Goal: Task Accomplishment & Management: Use online tool/utility

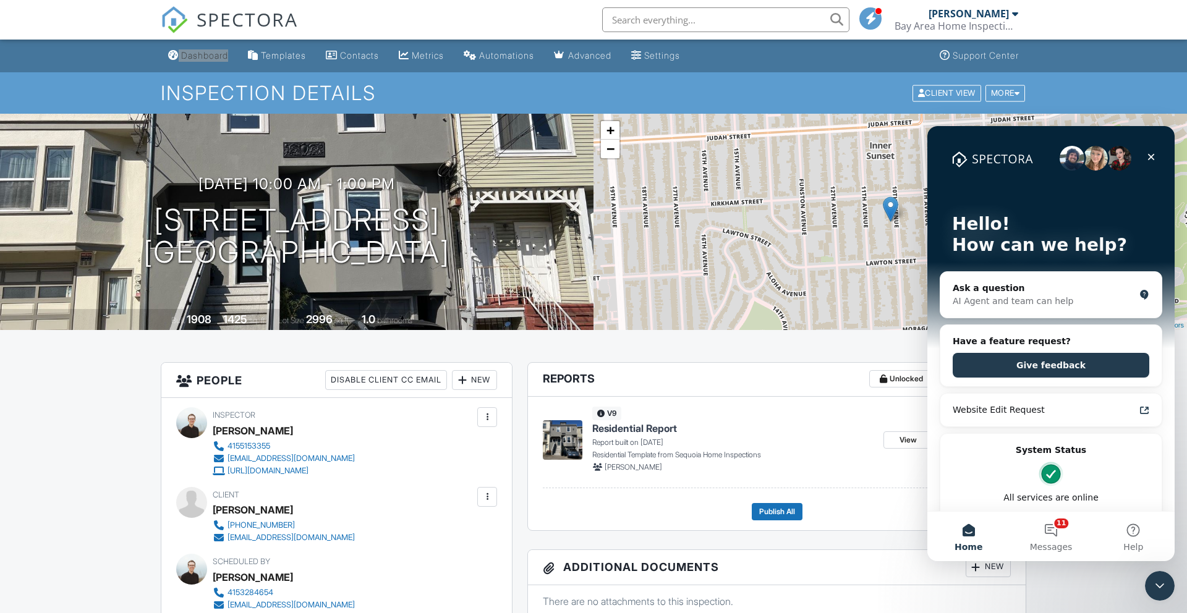
drag, startPoint x: 199, startPoint y: 53, endPoint x: 240, endPoint y: 0, distance: 66.9
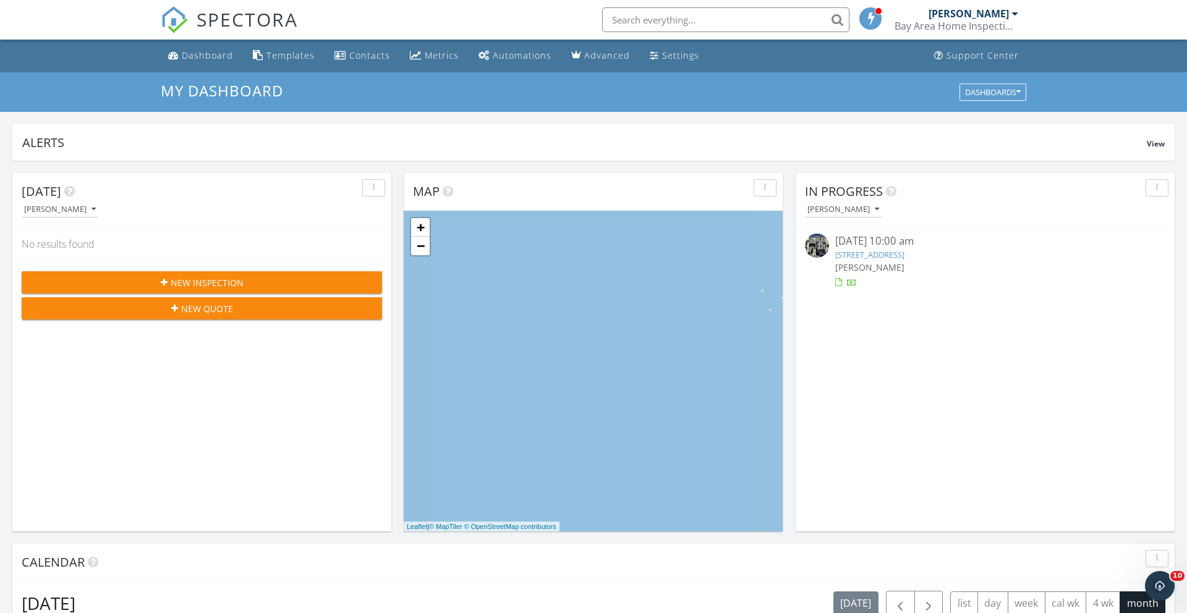
click at [991, 22] on div "Bay Area Home Inspections" at bounding box center [956, 26] width 124 height 12
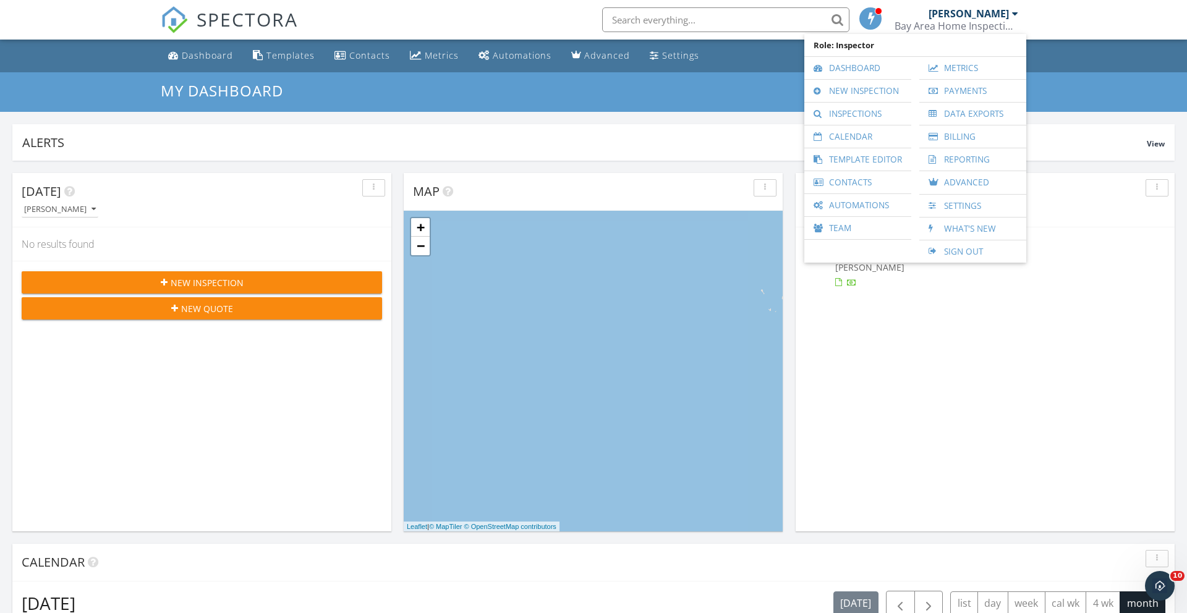
click at [1091, 25] on nav "SPECTORA John Byars Bay Area Home Inspections Role: Inspector Dashboard New Ins…" at bounding box center [593, 20] width 1187 height 40
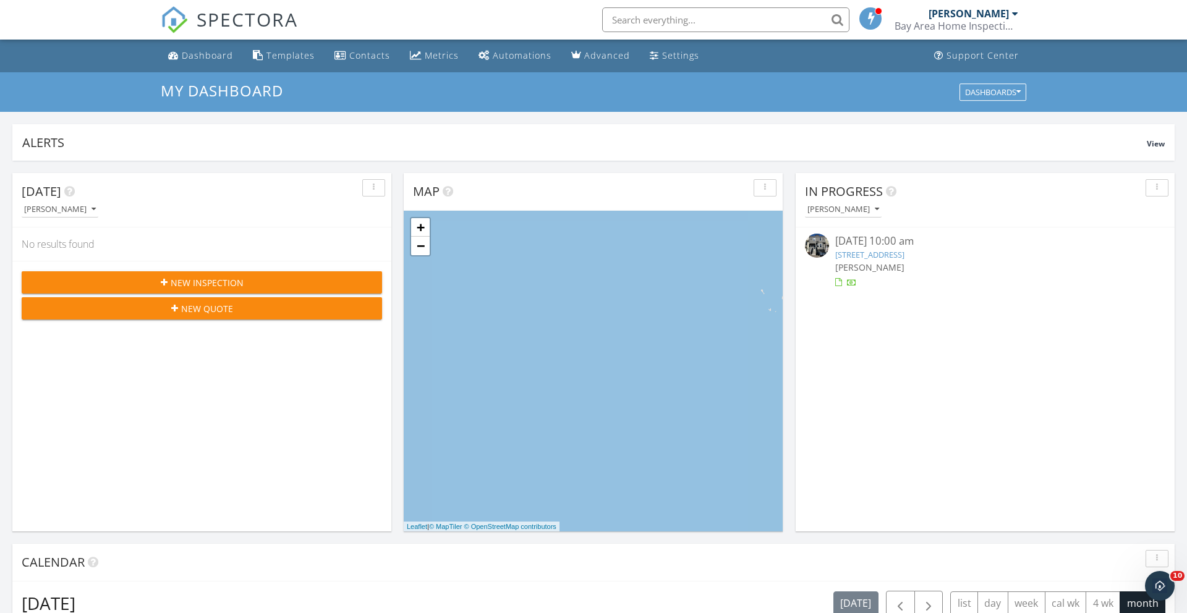
click at [225, 14] on span "SPECTORA" at bounding box center [247, 19] width 101 height 26
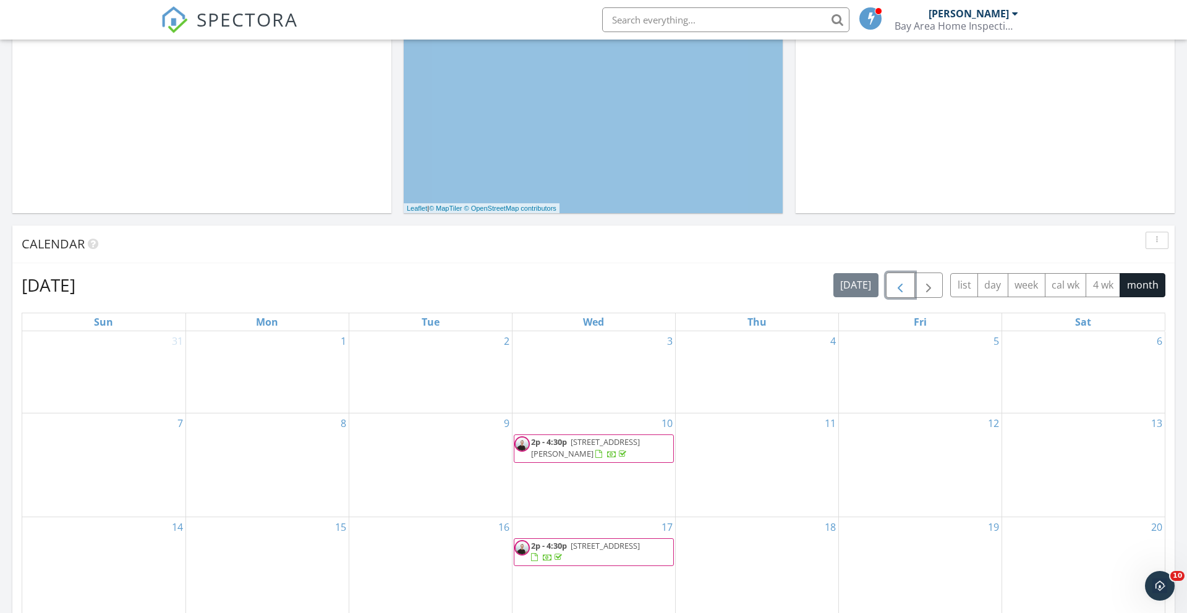
click at [896, 289] on span "button" at bounding box center [899, 285] width 15 height 15
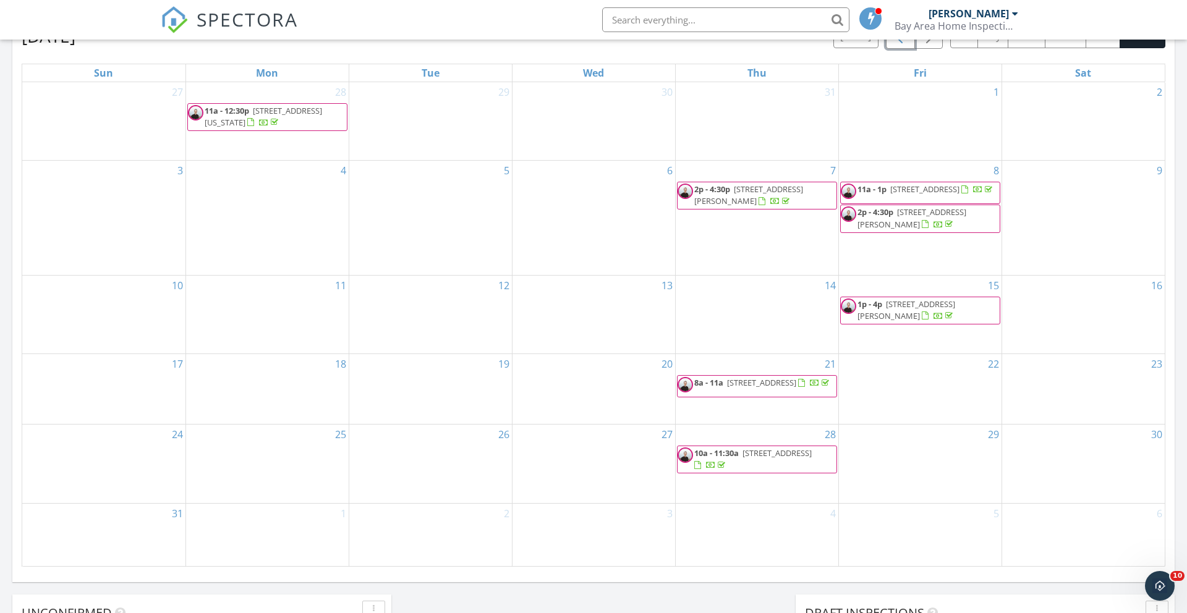
scroll to position [213, 0]
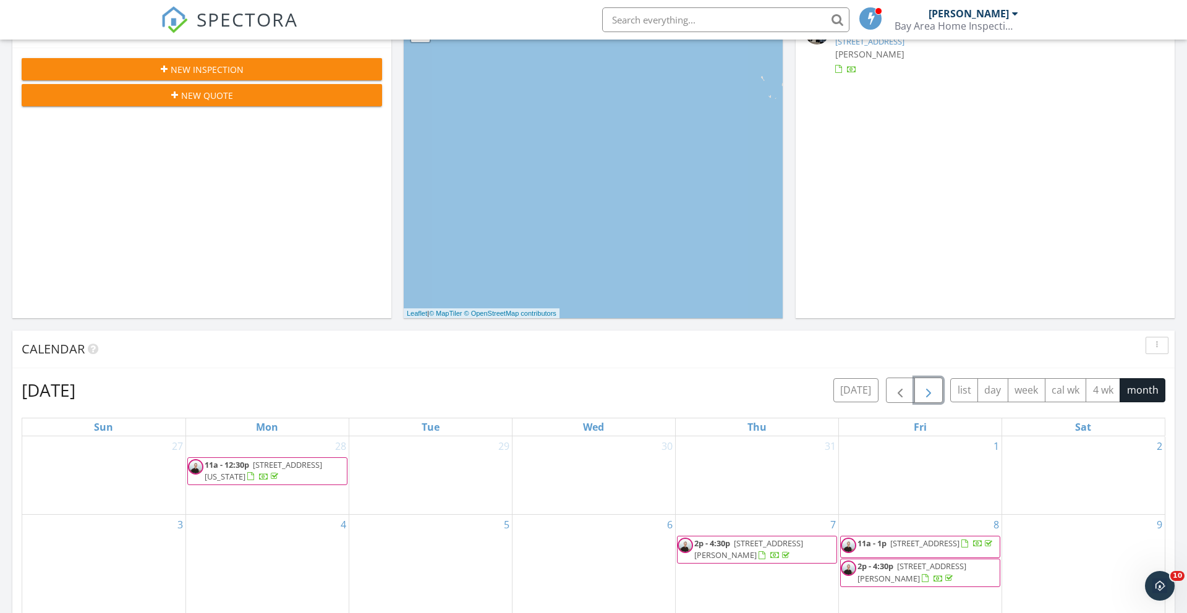
click at [919, 391] on button "button" at bounding box center [928, 390] width 29 height 25
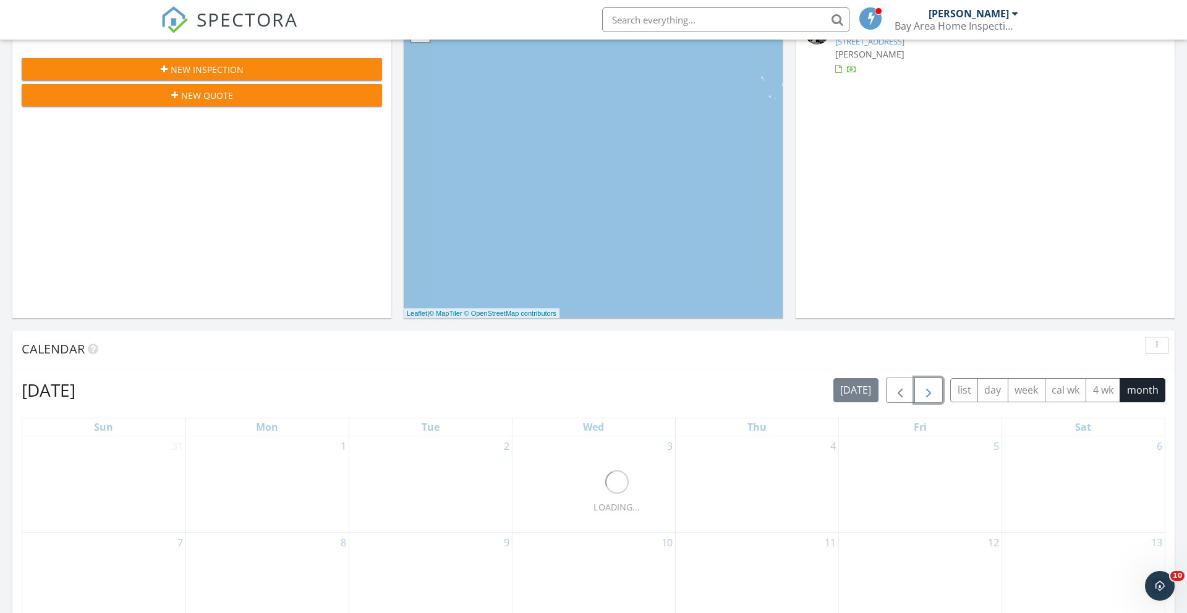
click at [919, 391] on button "button" at bounding box center [928, 390] width 29 height 25
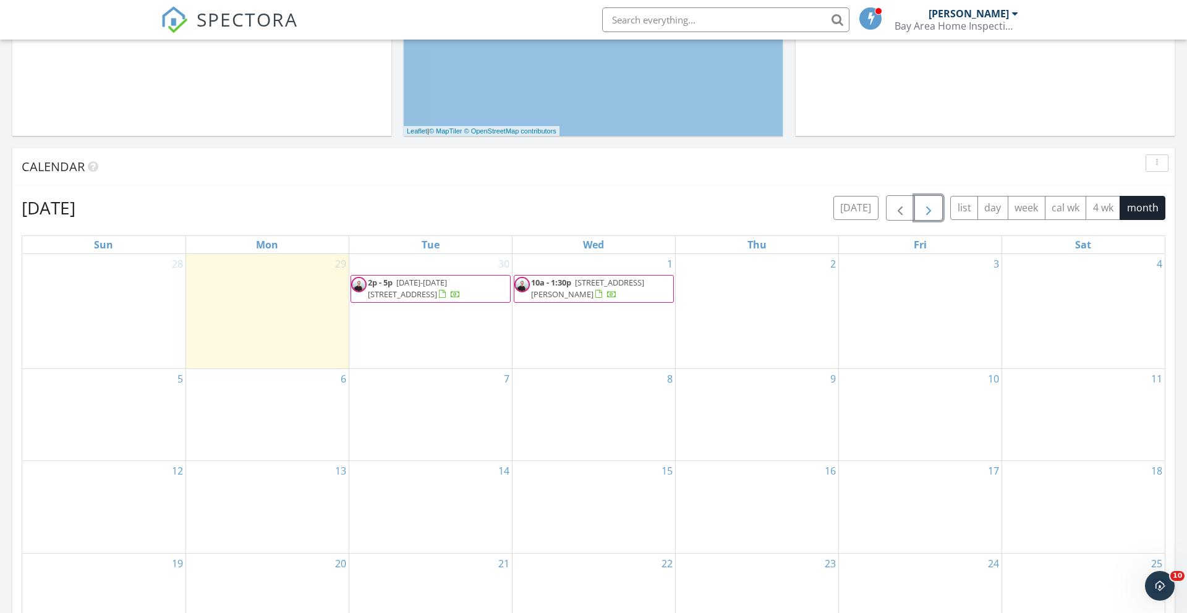
scroll to position [467, 0]
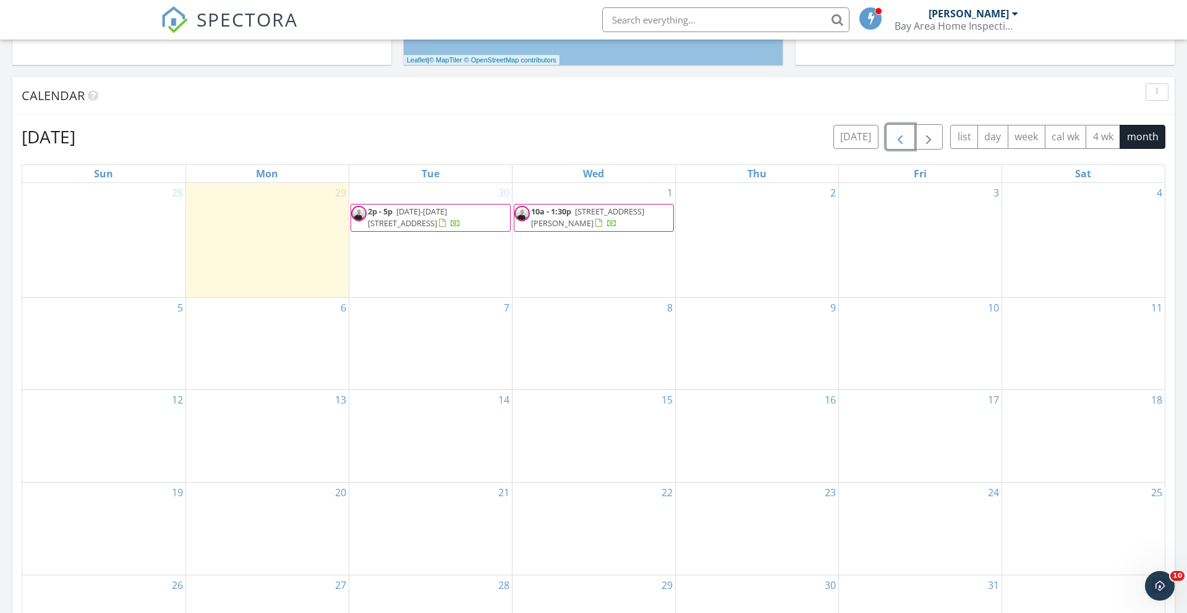
click at [898, 136] on span "button" at bounding box center [899, 137] width 15 height 15
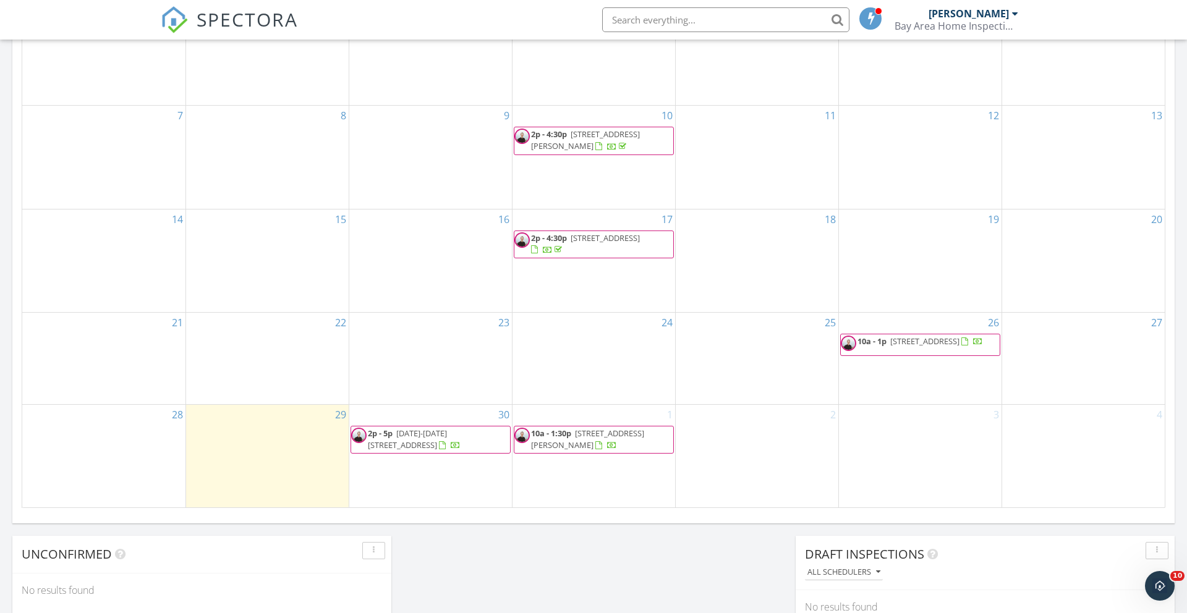
scroll to position [656, 0]
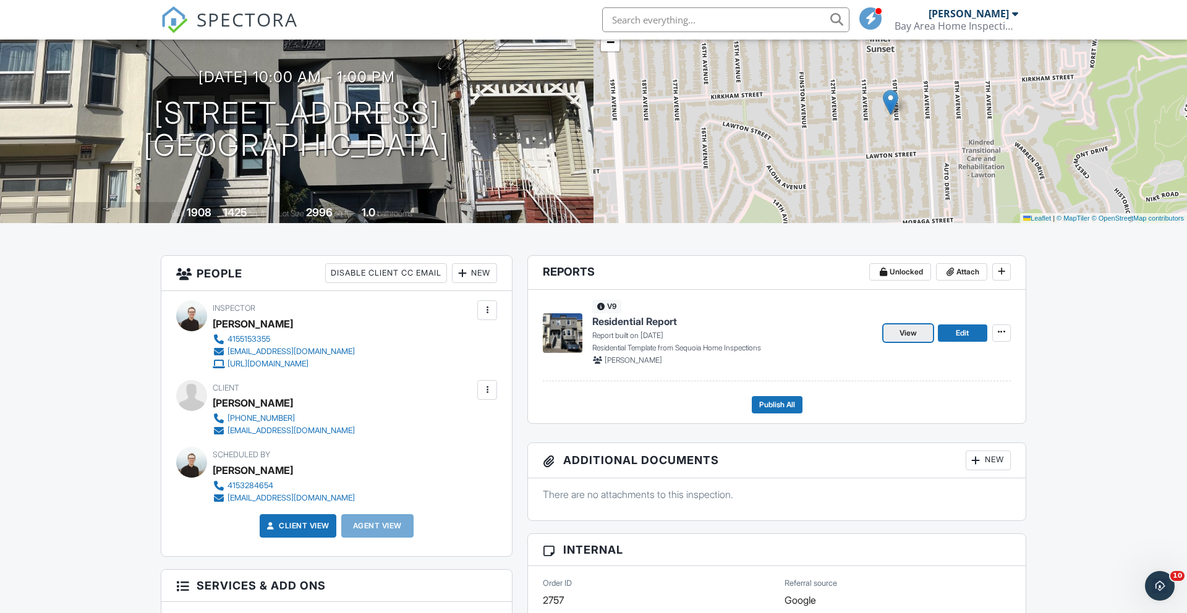
click at [921, 328] on link "View" at bounding box center [907, 332] width 49 height 17
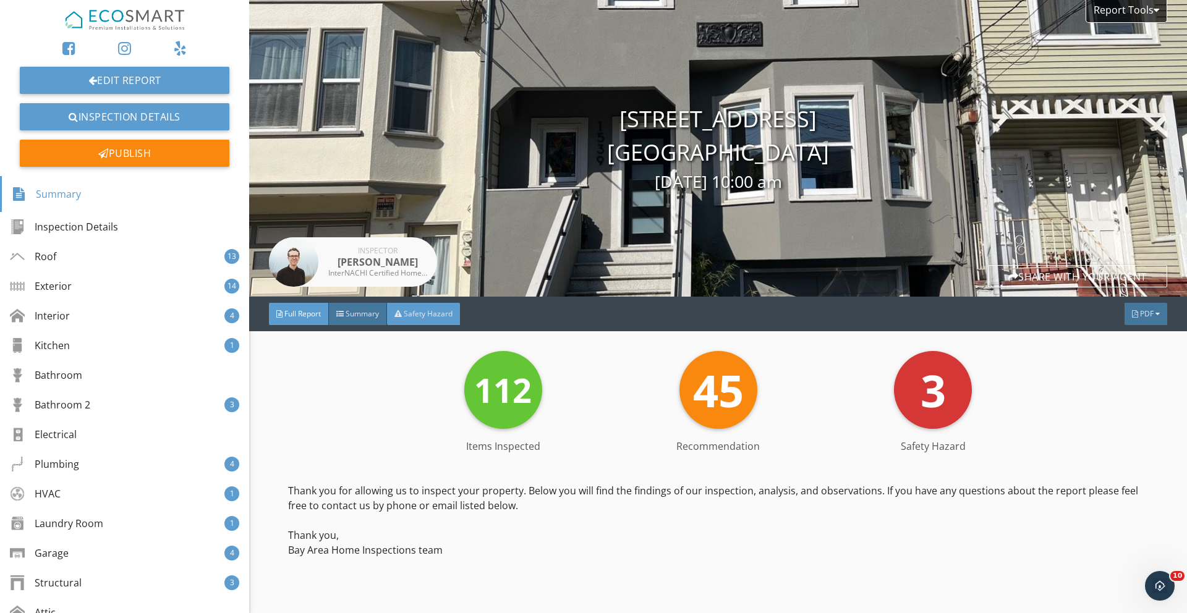
click at [452, 305] on div "Safety Hazard" at bounding box center [423, 314] width 73 height 22
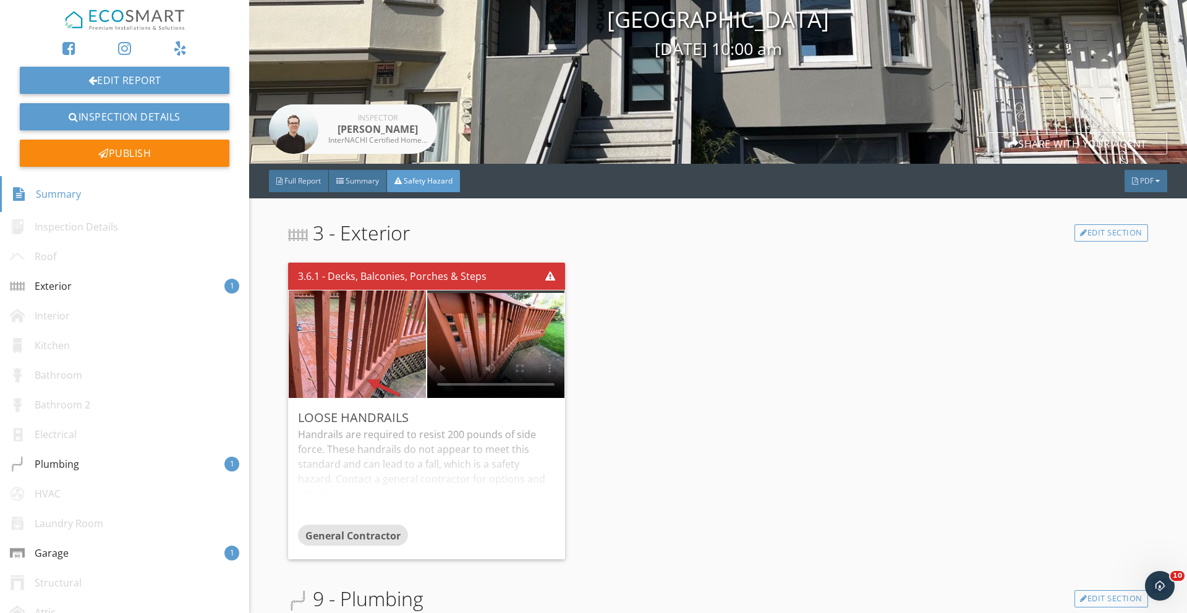
scroll to position [134, 0]
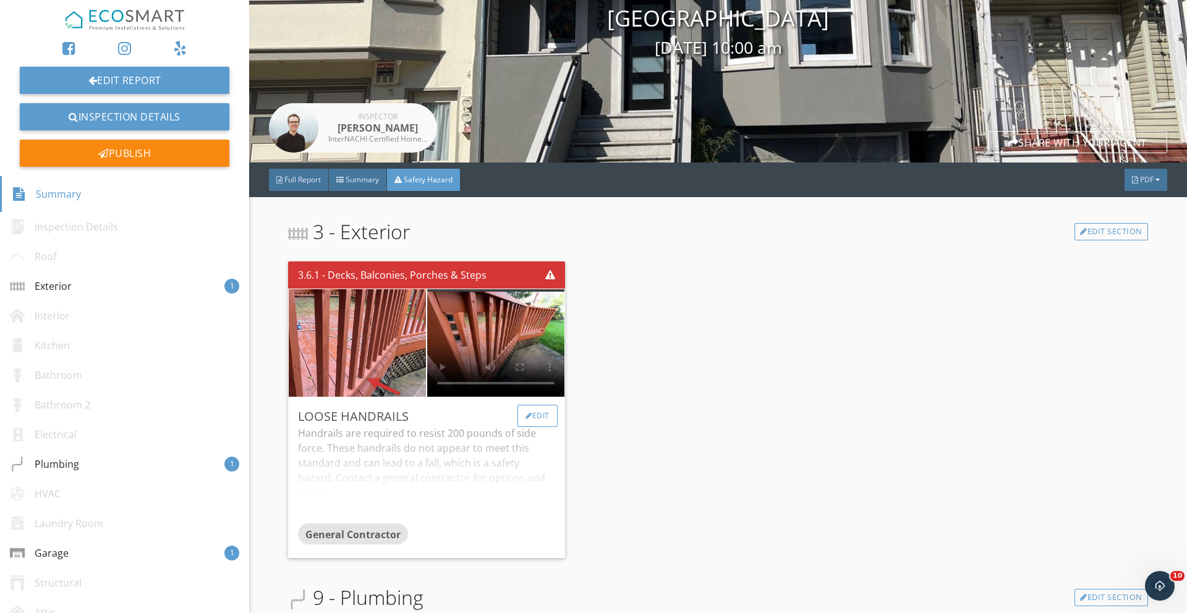
click at [536, 412] on div "Edit" at bounding box center [537, 416] width 40 height 22
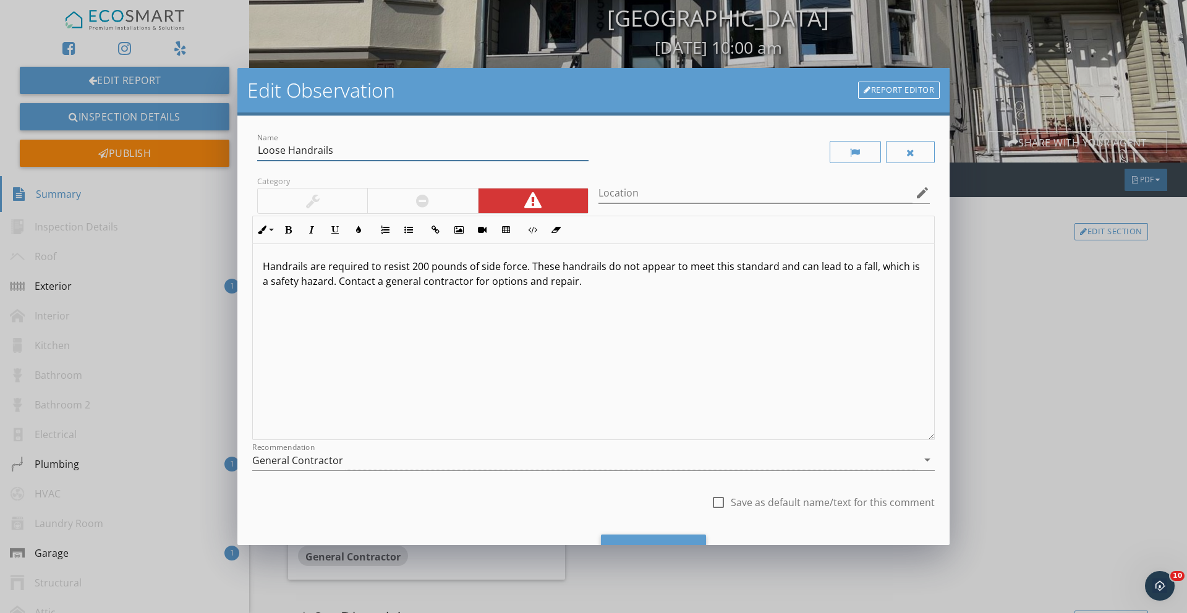
click at [354, 150] on input "Loose Handrails" at bounding box center [422, 150] width 331 height 20
type input "Loose Handrails, Baluster"
click at [346, 342] on div "Handrails are required to resist 200 pounds of side force. These handrails do n…" at bounding box center [593, 342] width 681 height 196
click at [632, 542] on div "Save Changes" at bounding box center [653, 551] width 105 height 33
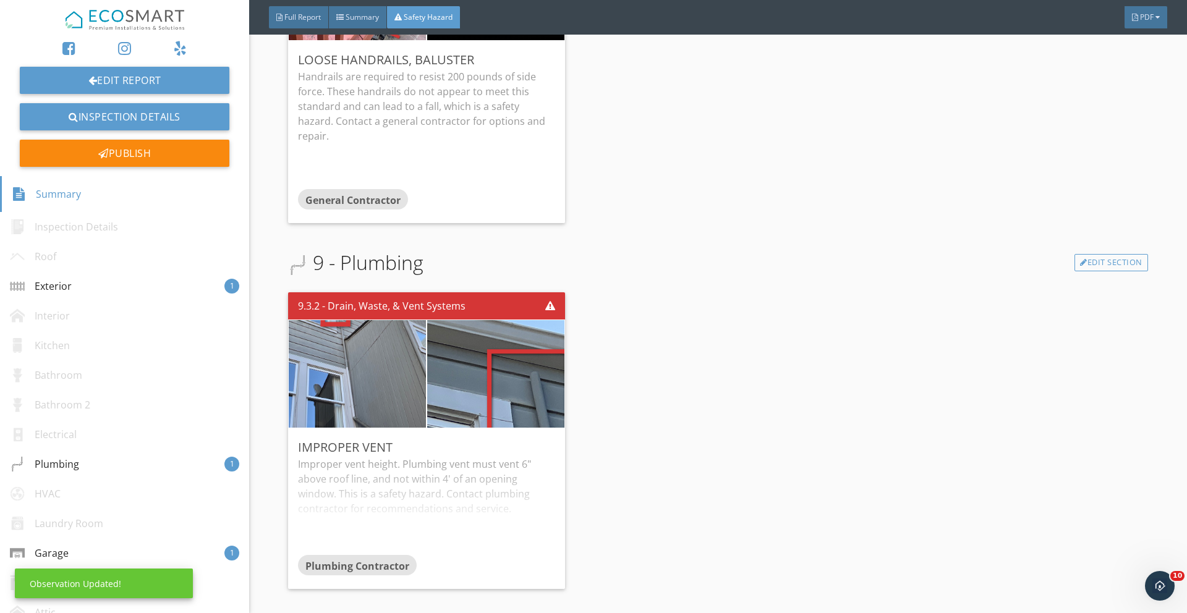
scroll to position [457, 0]
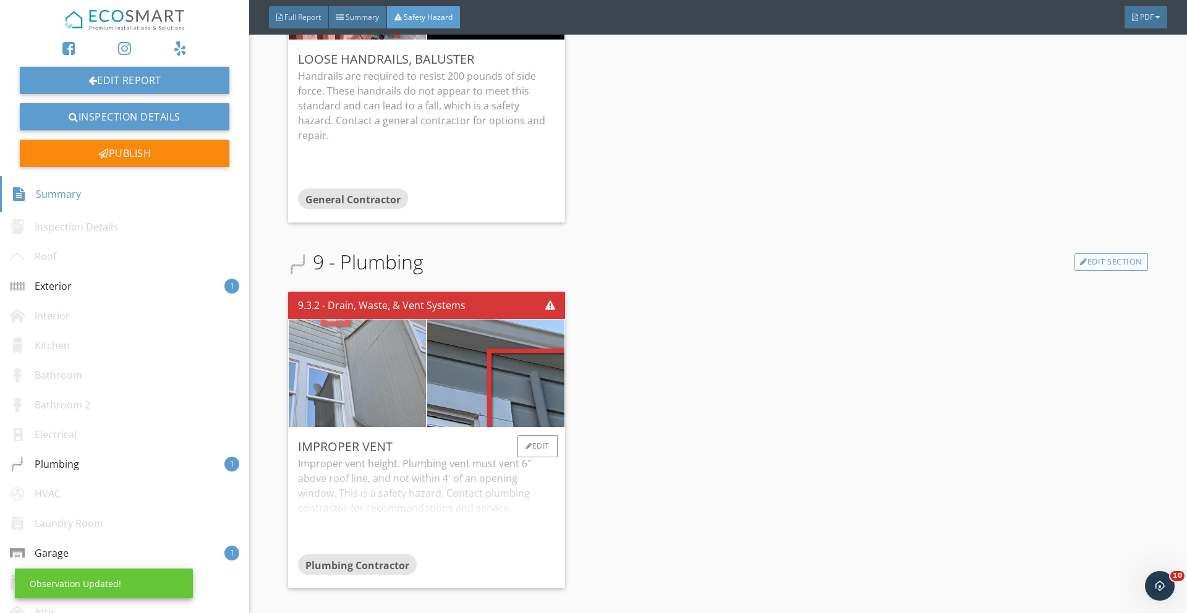
click at [378, 362] on img at bounding box center [357, 373] width 342 height 257
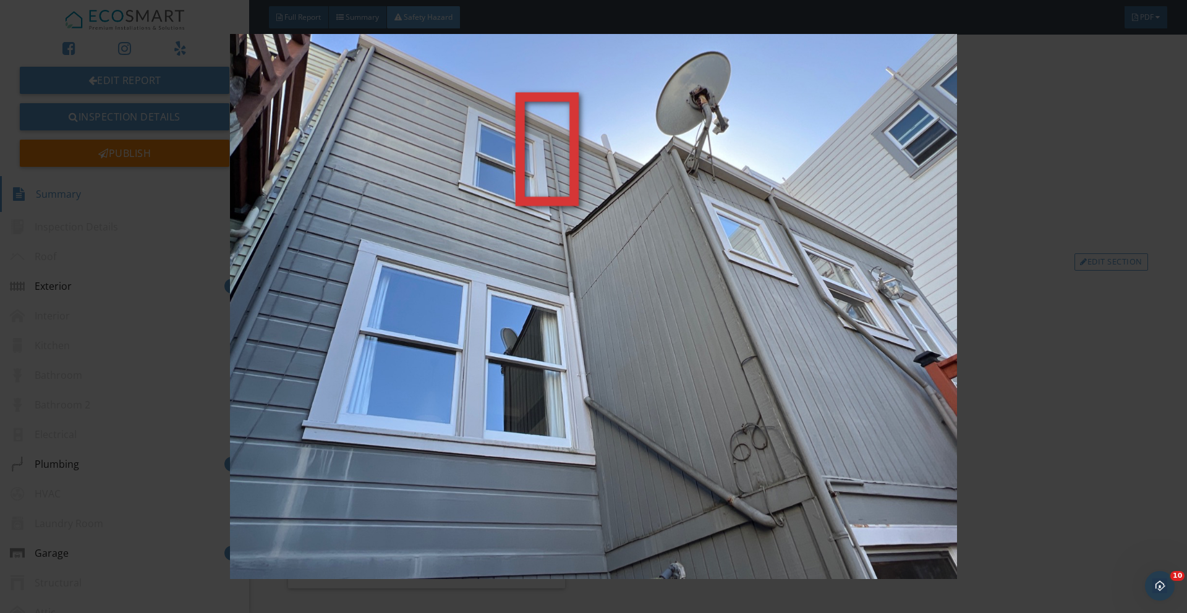
click at [810, 374] on img at bounding box center [593, 306] width 1090 height 545
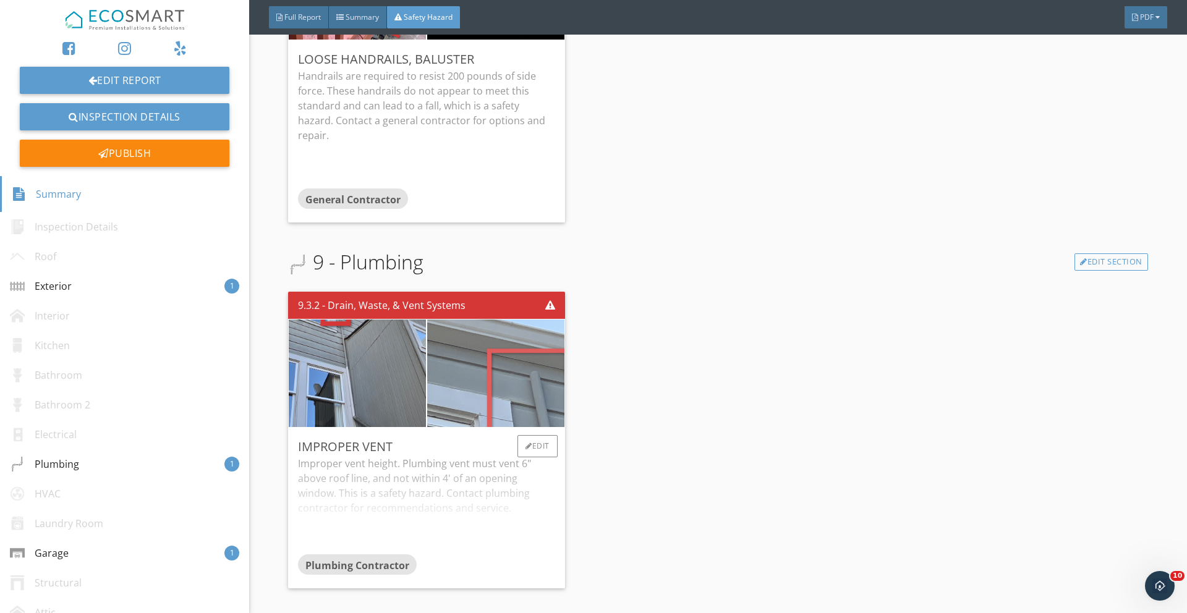
click at [538, 370] on img at bounding box center [495, 373] width 342 height 257
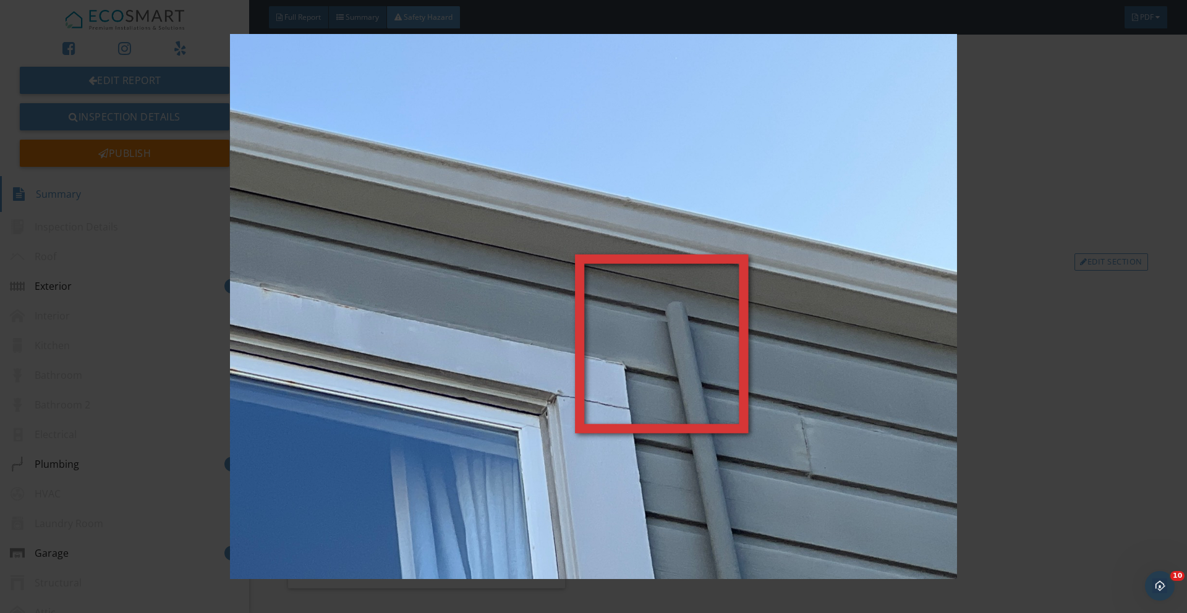
click at [768, 392] on img at bounding box center [593, 306] width 1090 height 545
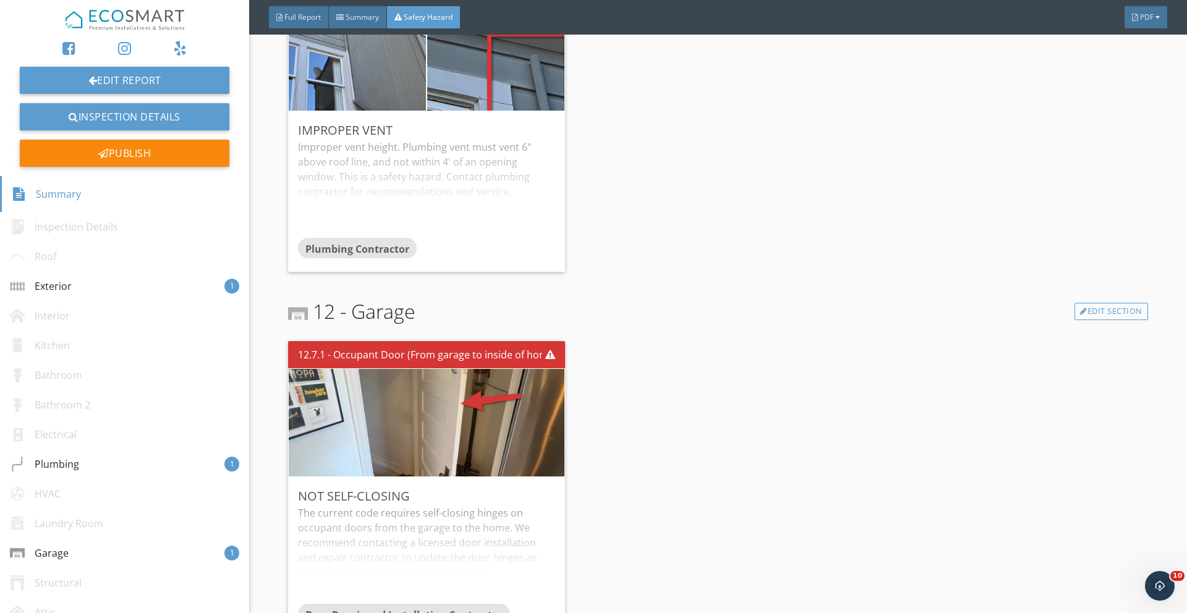
scroll to position [776, 0]
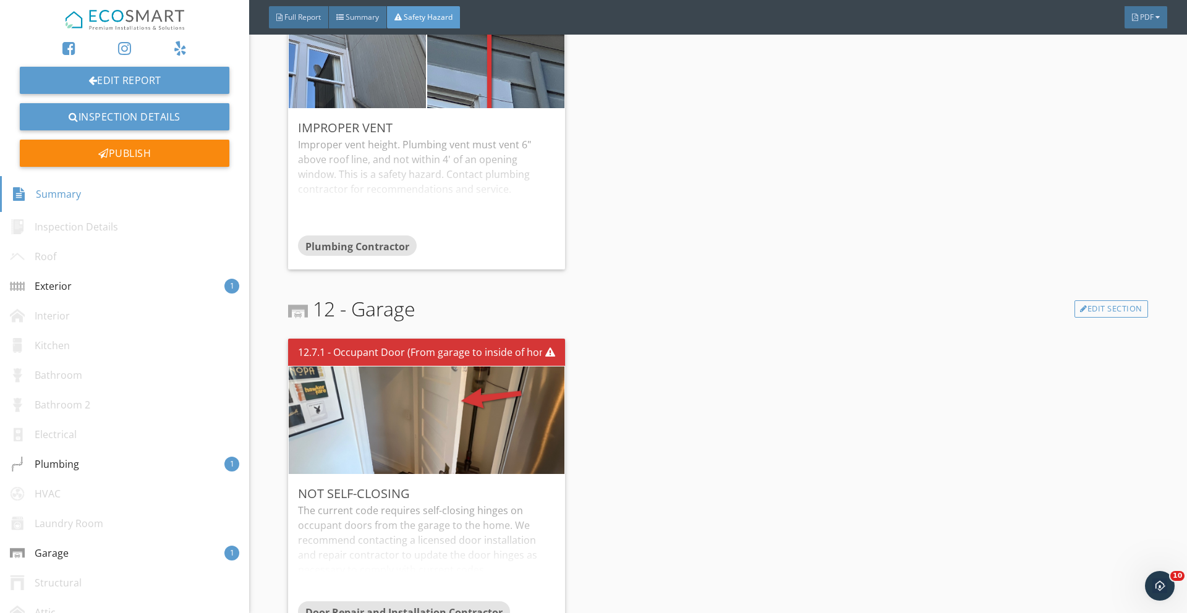
drag, startPoint x: 174, startPoint y: 78, endPoint x: 291, endPoint y: 2, distance: 139.9
click at [0, 0] on div "Edit Report Inspection Details Publish Summary Inspection Details Roof Exterior…" at bounding box center [124, 306] width 249 height 613
click at [362, 19] on span "Summary" at bounding box center [362, 17] width 33 height 11
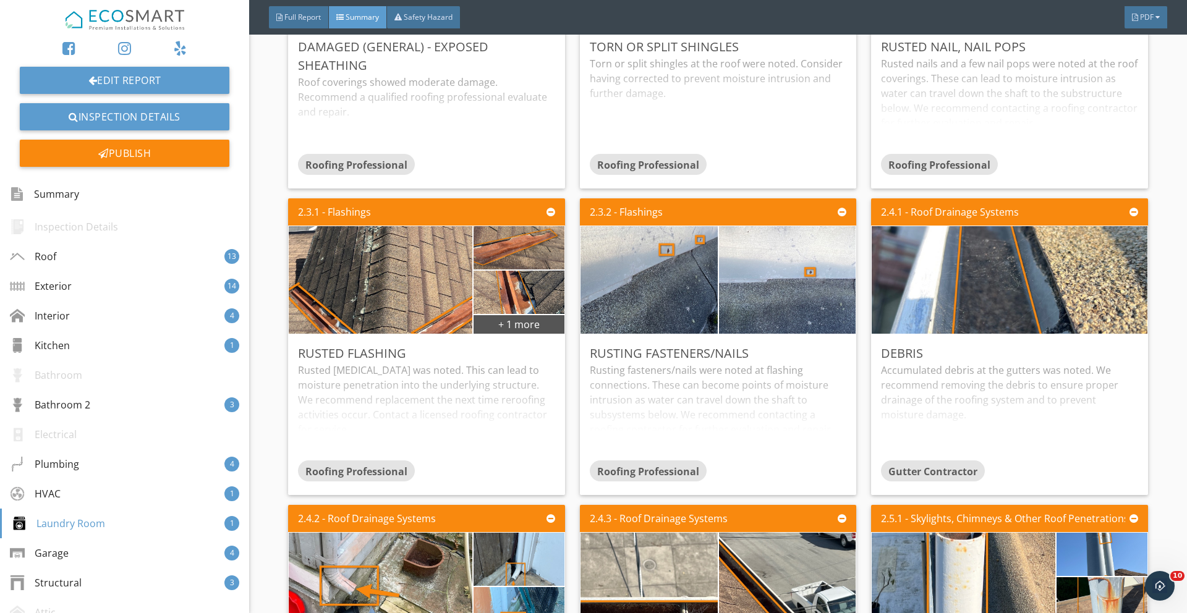
scroll to position [6037, 0]
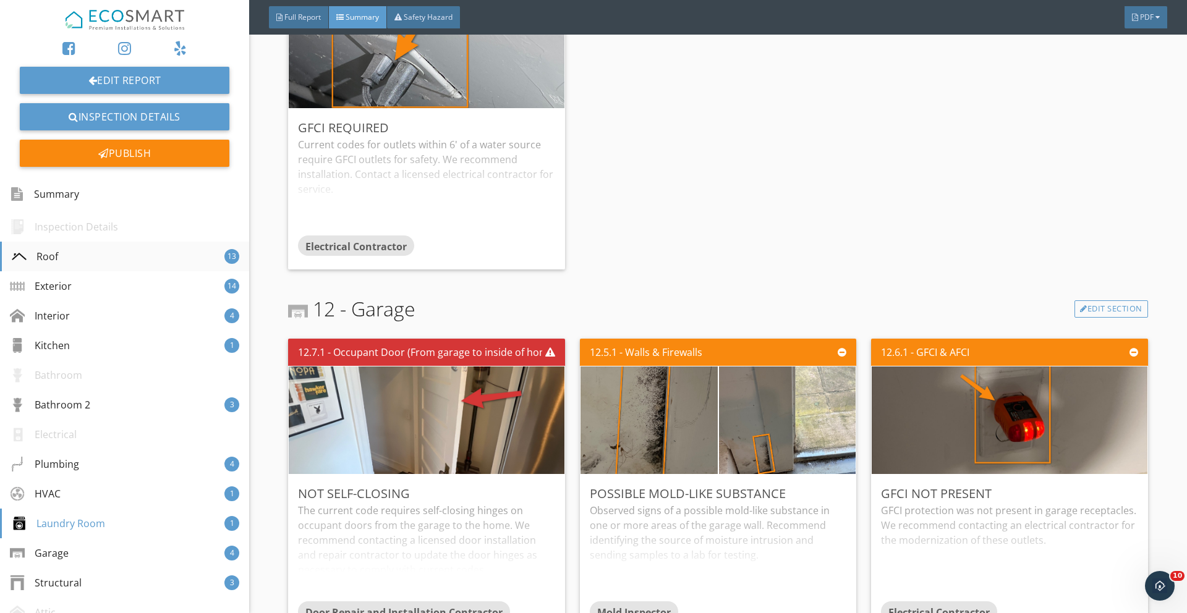
click at [91, 265] on div "Roof 13" at bounding box center [124, 257] width 249 height 30
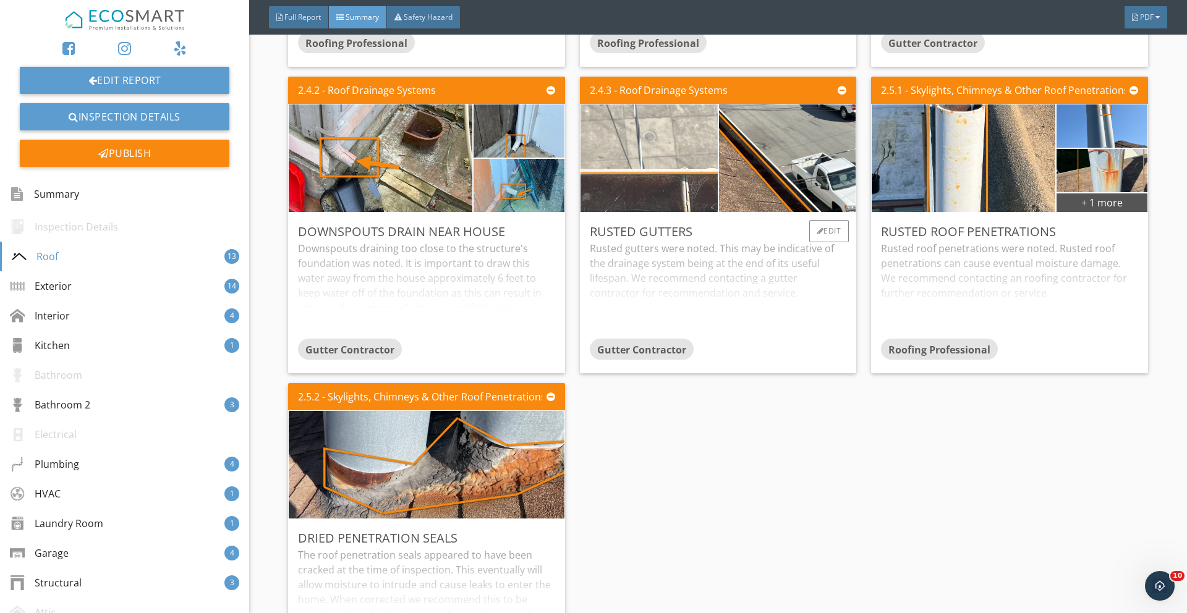
scroll to position [1224, 0]
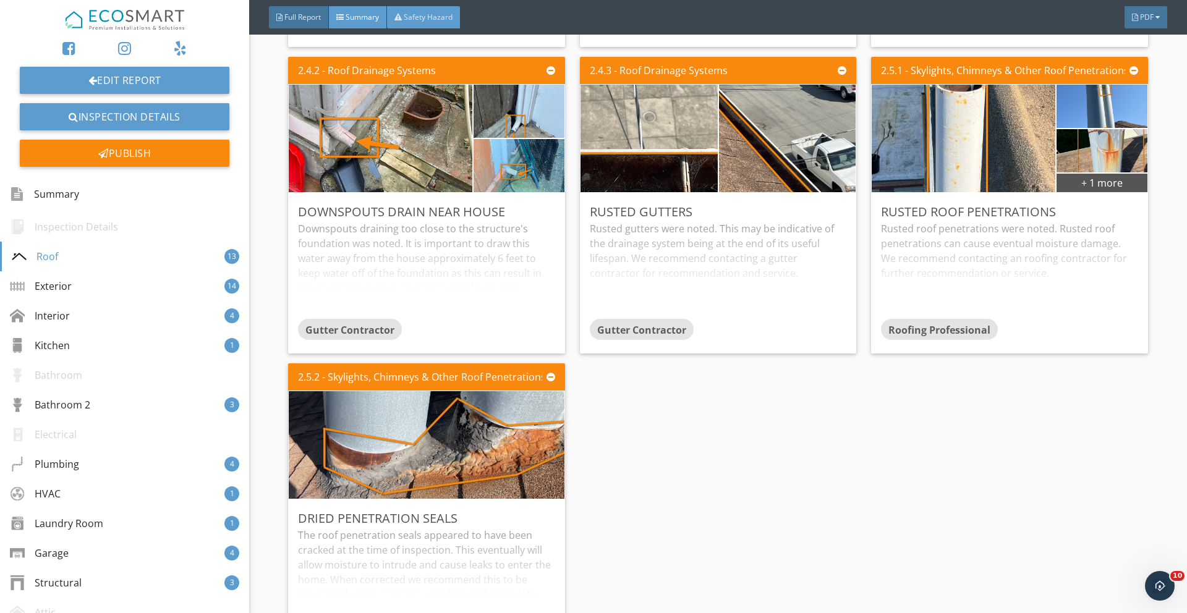
click at [431, 17] on span "Safety Hazard" at bounding box center [428, 17] width 49 height 11
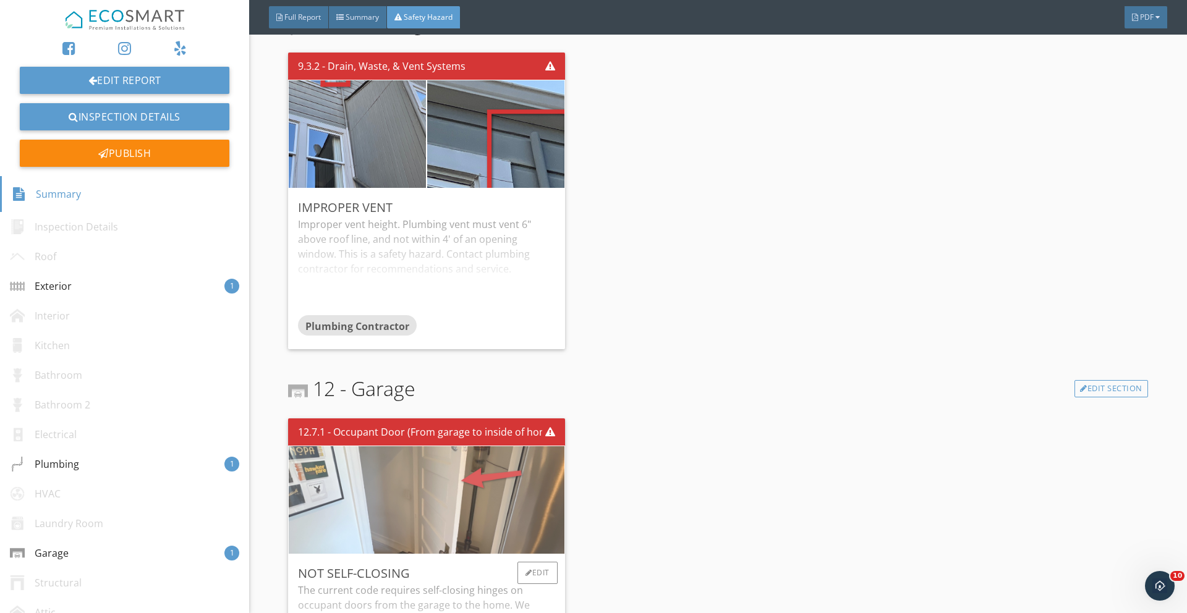
scroll to position [680, 0]
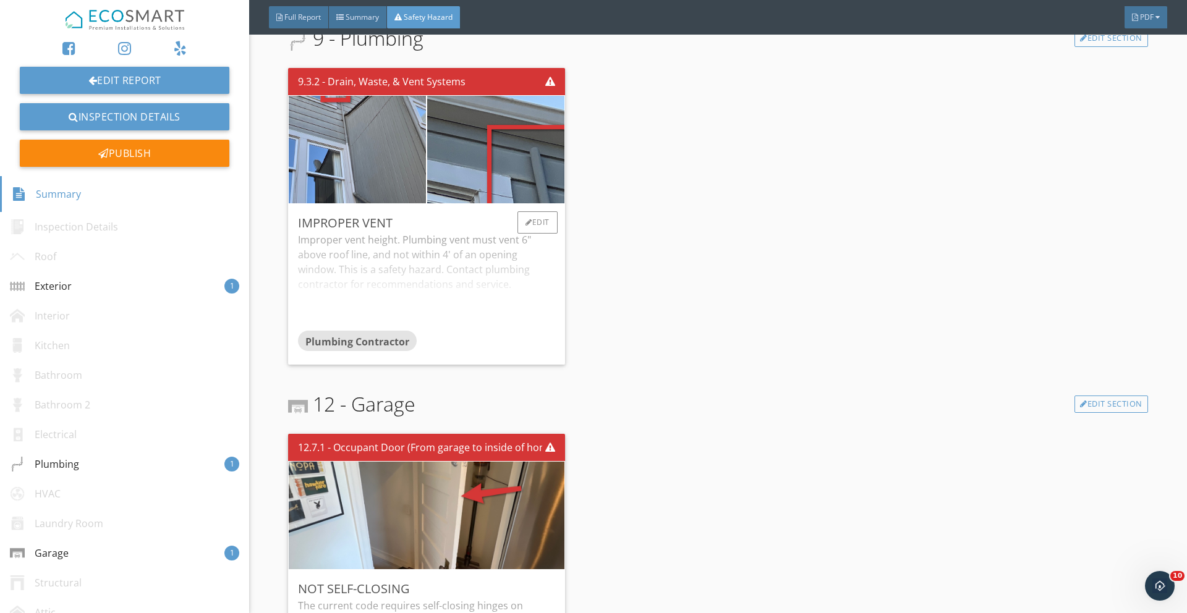
click at [494, 263] on div "Improper vent height. Plumbing vent must vent 6" above roof line, and not withi…" at bounding box center [426, 281] width 256 height 98
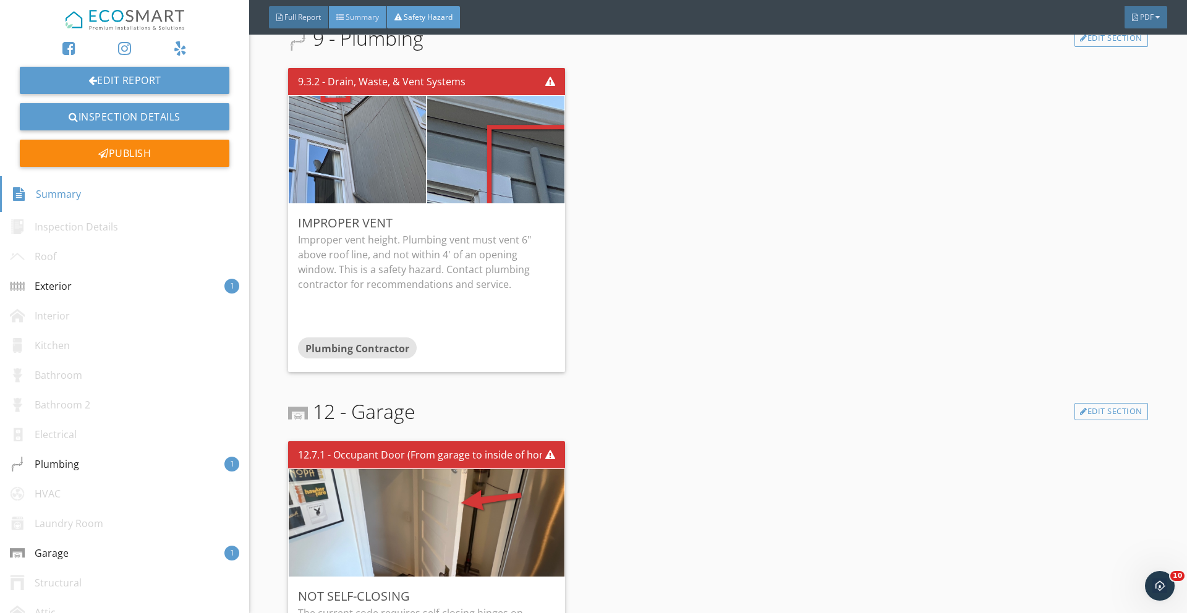
click at [378, 23] on div "Summary" at bounding box center [358, 17] width 58 height 22
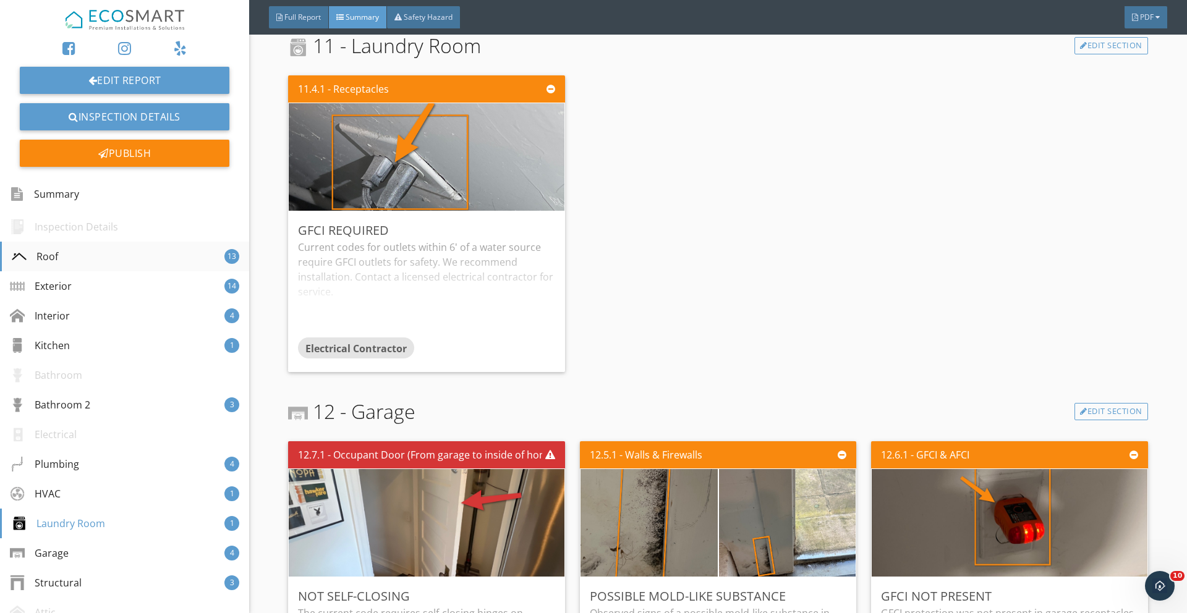
click at [89, 253] on div "Roof 13" at bounding box center [124, 257] width 249 height 30
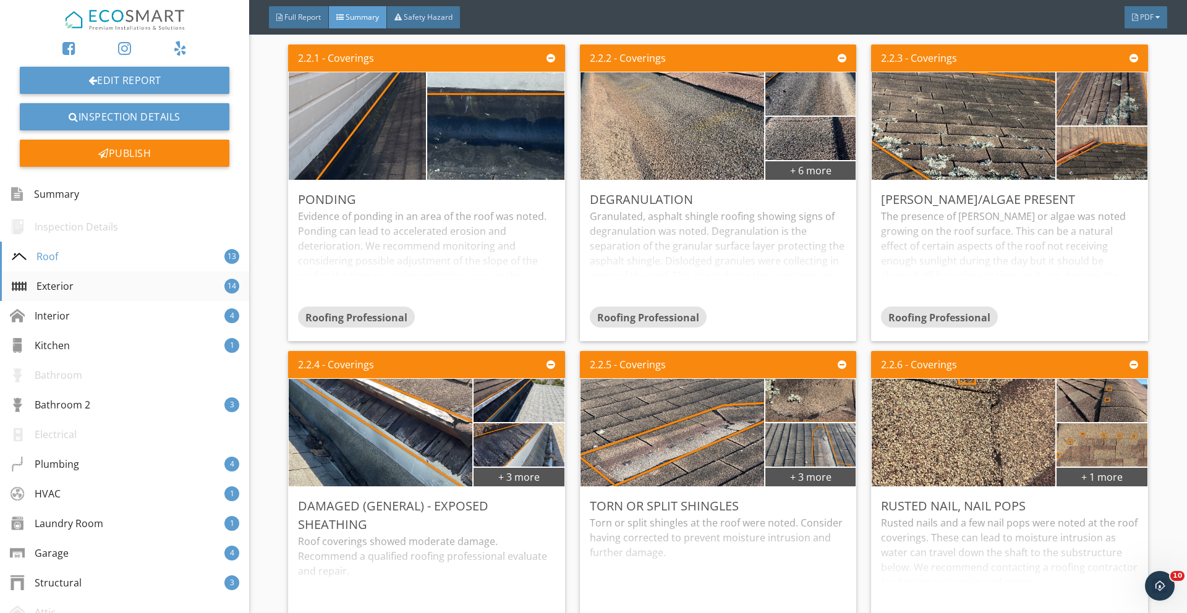
click at [101, 285] on div "Exterior 14" at bounding box center [124, 286] width 249 height 30
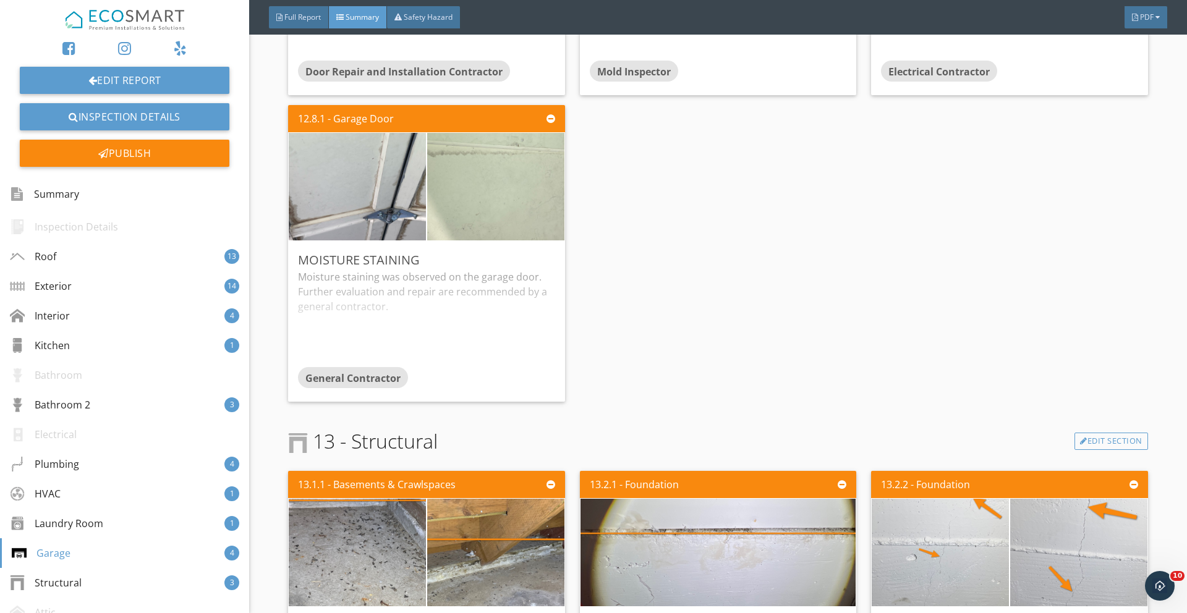
scroll to position [6729, 0]
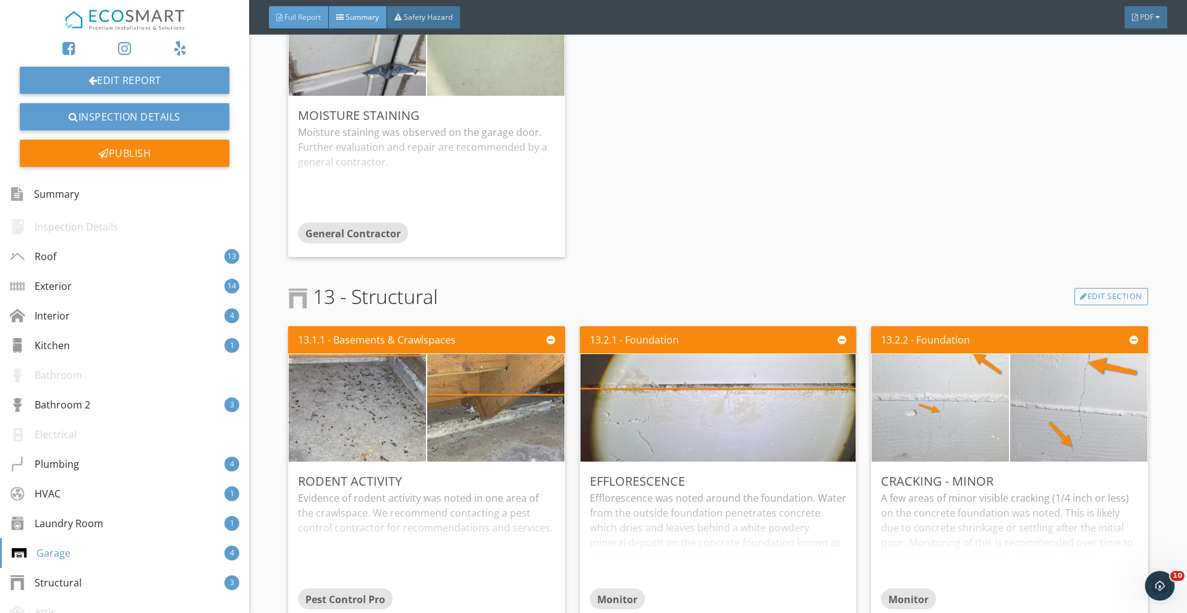
click at [282, 18] on div at bounding box center [279, 17] width 6 height 7
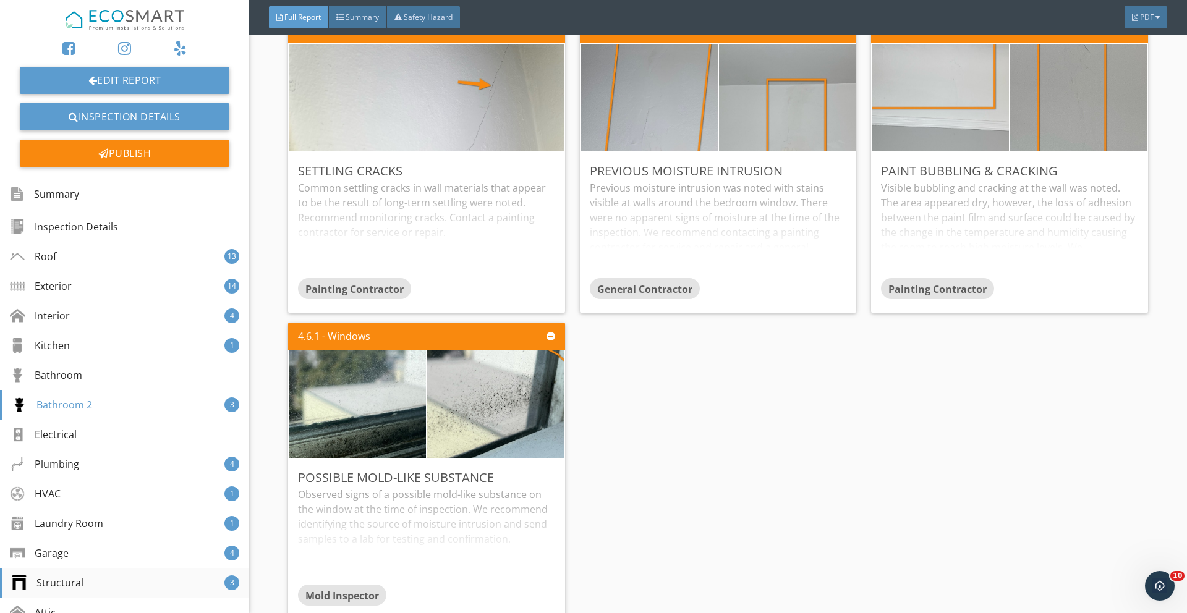
scroll to position [91, 0]
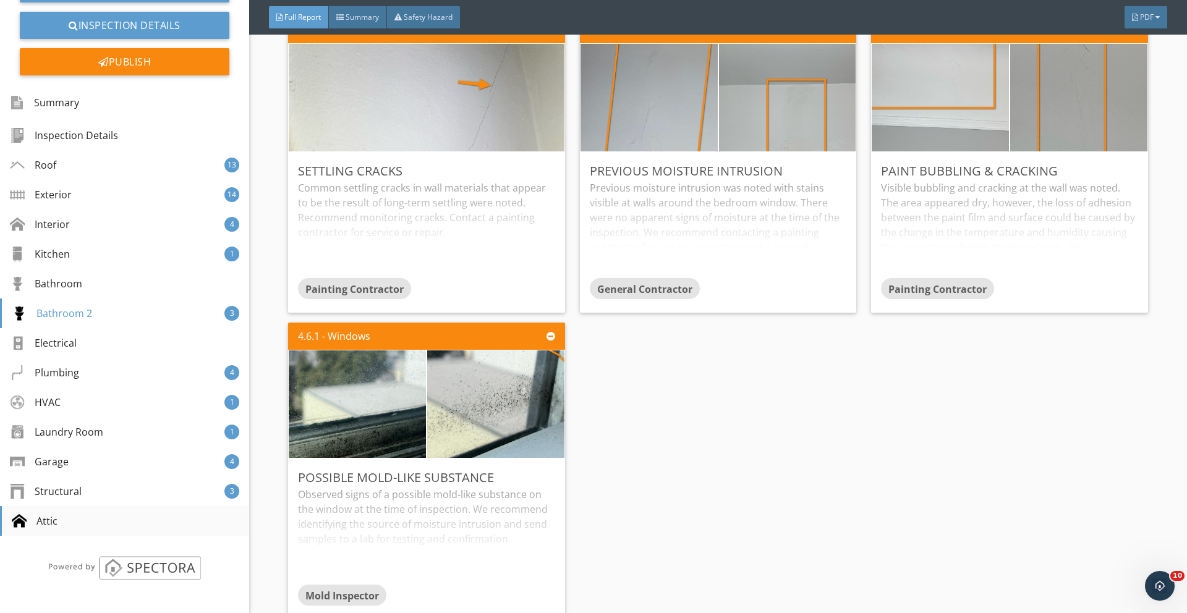
click at [56, 515] on div "Attic" at bounding box center [35, 521] width 46 height 15
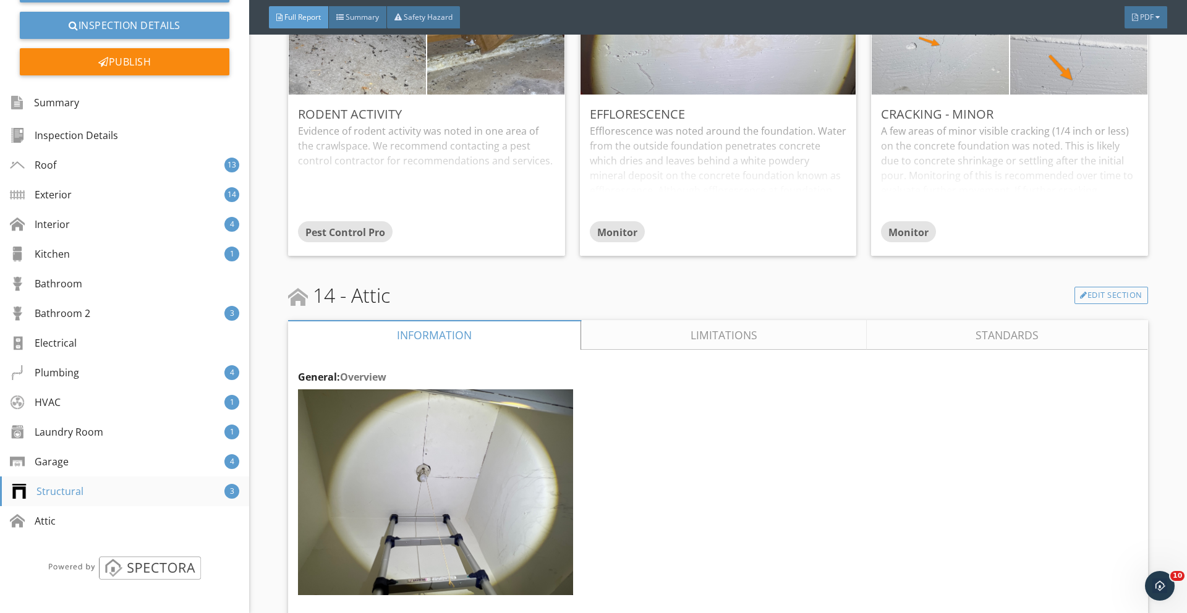
scroll to position [18474, 0]
click at [651, 320] on link "Limitations" at bounding box center [724, 335] width 285 height 30
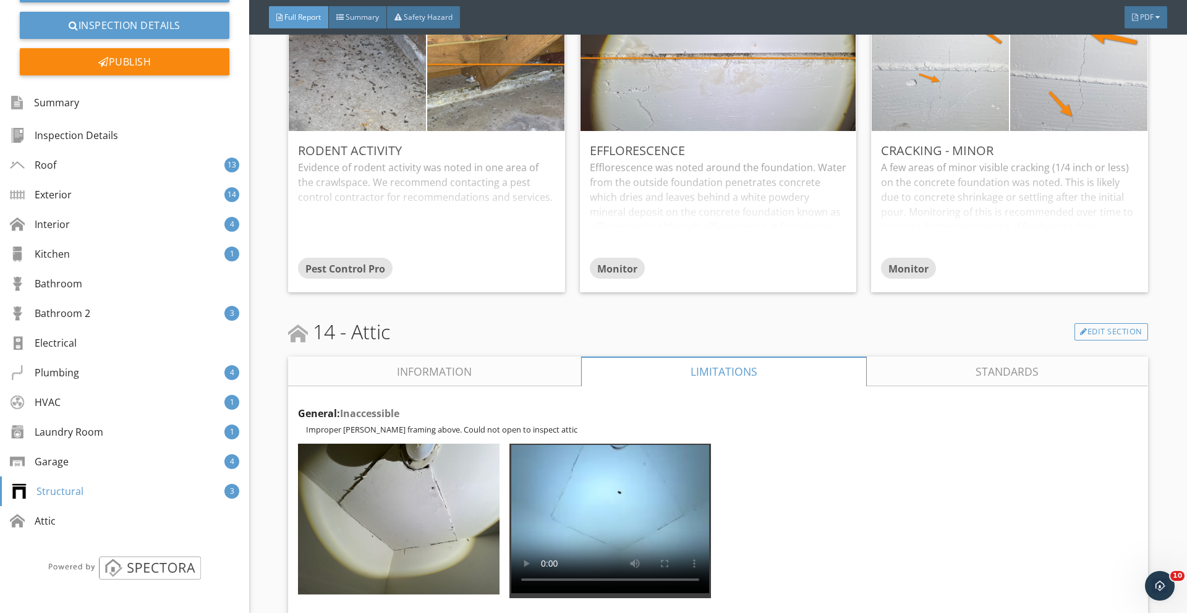
scroll to position [18436, 0]
click at [1111, 416] on div "Edit" at bounding box center [1110, 424] width 40 height 22
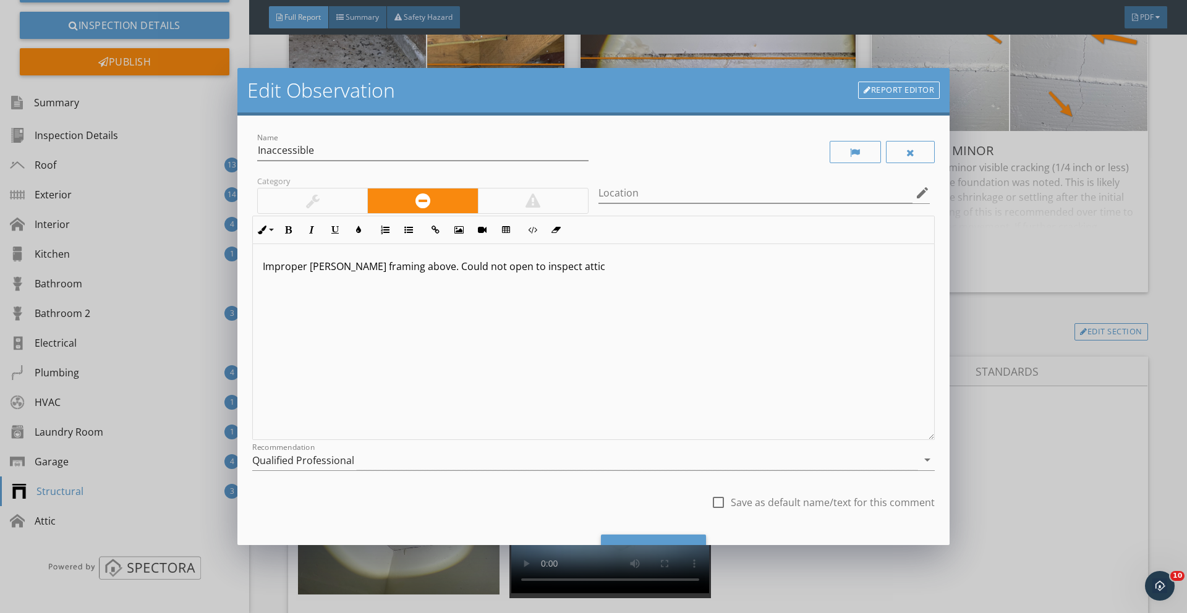
click at [341, 266] on p "Improper hatch - wood framing above. Could not open to inspect attic" at bounding box center [593, 266] width 661 height 15
click at [261, 269] on div "Improper hatch - wood framing above. Could not open to inspect attic" at bounding box center [593, 342] width 681 height 196
click at [349, 263] on p "An improper hatch - wood framing above. Could not open to inspect attic" at bounding box center [593, 266] width 661 height 15
click at [463, 263] on p "An improper hatch was noted for the attic. - wood framing above. Could not open…" at bounding box center [593, 266] width 661 height 15
click at [648, 266] on p "An improper hatch was noted for the attic. When attempting to open, wood framin…" at bounding box center [593, 266] width 661 height 15
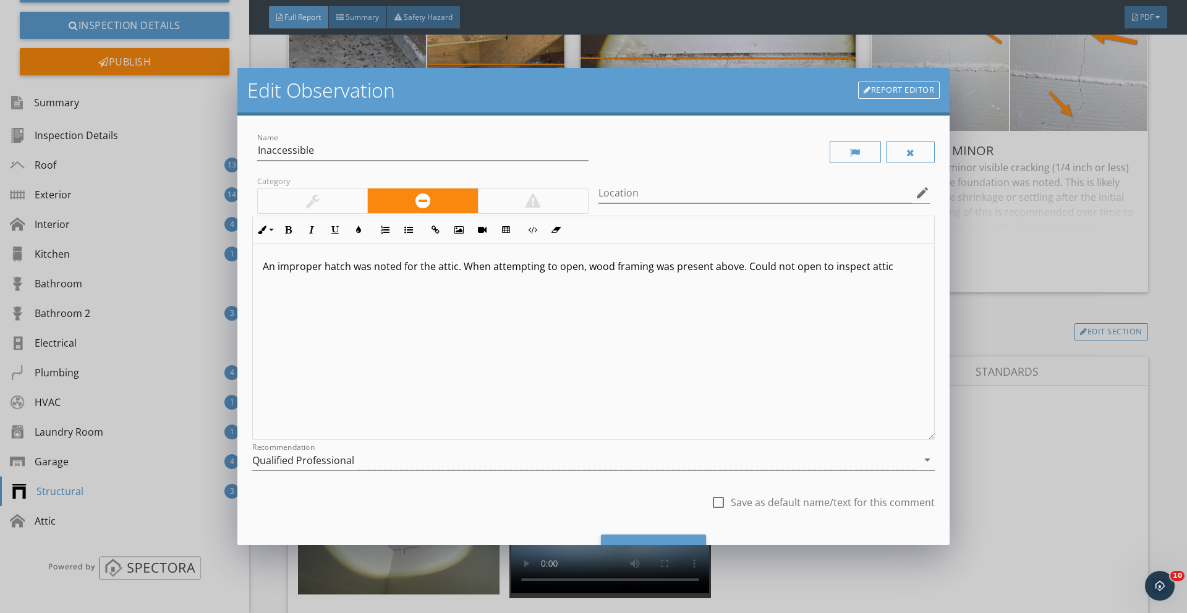
click at [736, 270] on p "An improper hatch was noted for the attic. When attempting to open, wood framin…" at bounding box center [593, 266] width 661 height 15
drag, startPoint x: 435, startPoint y: 282, endPoint x: 232, endPoint y: 282, distance: 202.7
click at [232, 282] on div "Edit Observation Report Editor Name Inaccessible Category Location edit Inline …" at bounding box center [593, 306] width 1187 height 613
click at [295, 468] on div "Qualified Professional" at bounding box center [584, 460] width 665 height 20
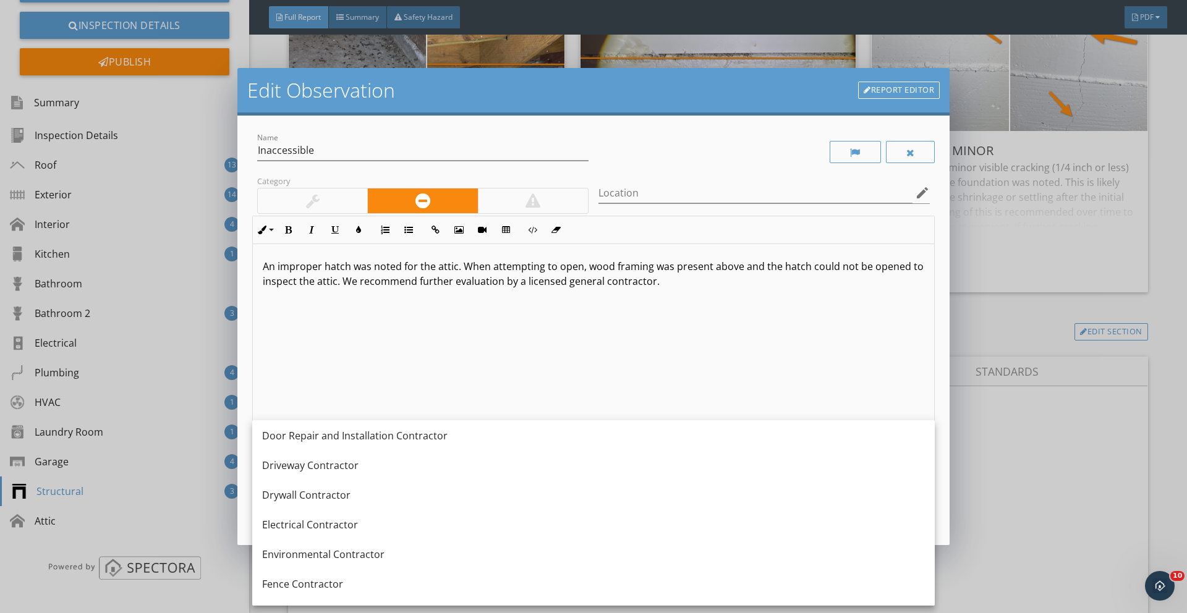
scroll to position [675, 0]
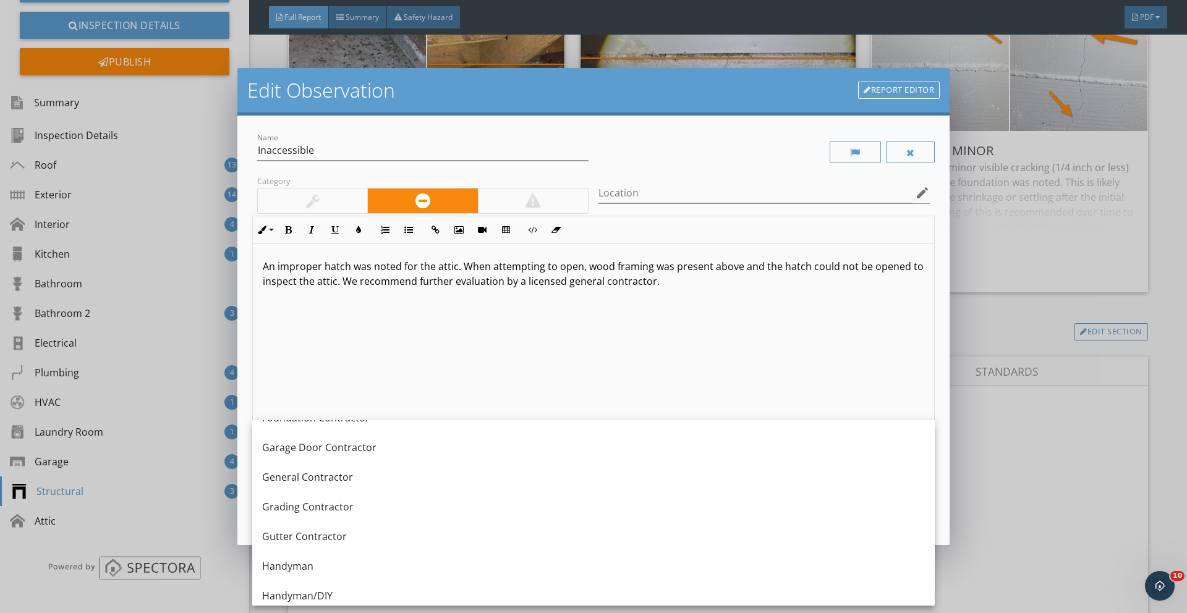
click at [294, 477] on div "General Contractor" at bounding box center [593, 477] width 663 height 15
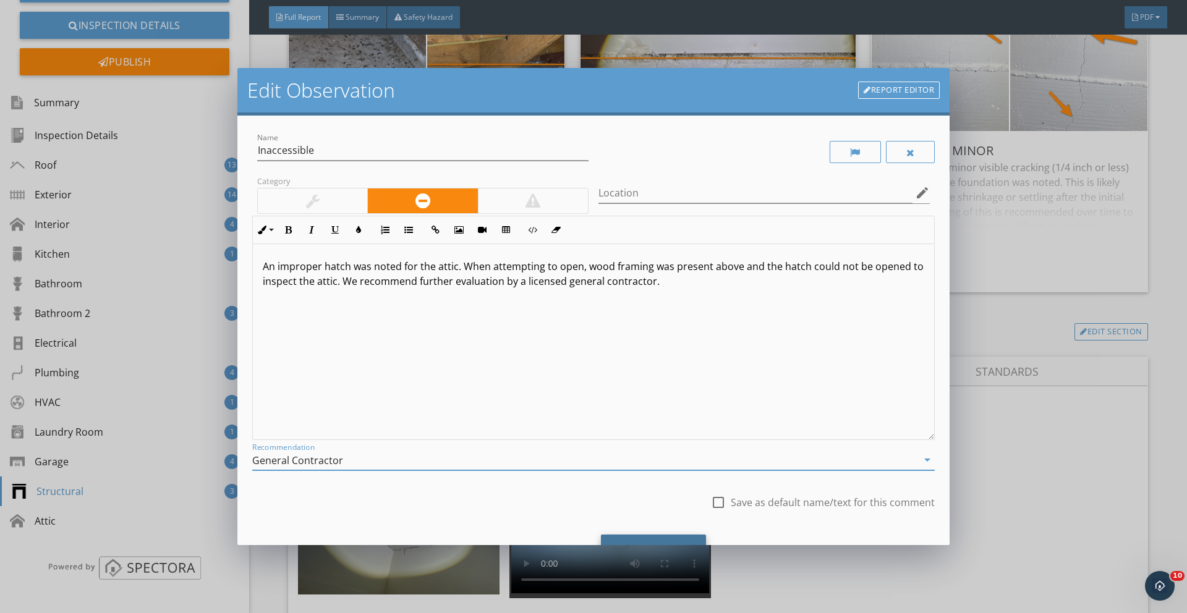
click at [654, 535] on div "Save Changes" at bounding box center [653, 551] width 105 height 33
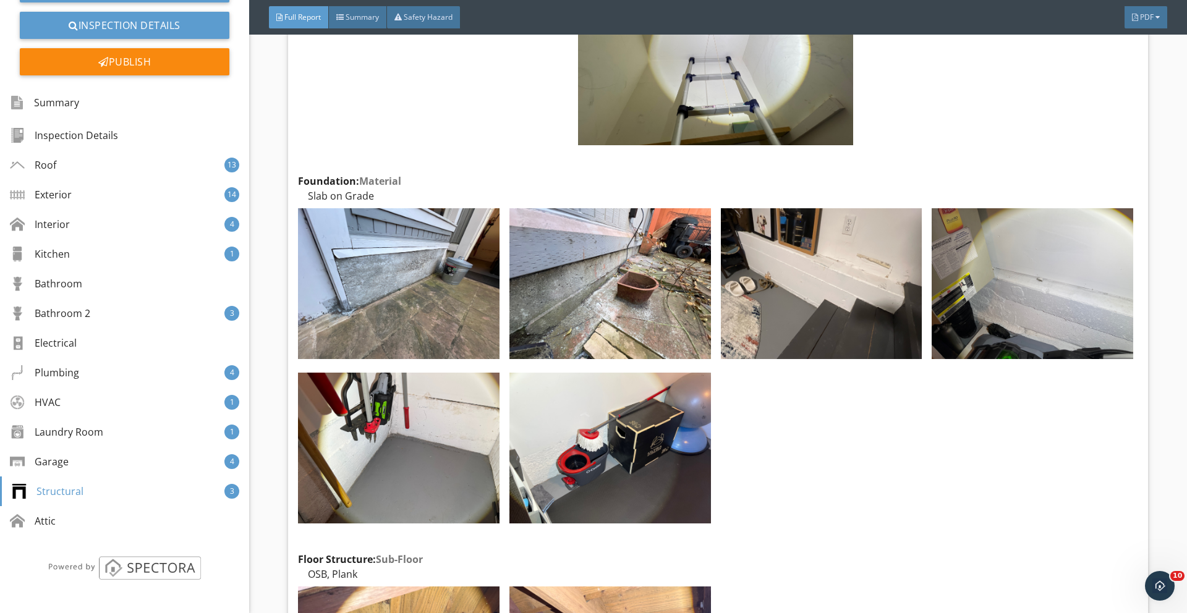
scroll to position [17360, 0]
click at [93, 490] on div "Structural 3" at bounding box center [124, 492] width 249 height 30
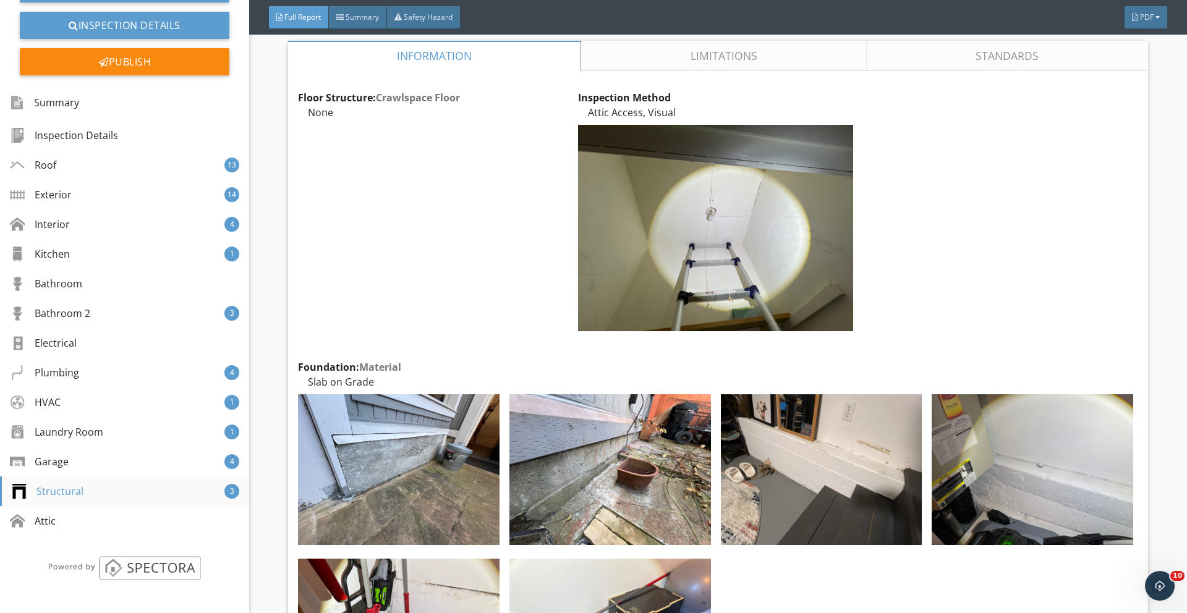
scroll to position [17160, 0]
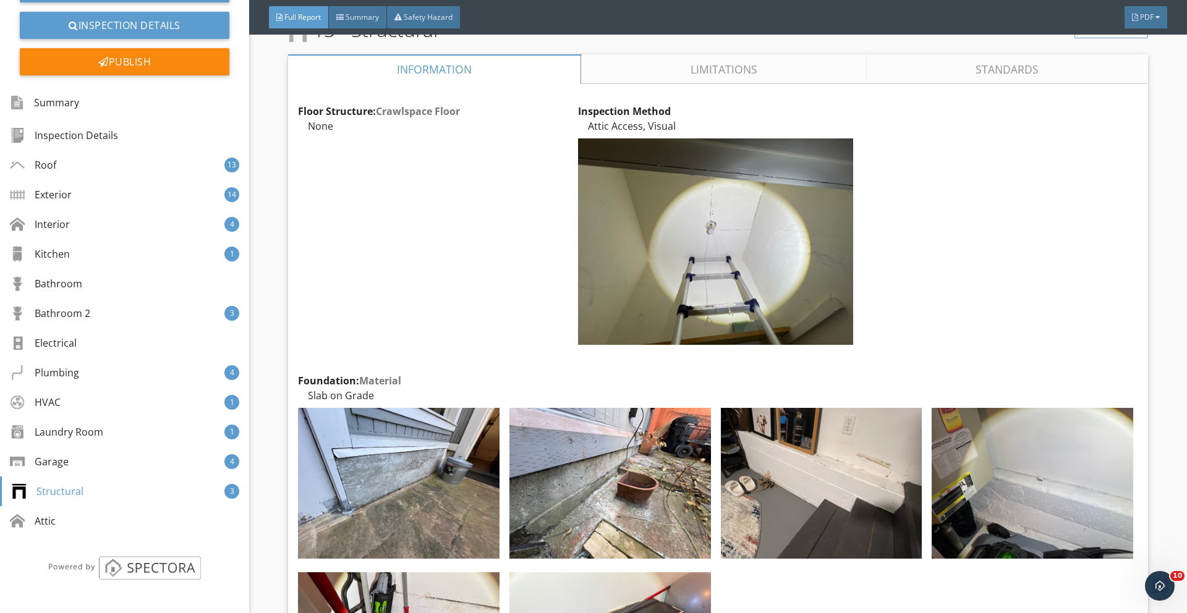
click at [675, 57] on link "Limitations" at bounding box center [724, 69] width 285 height 30
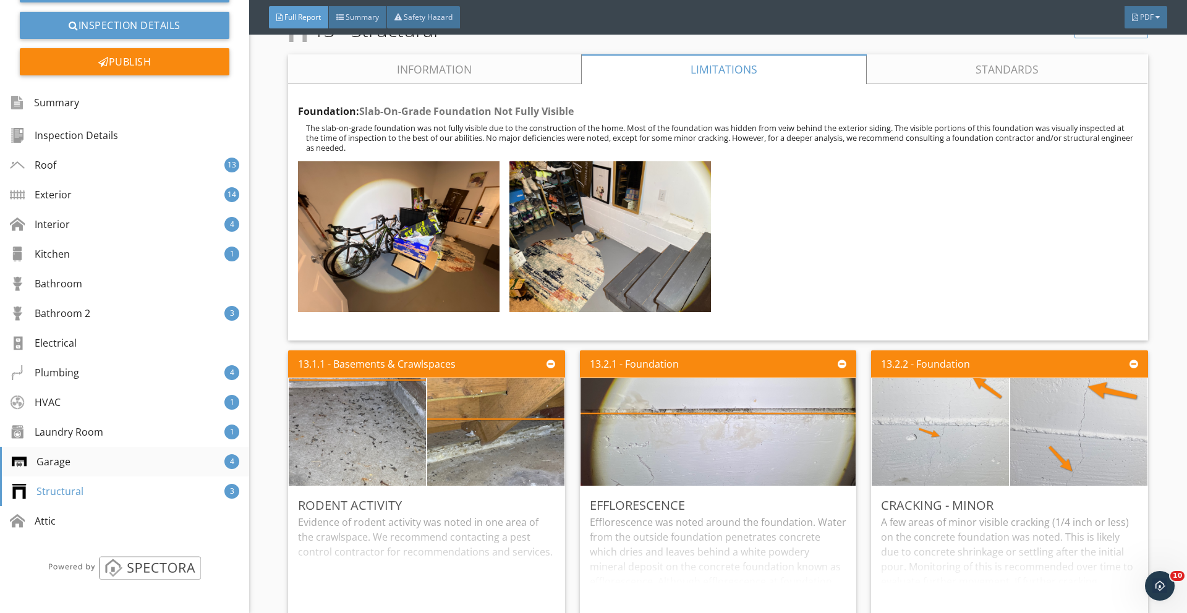
click at [60, 464] on div "Garage" at bounding box center [41, 461] width 59 height 15
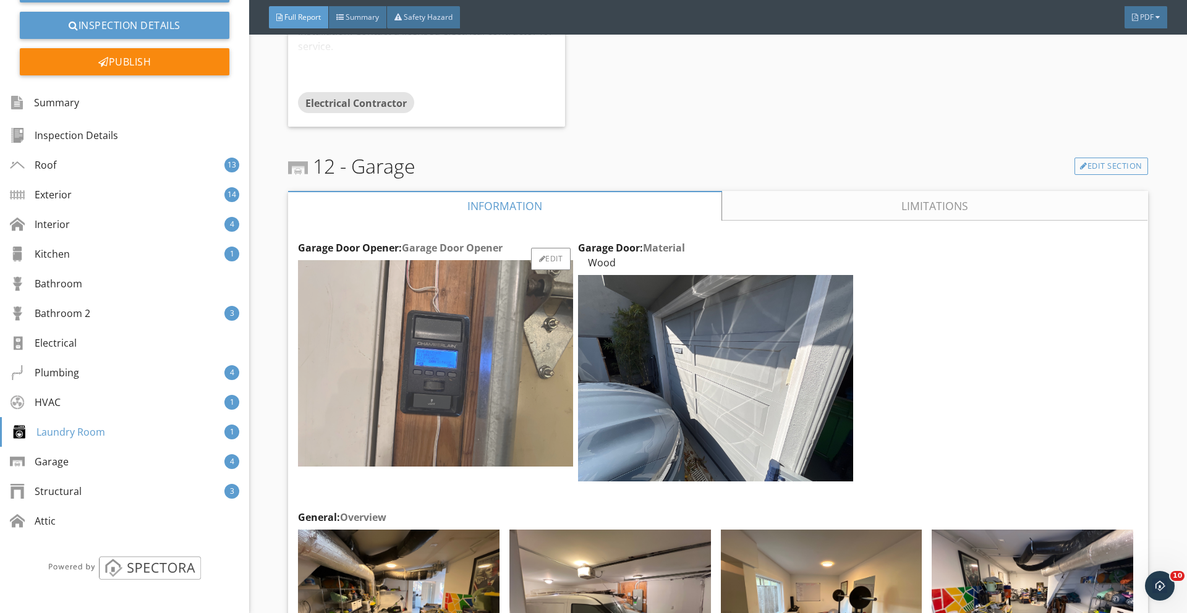
scroll to position [14983, 0]
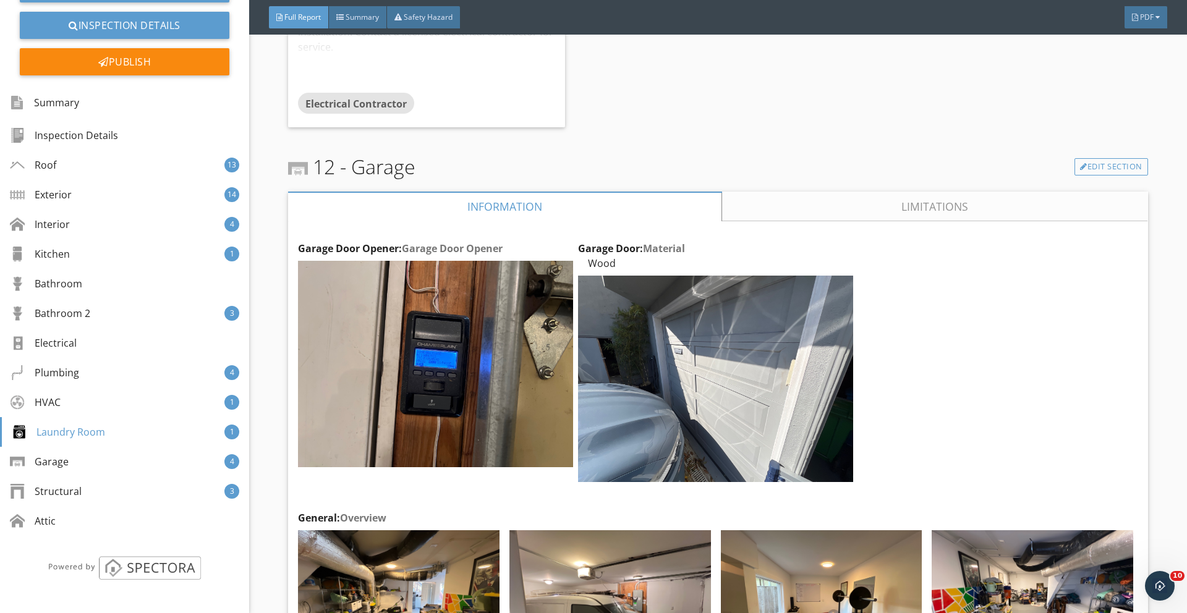
click at [769, 192] on link "Limitations" at bounding box center [935, 207] width 425 height 30
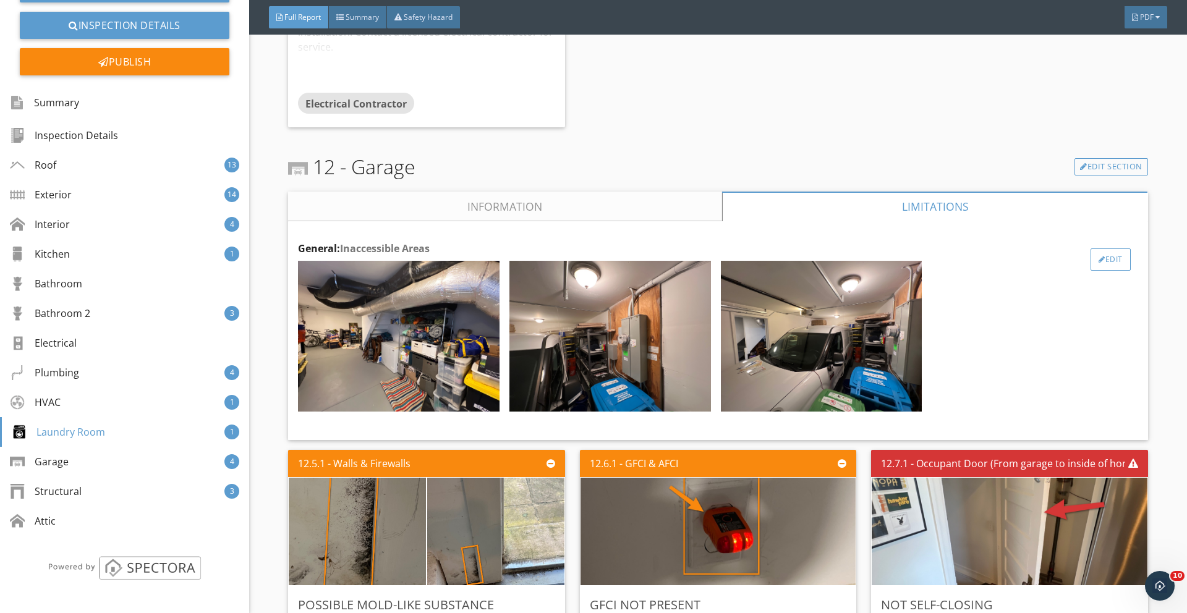
click at [1099, 256] on div at bounding box center [1101, 259] width 7 height 7
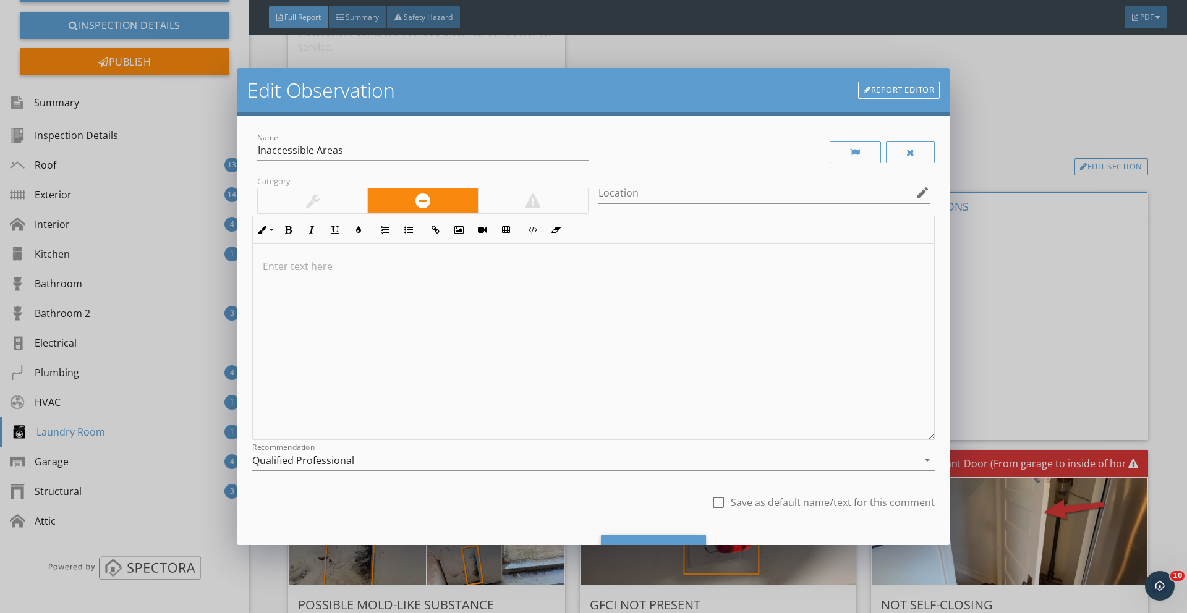
click at [464, 270] on p at bounding box center [593, 266] width 661 height 15
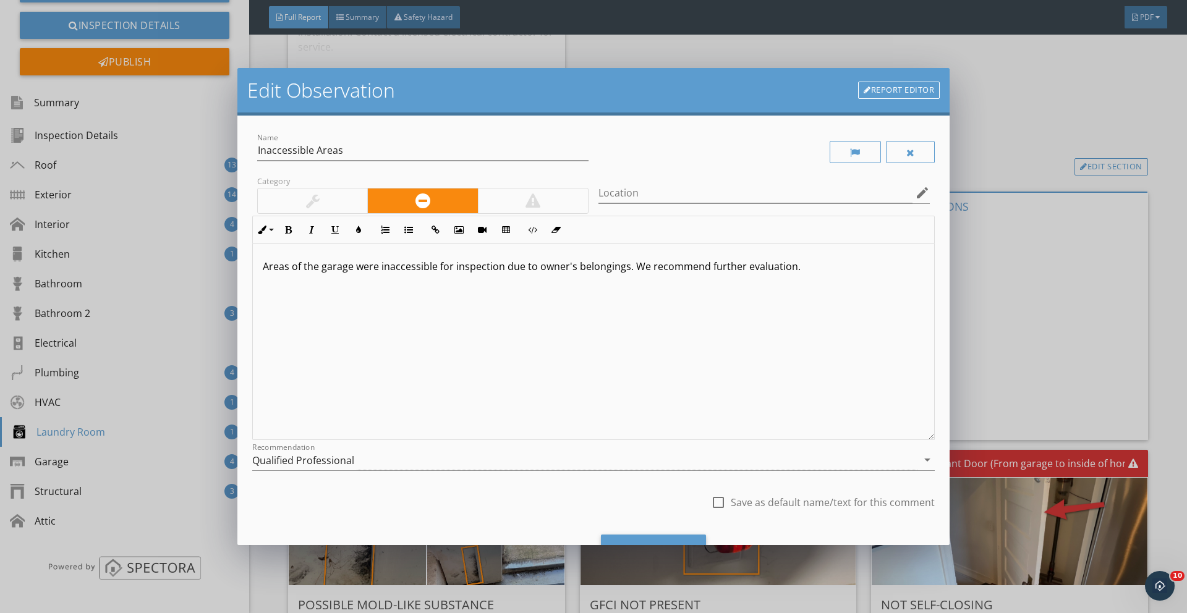
click at [724, 506] on div at bounding box center [718, 502] width 21 height 21
checkbox input "true"
click at [644, 536] on div "Save Changes" at bounding box center [653, 551] width 105 height 33
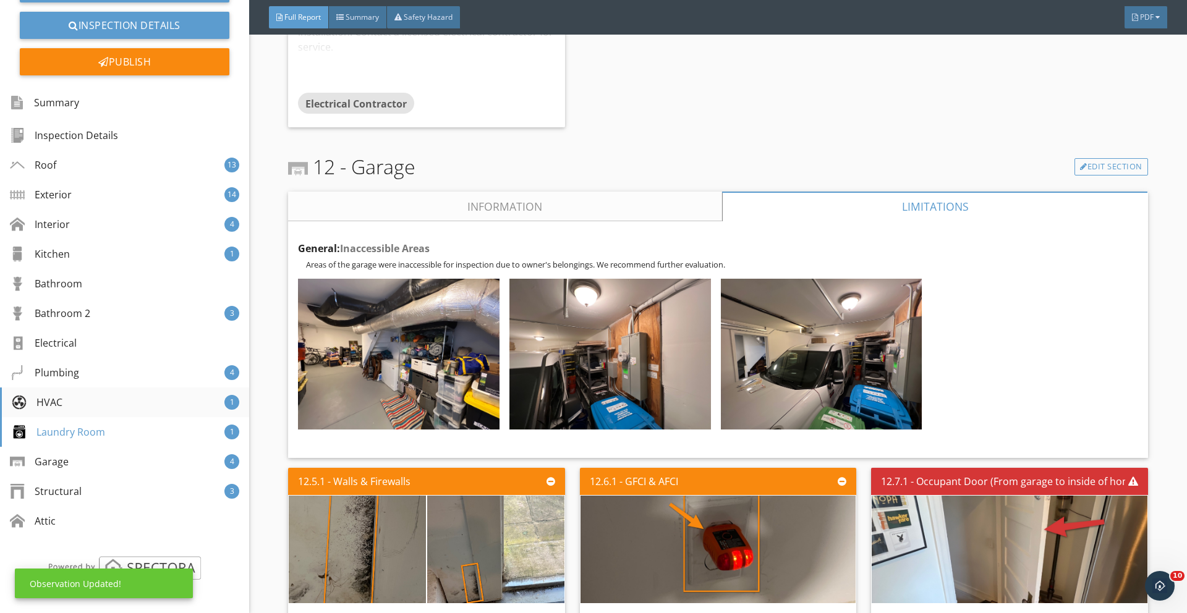
click at [77, 415] on div "HVAC 1" at bounding box center [124, 403] width 249 height 30
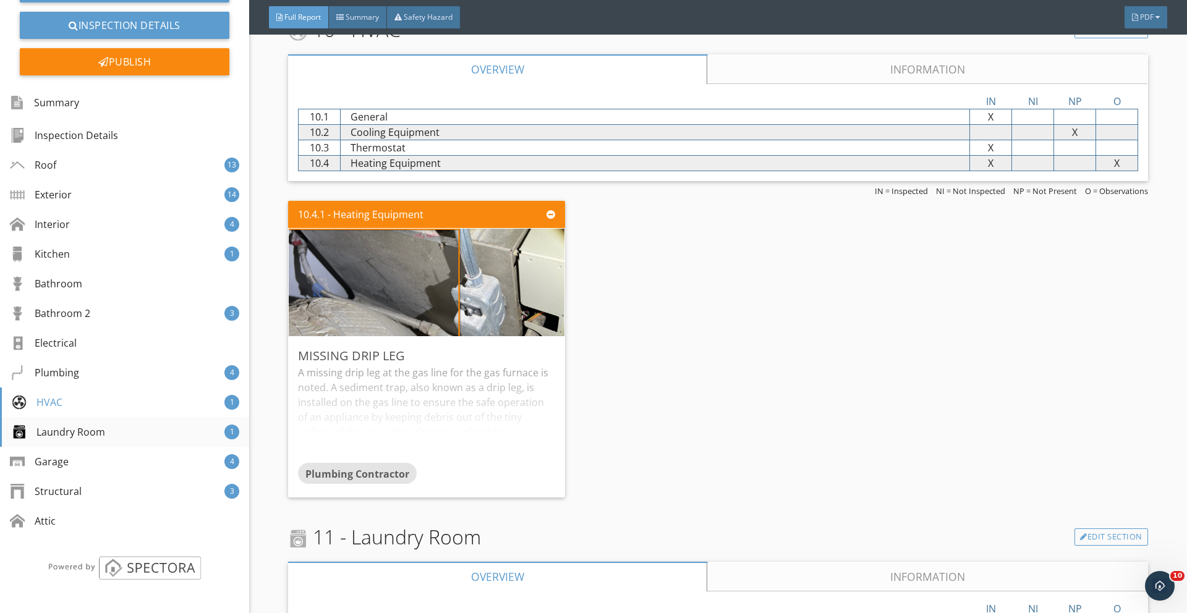
click at [93, 436] on div "Laundry Room" at bounding box center [58, 432] width 93 height 15
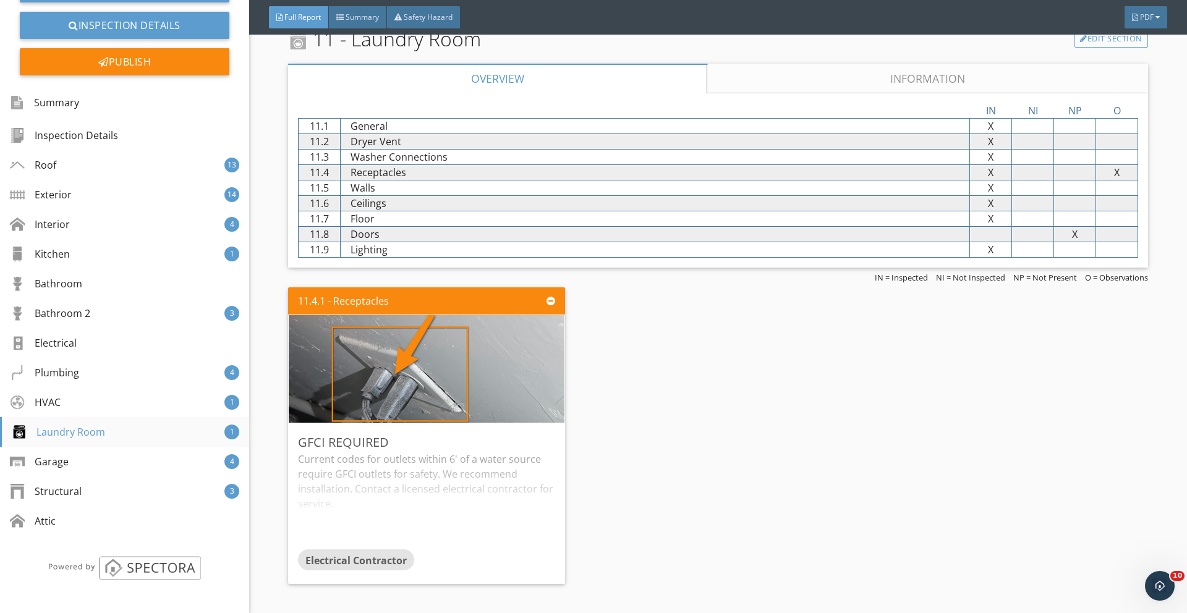
scroll to position [14536, 0]
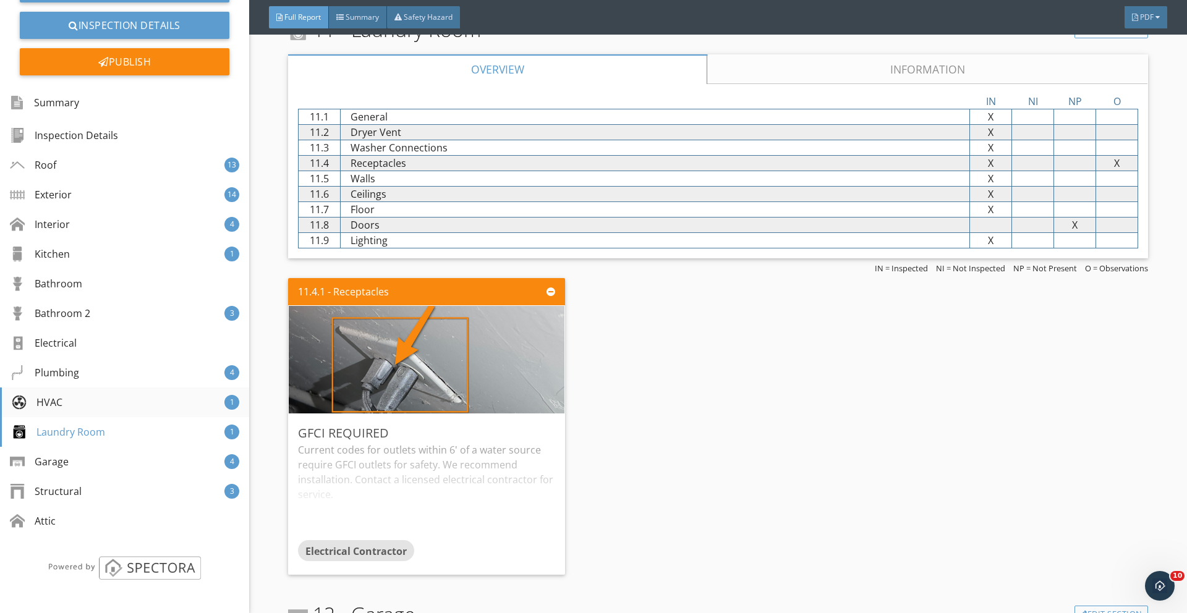
click at [82, 413] on div "HVAC 1" at bounding box center [124, 403] width 249 height 30
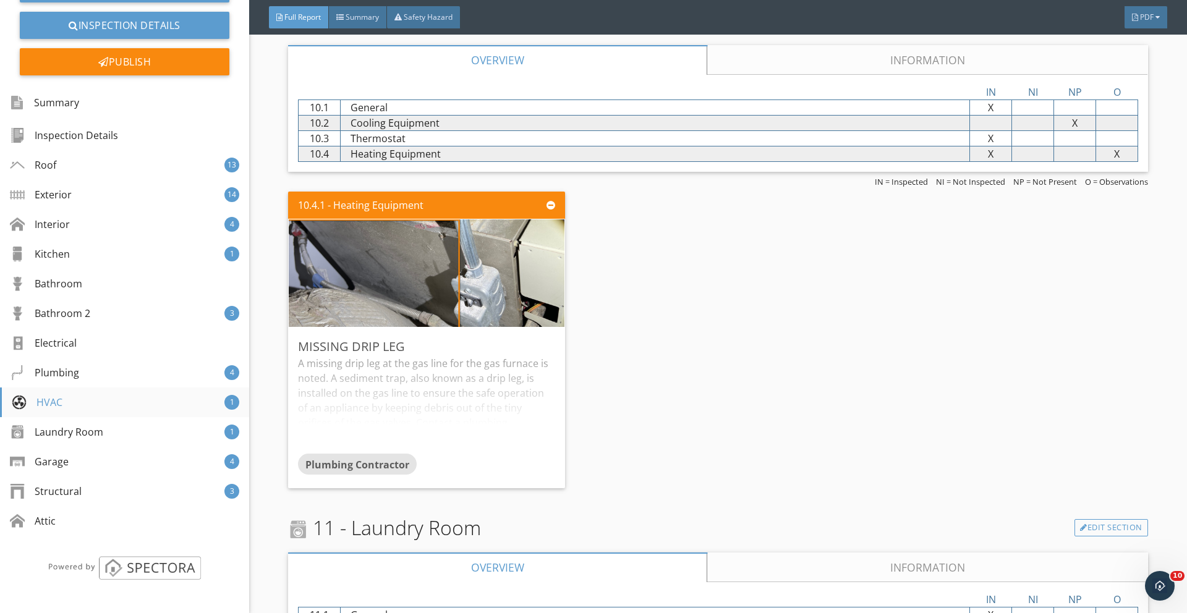
scroll to position [14028, 0]
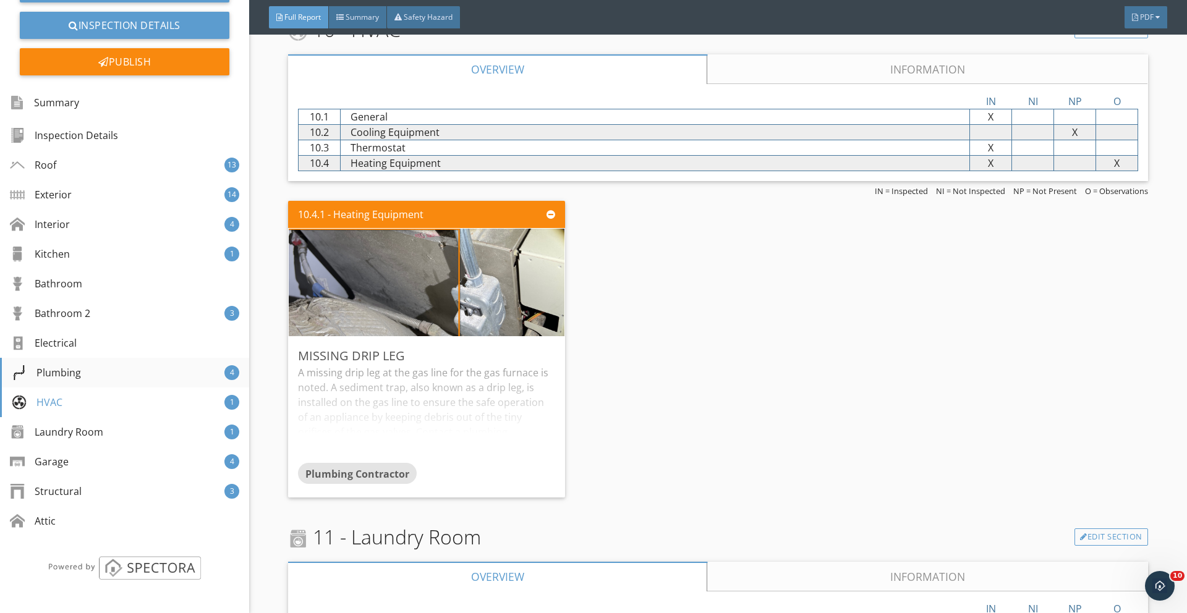
click at [93, 370] on div "Plumbing 4" at bounding box center [124, 373] width 249 height 30
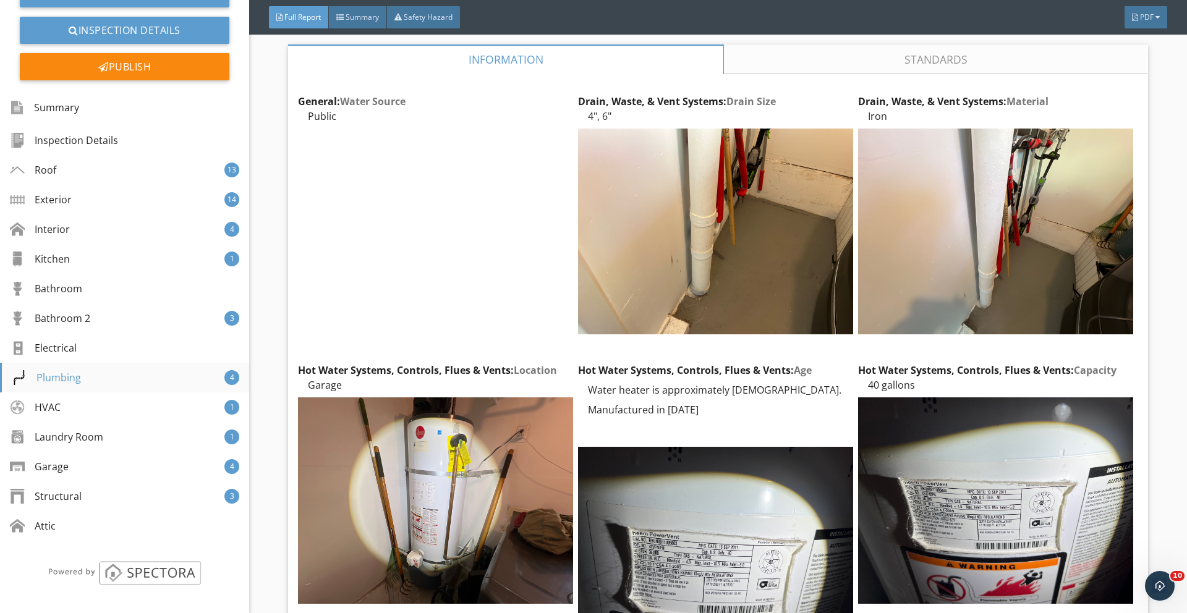
scroll to position [88, 0]
click at [85, 349] on div "Electrical" at bounding box center [124, 347] width 249 height 30
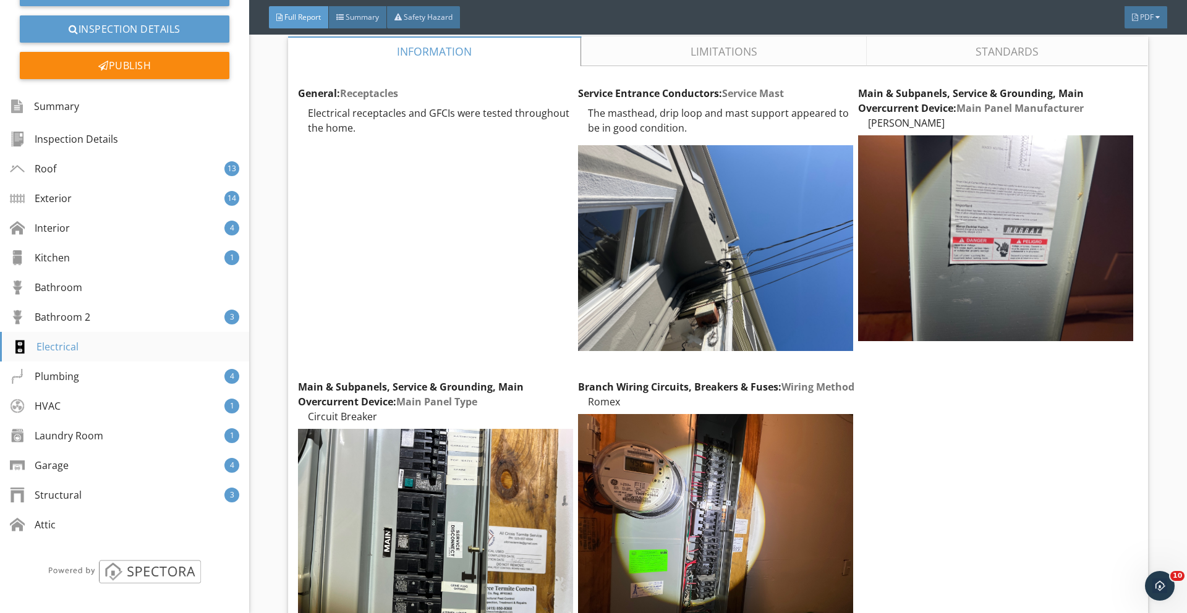
scroll to position [9914, 0]
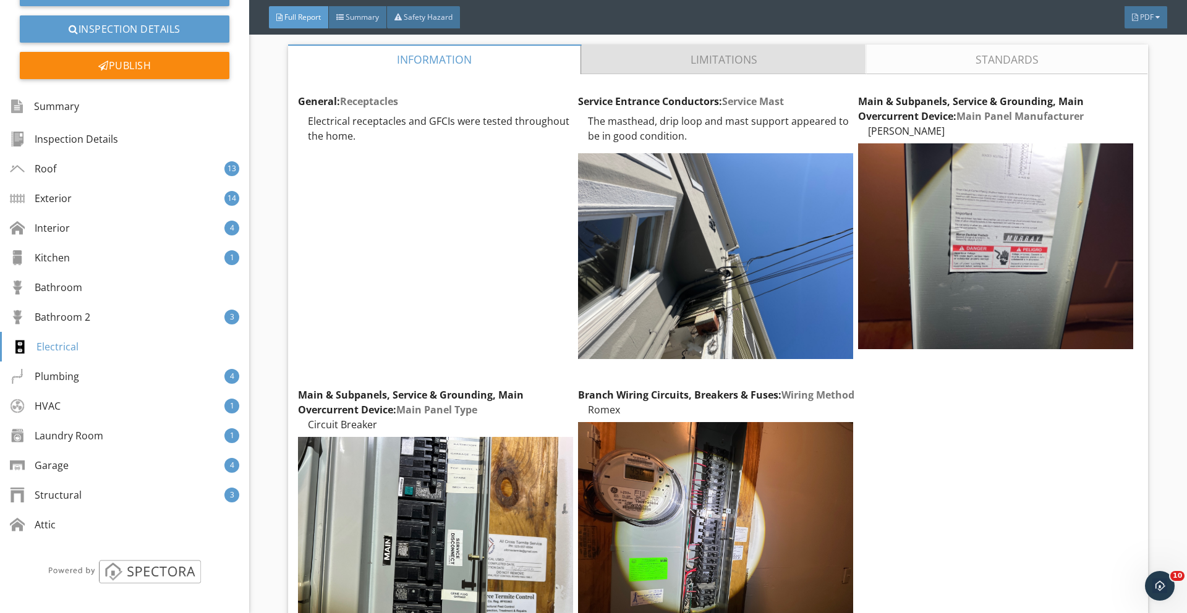
click at [718, 48] on link "Limitations" at bounding box center [724, 60] width 285 height 30
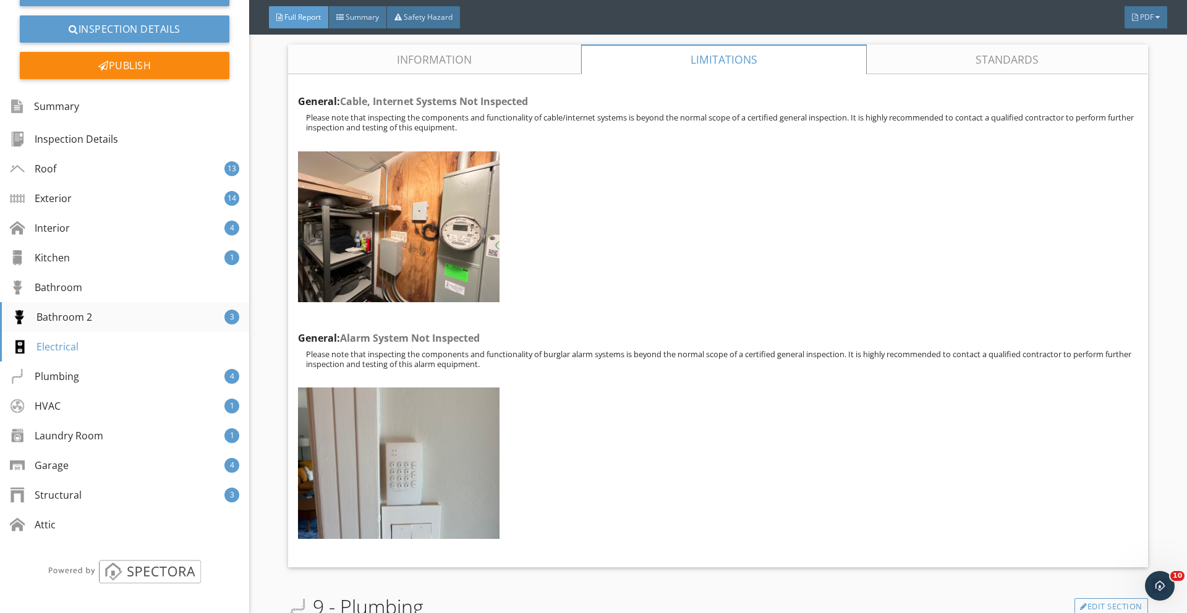
click at [103, 315] on div "Bathroom 2 3" at bounding box center [124, 317] width 249 height 30
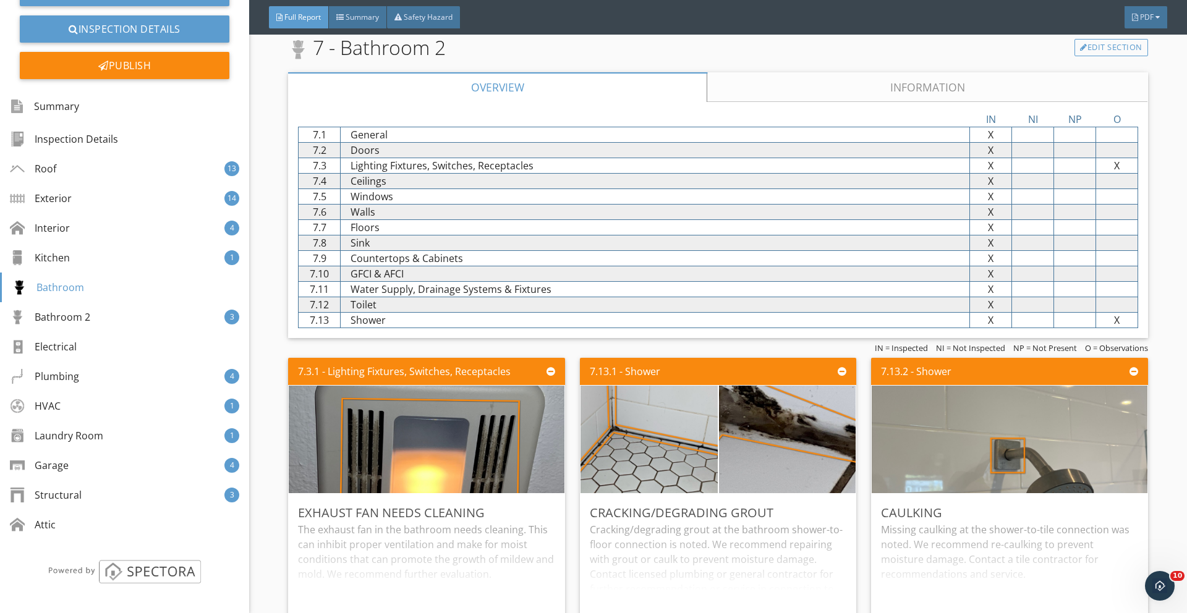
scroll to position [9232, 0]
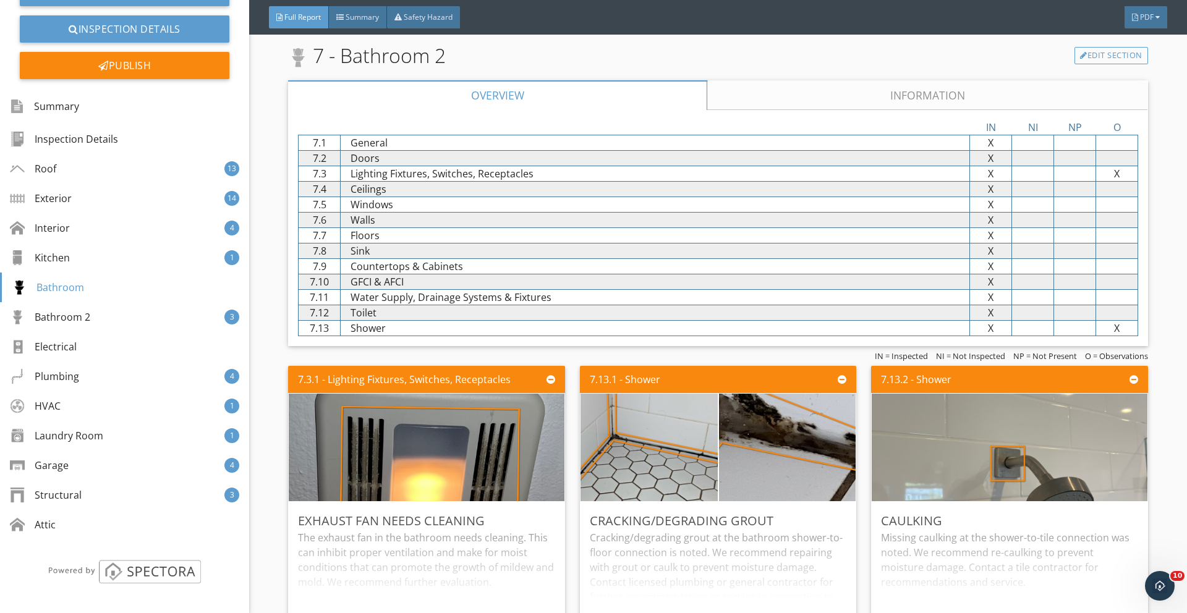
click at [804, 95] on link "Information" at bounding box center [928, 95] width 440 height 30
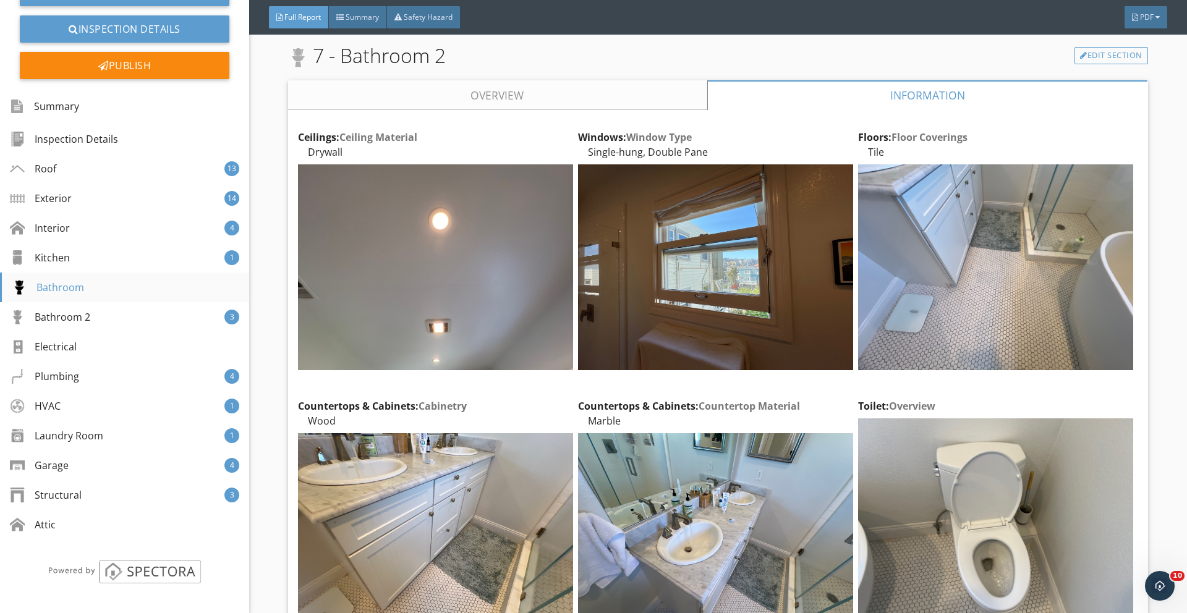
click at [76, 276] on div "Bathroom" at bounding box center [124, 288] width 249 height 30
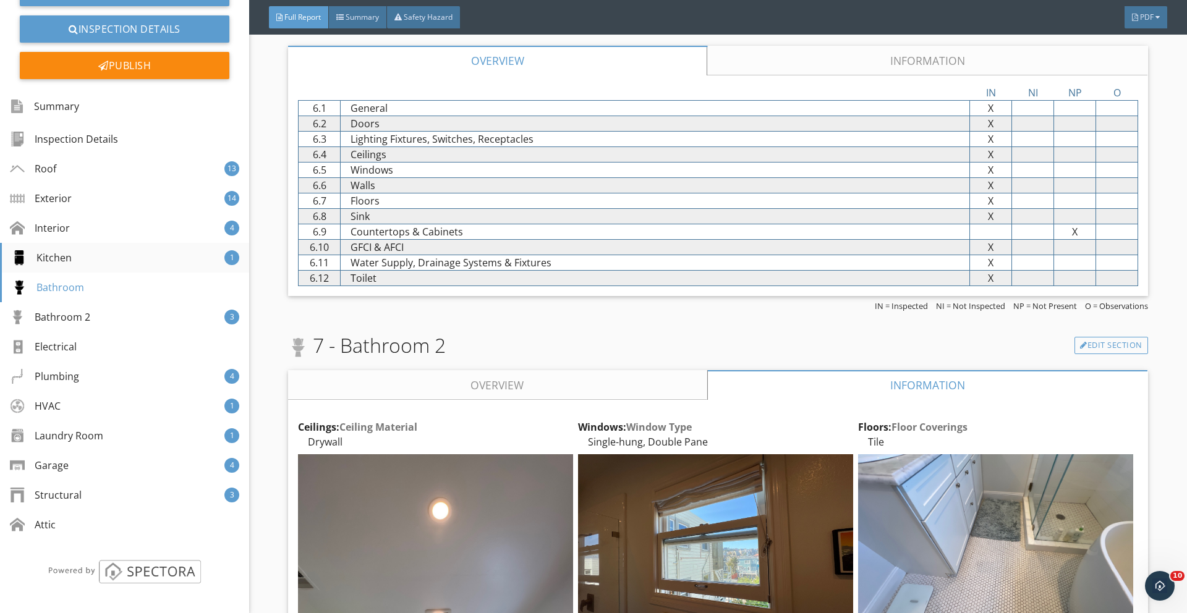
click at [76, 257] on div "Kitchen 1" at bounding box center [124, 258] width 249 height 30
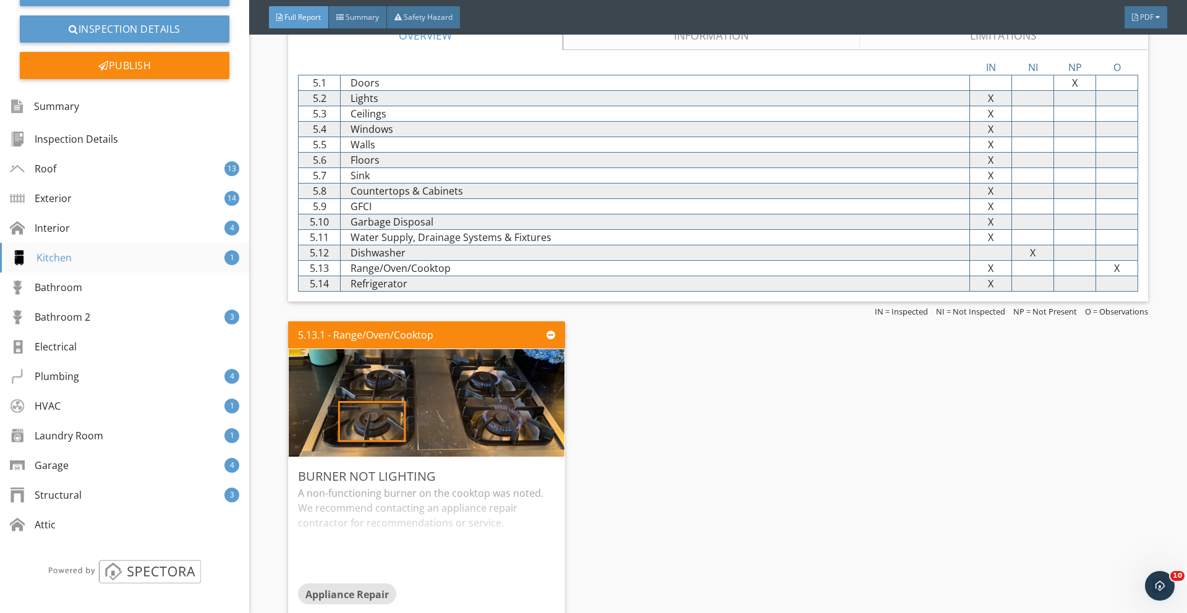
scroll to position [8282, 0]
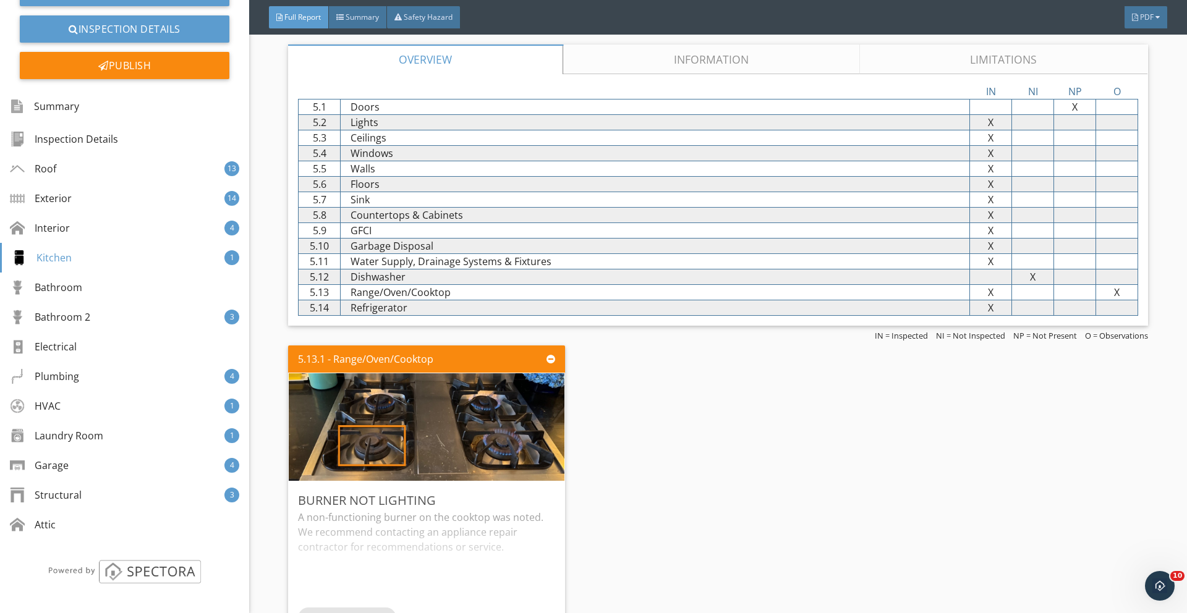
click at [918, 56] on link "Limitations" at bounding box center [1004, 60] width 288 height 30
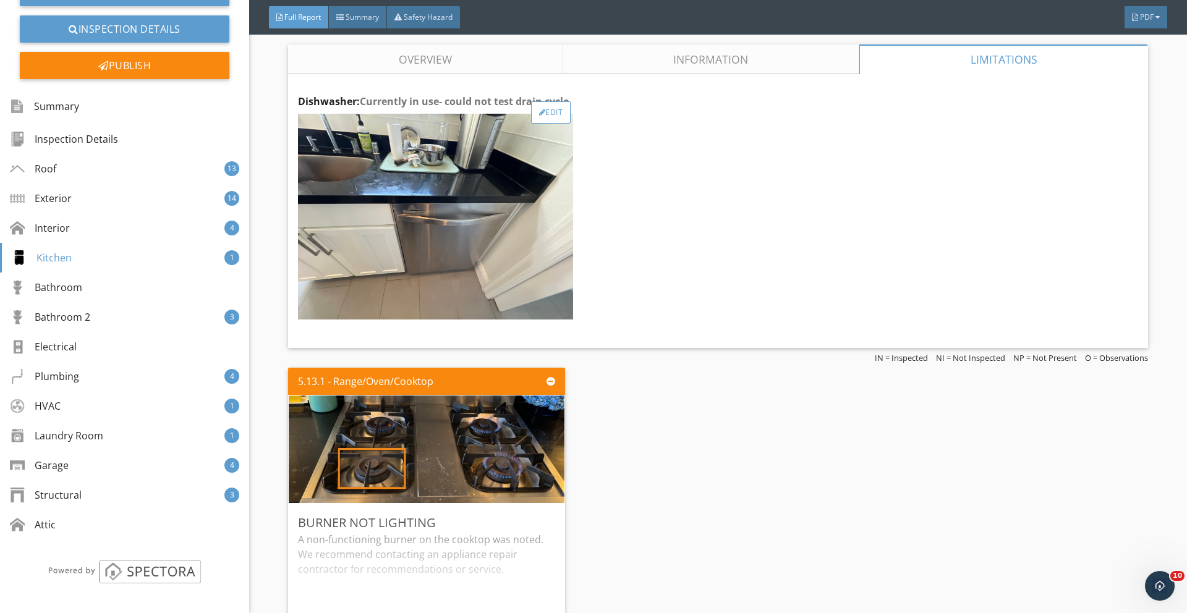
click at [554, 115] on div "Edit" at bounding box center [551, 112] width 40 height 22
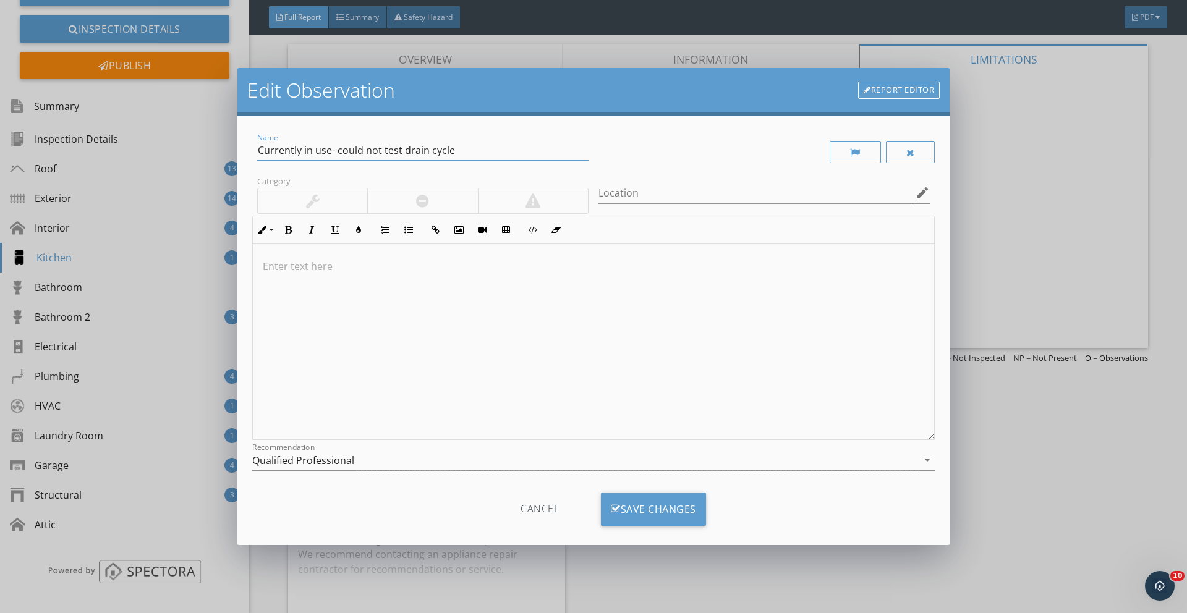
drag, startPoint x: 330, startPoint y: 152, endPoint x: 502, endPoint y: 152, distance: 171.8
click at [502, 152] on input "Currently in use- could not test drain cycle" at bounding box center [422, 150] width 331 height 20
type input "Currently in use"
click at [403, 312] on div at bounding box center [593, 342] width 681 height 196
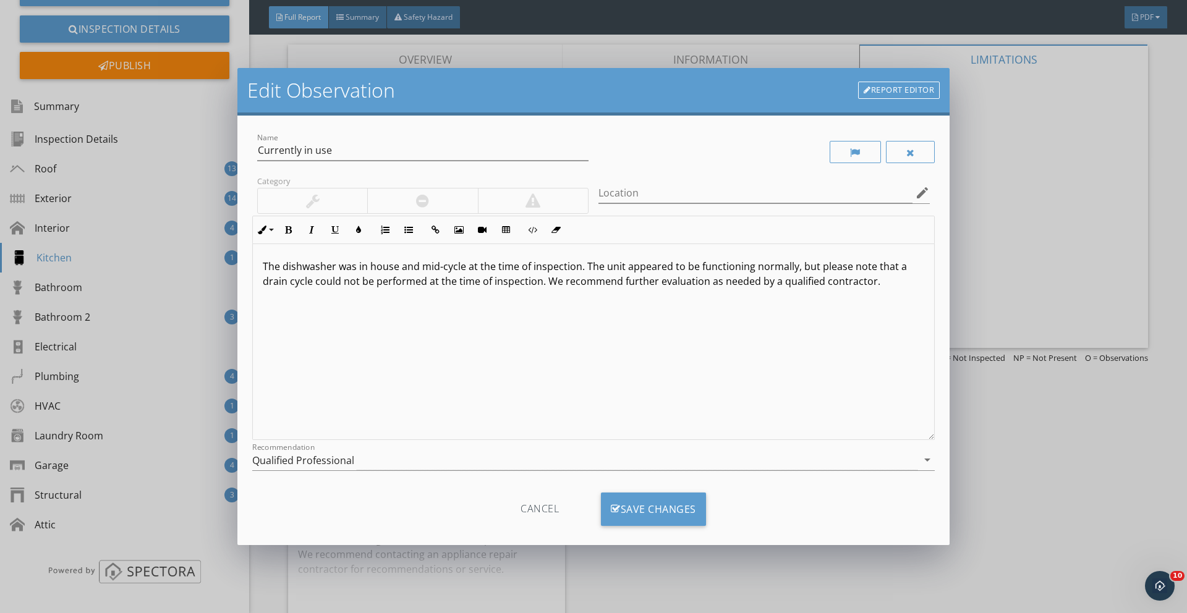
click at [365, 265] on p "The dishwasher was in house and mid-cycle at the time of inspection. The unit a…" at bounding box center [593, 274] width 661 height 30
click at [358, 287] on p "The dishwasher was in house and mid-cycle at the time of inspection. The unit a…" at bounding box center [593, 274] width 661 height 30
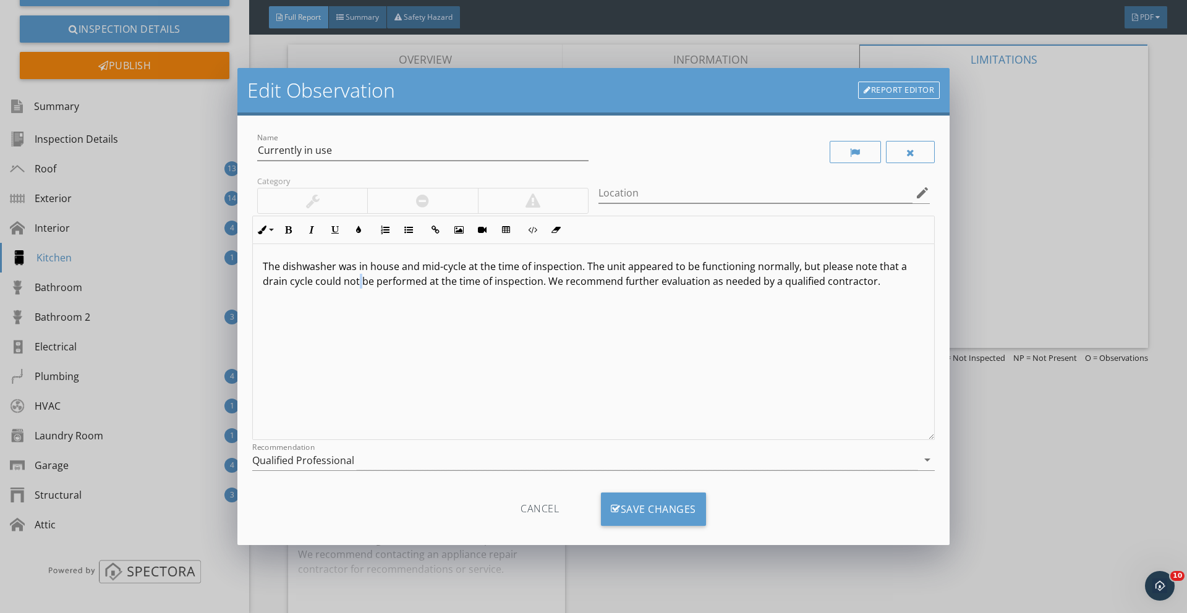
copy p "The dishwasher was in house and mid-cycle at the time of inspection. The unit a…"
click at [664, 512] on div "Save Changes" at bounding box center [653, 509] width 105 height 33
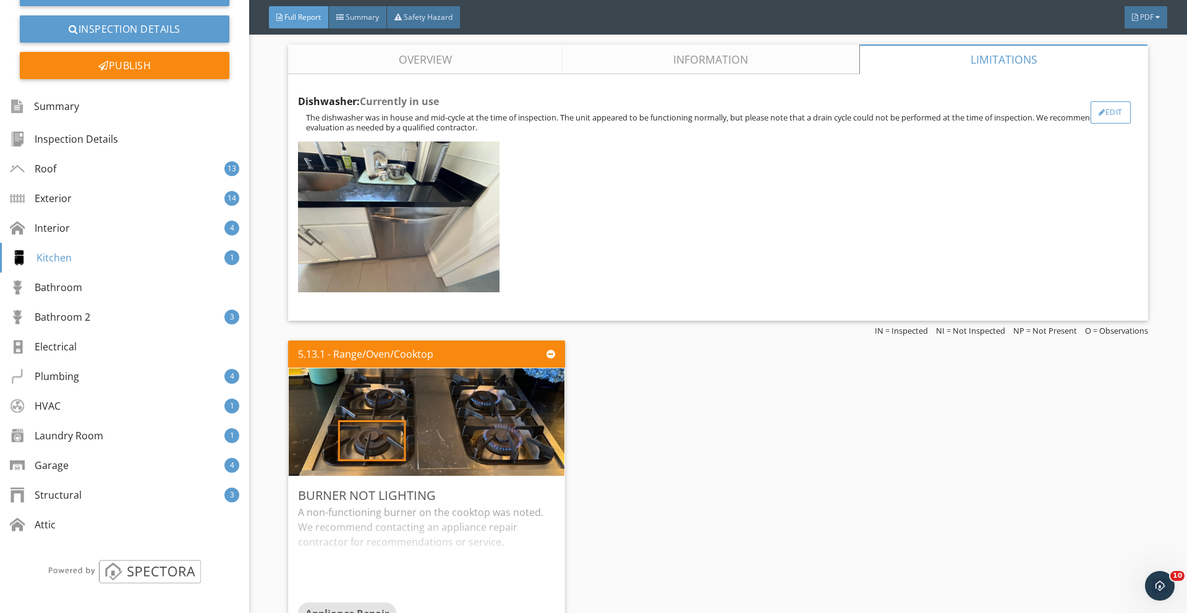
click at [1104, 106] on div "Edit" at bounding box center [1110, 112] width 40 height 22
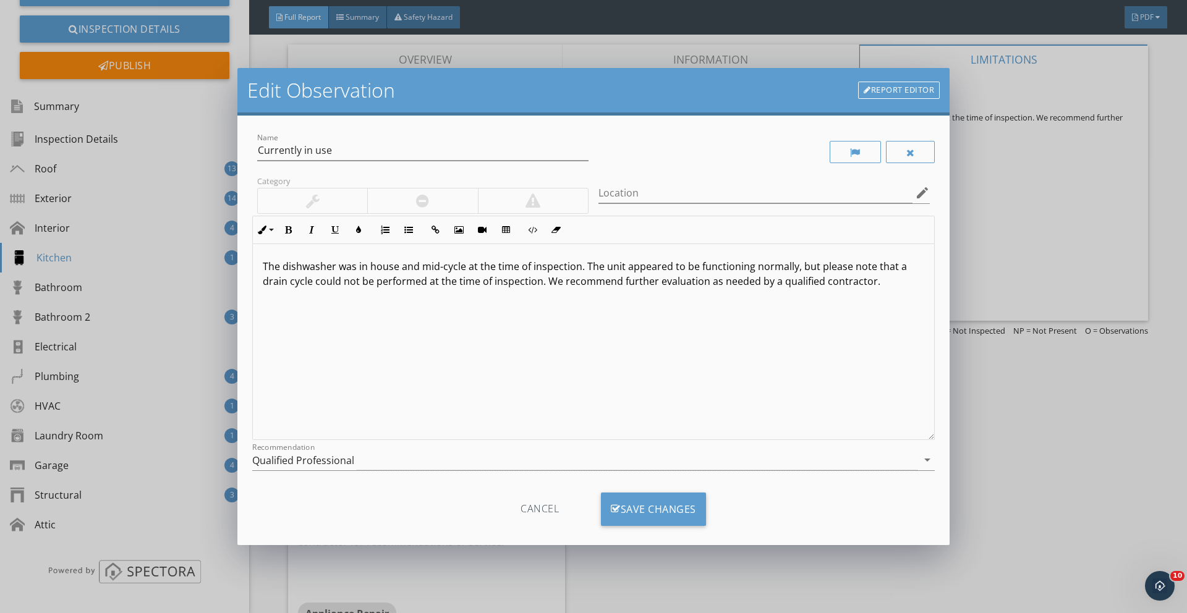
click at [376, 267] on p "The dishwasher was in house and mid-cycle at the time of inspection. The unit a…" at bounding box center [593, 274] width 661 height 30
click at [657, 514] on div "Save Changes" at bounding box center [653, 509] width 105 height 33
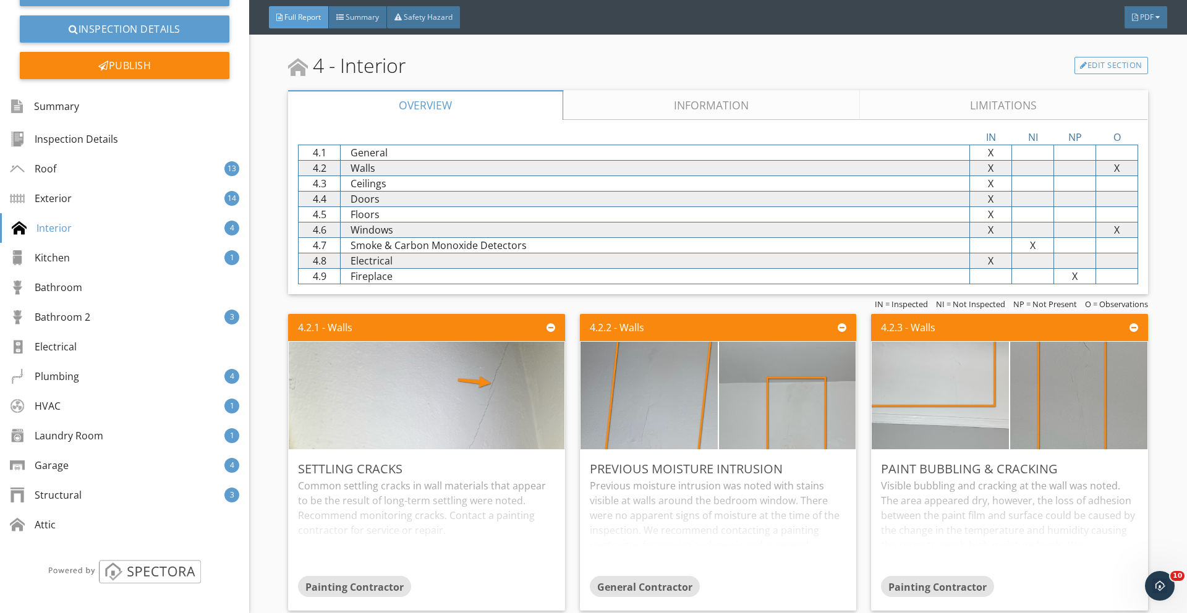
scroll to position [7343, 0]
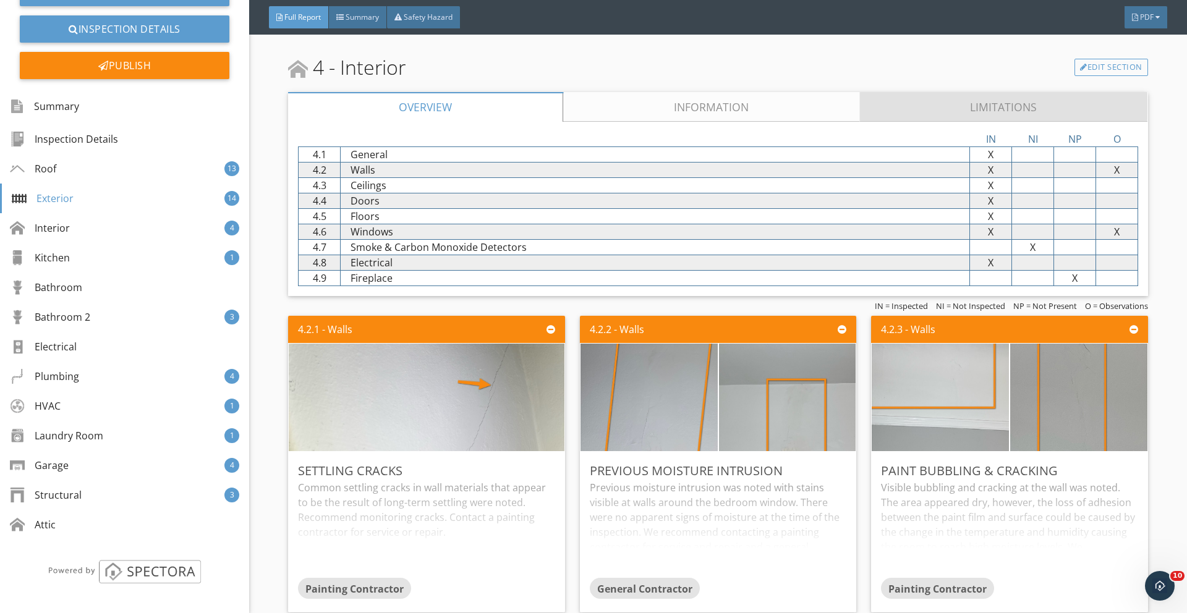
click at [901, 99] on link "Limitations" at bounding box center [1004, 107] width 288 height 30
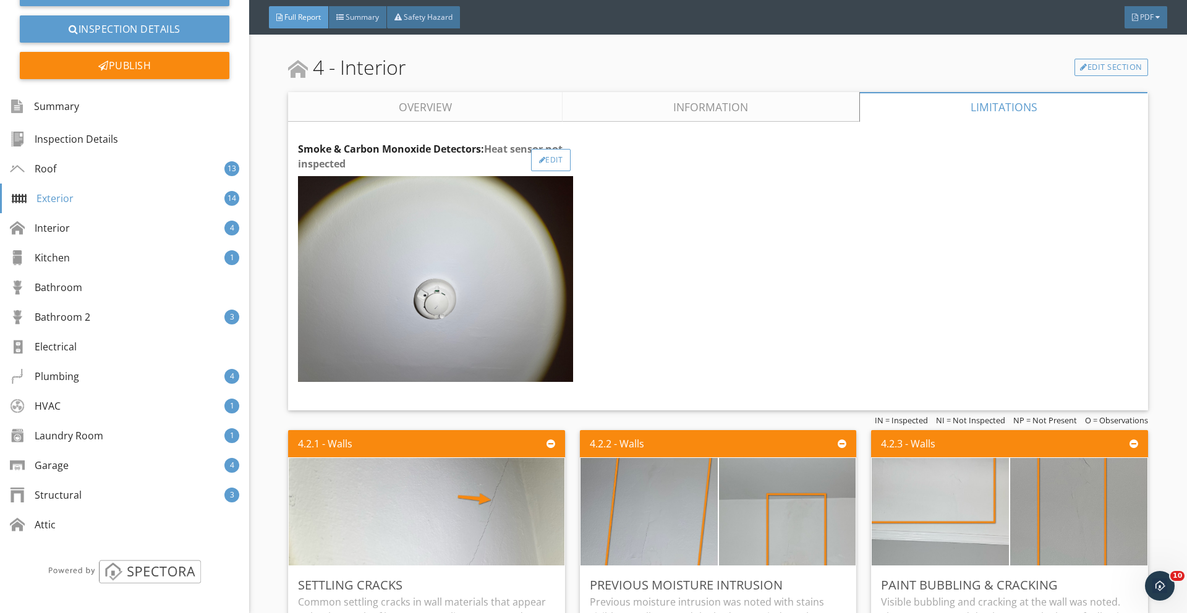
click at [547, 155] on div "Edit" at bounding box center [551, 160] width 40 height 22
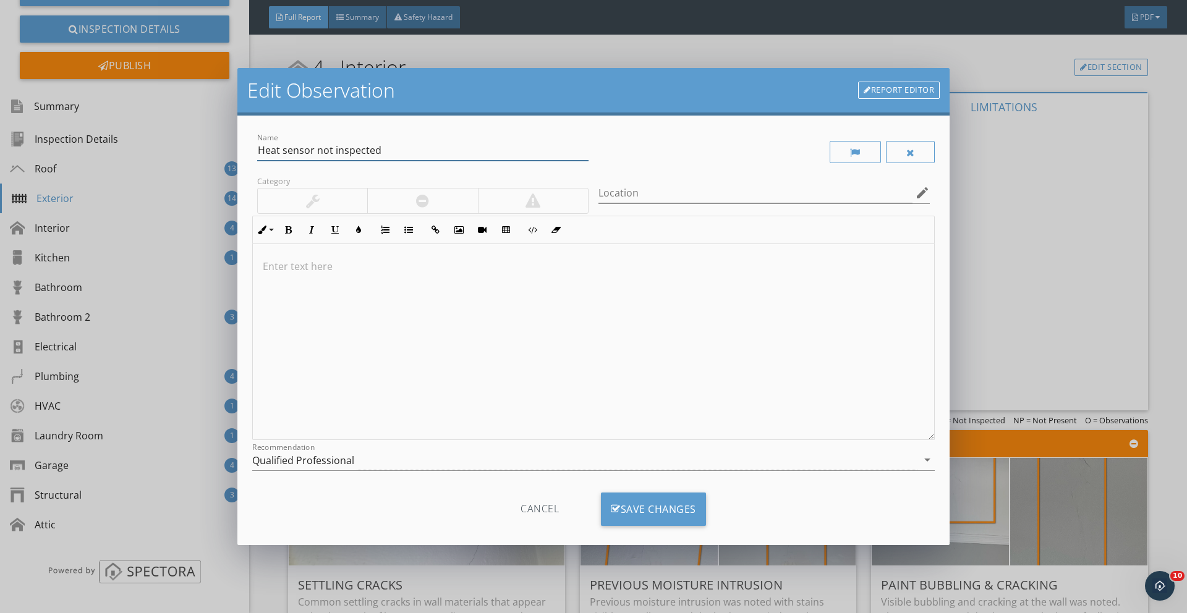
click at [313, 149] on input "Heat sensor not inspected" at bounding box center [422, 150] width 331 height 20
type input "Heat sensors not inspected"
click at [324, 304] on div at bounding box center [593, 342] width 681 height 196
click at [460, 266] on p "Please note that the heat sensors were not tested at the time of inspection" at bounding box center [593, 266] width 661 height 15
click at [544, 268] on p "Please note that the heat sensors were not fully inspected tested at the time o…" at bounding box center [593, 266] width 661 height 15
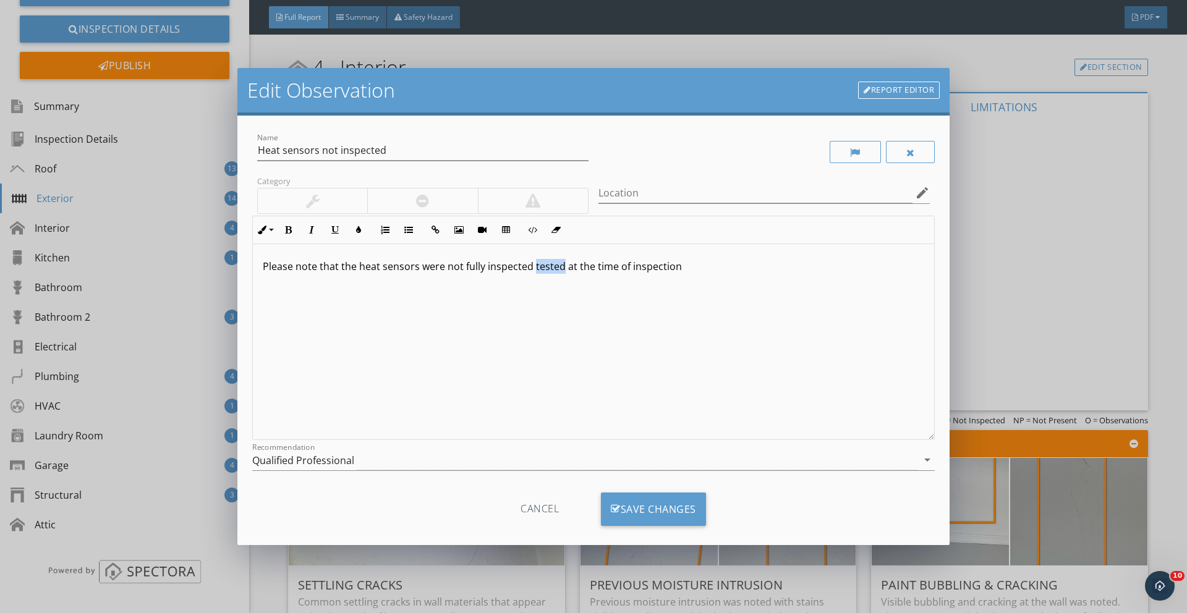
click at [544, 268] on p "Please note that the heat sensors were not fully inspected tested at the time o…" at bounding box center [593, 266] width 661 height 15
click at [667, 274] on div "Please note that the heat sensors were not fully inspected at the time of inspe…" at bounding box center [593, 342] width 681 height 196
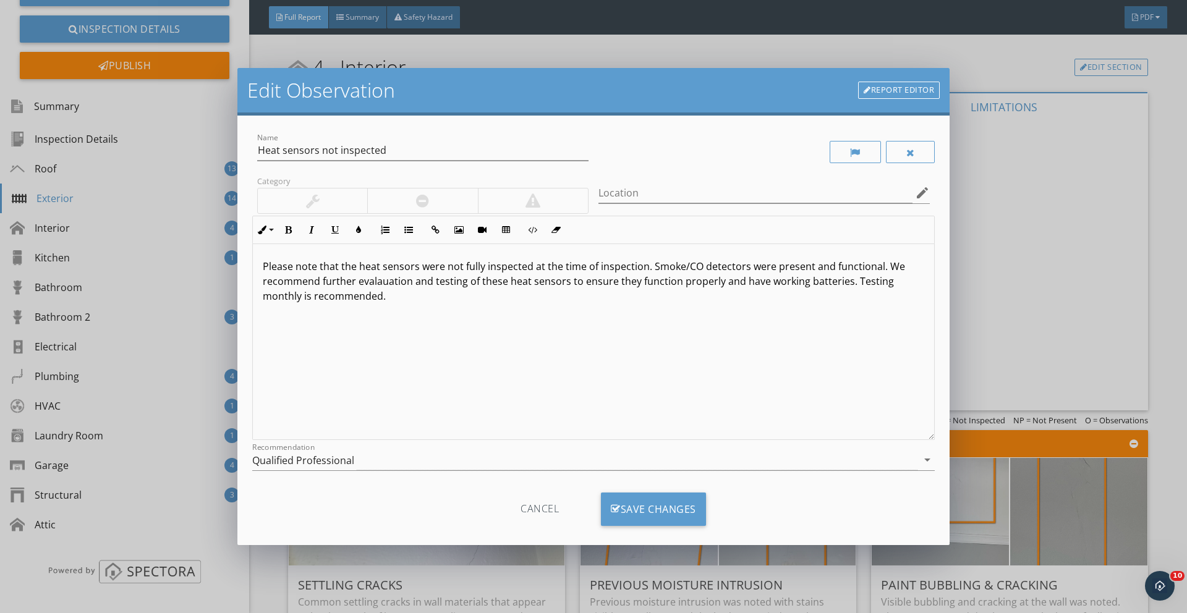
click at [391, 282] on p "Please note that the heat sensors were not fully inspected at the time of inspe…" at bounding box center [593, 281] width 661 height 45
click at [365, 276] on p "Please note that the heat sensors were not fully inspected at the time of inspe…" at bounding box center [593, 281] width 661 height 45
click at [370, 280] on p "Please note that the heat sensors were not fully inspected at the time of inspe…" at bounding box center [593, 281] width 661 height 45
click at [499, 313] on div "Please note that the heat sensors were not fully inspected at the time of inspe…" at bounding box center [593, 342] width 681 height 196
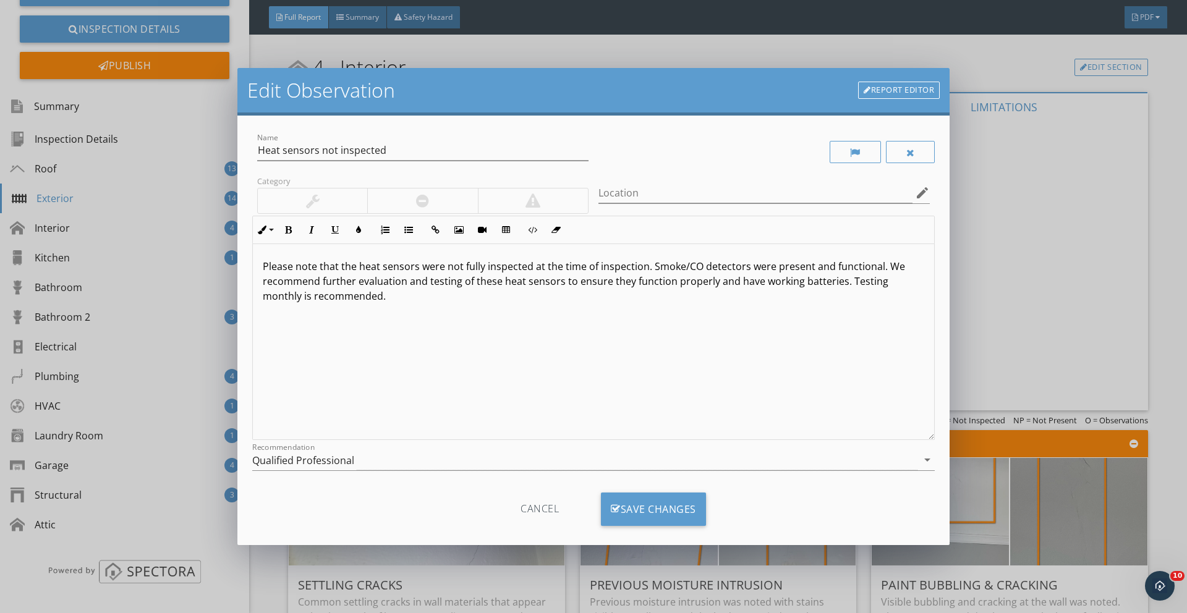
click at [370, 297] on p "Please note that the heat sensors were not fully inspected at the time of inspe…" at bounding box center [593, 281] width 661 height 45
copy p "Please note that the heat sensors were not fully inspected at the time of inspe…"
click at [634, 507] on div "Save Changes" at bounding box center [653, 509] width 105 height 33
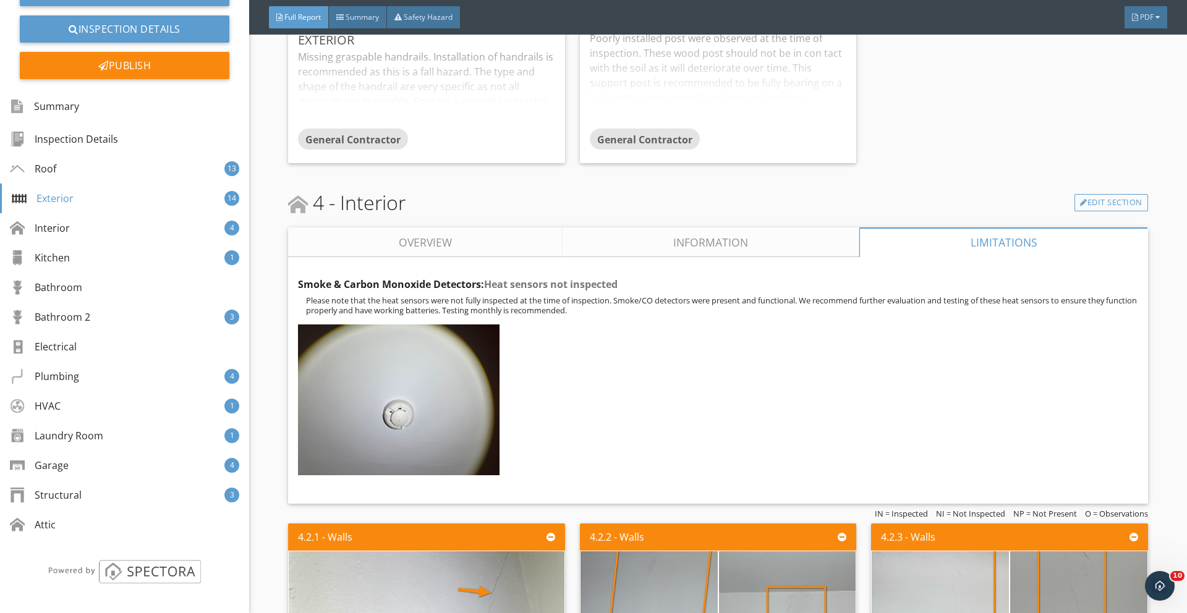
scroll to position [7196, 0]
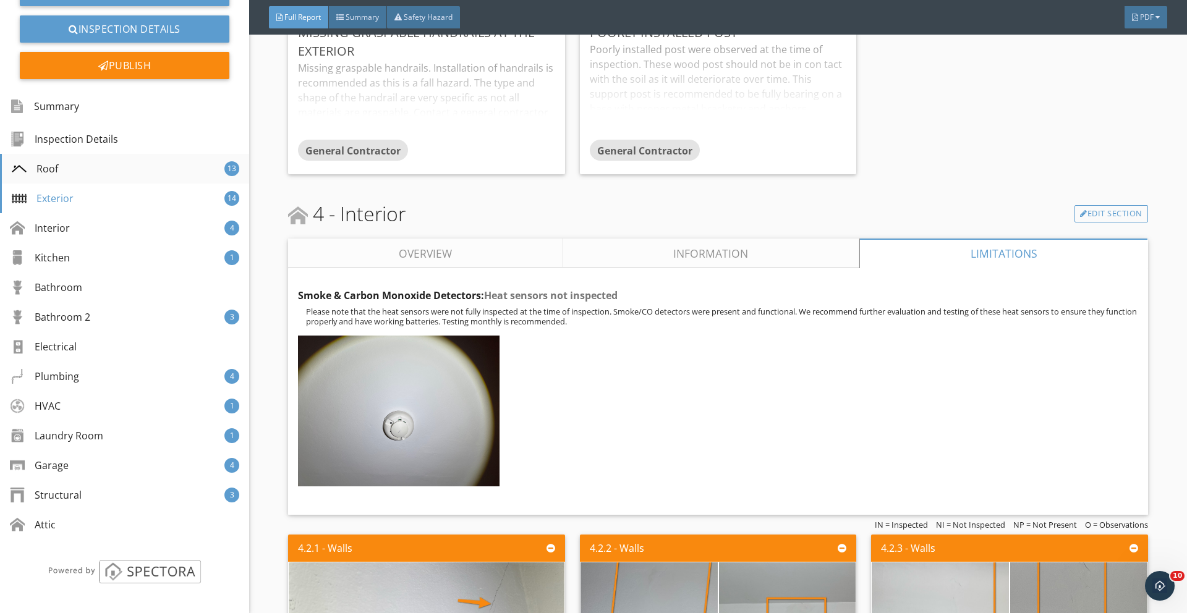
click at [37, 163] on div "Roof" at bounding box center [35, 168] width 46 height 15
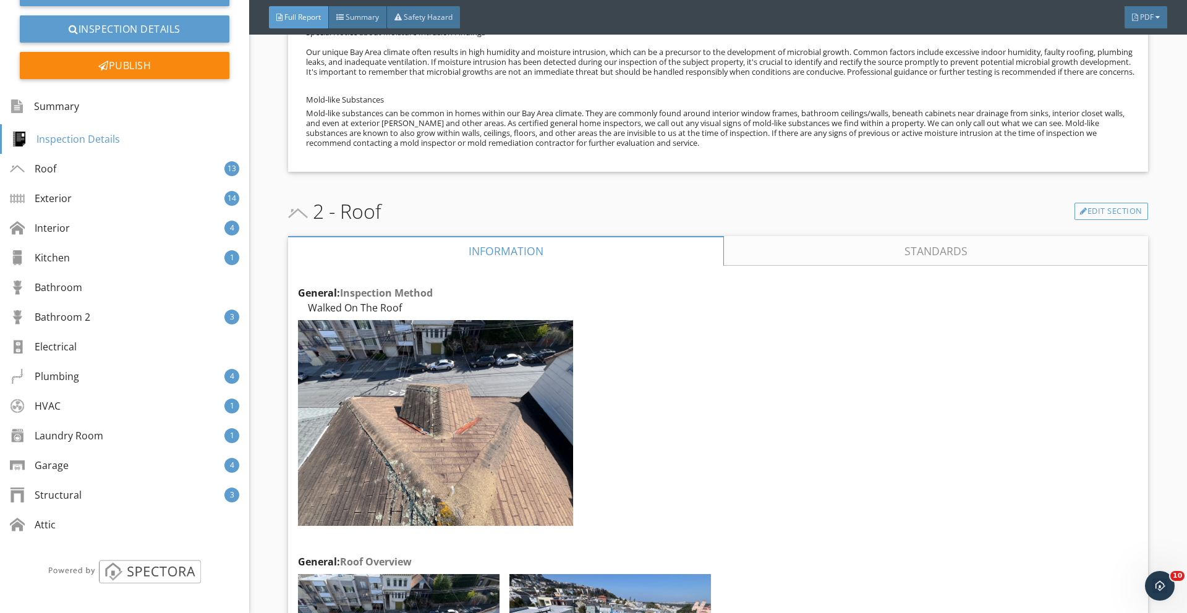
scroll to position [1389, 0]
click at [66, 110] on div "Summary" at bounding box center [46, 106] width 69 height 21
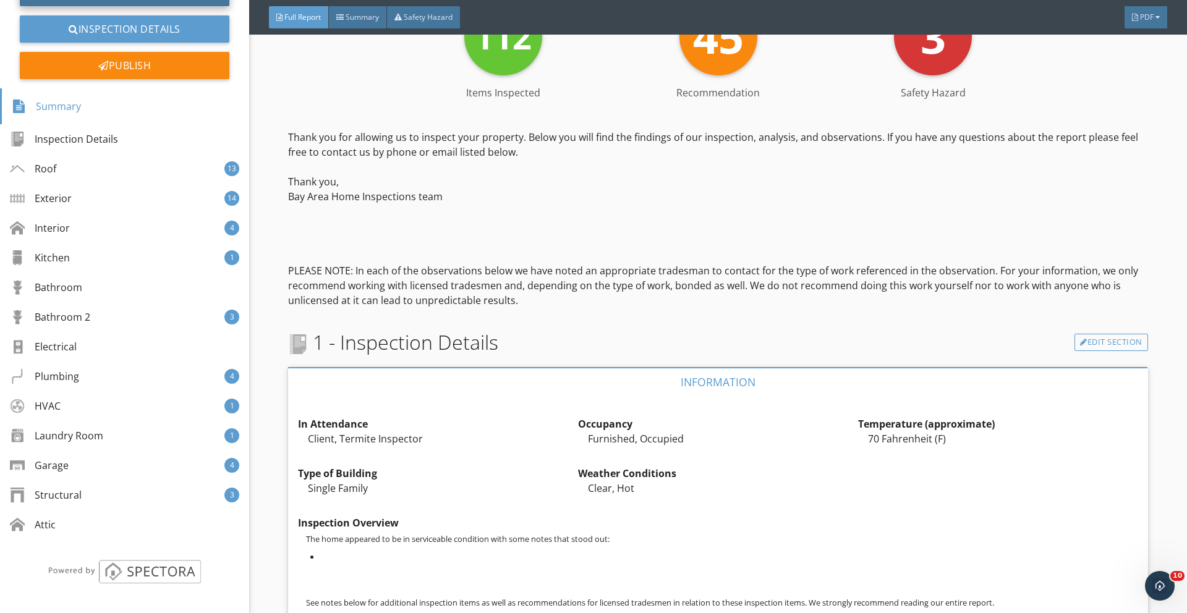
scroll to position [316, 0]
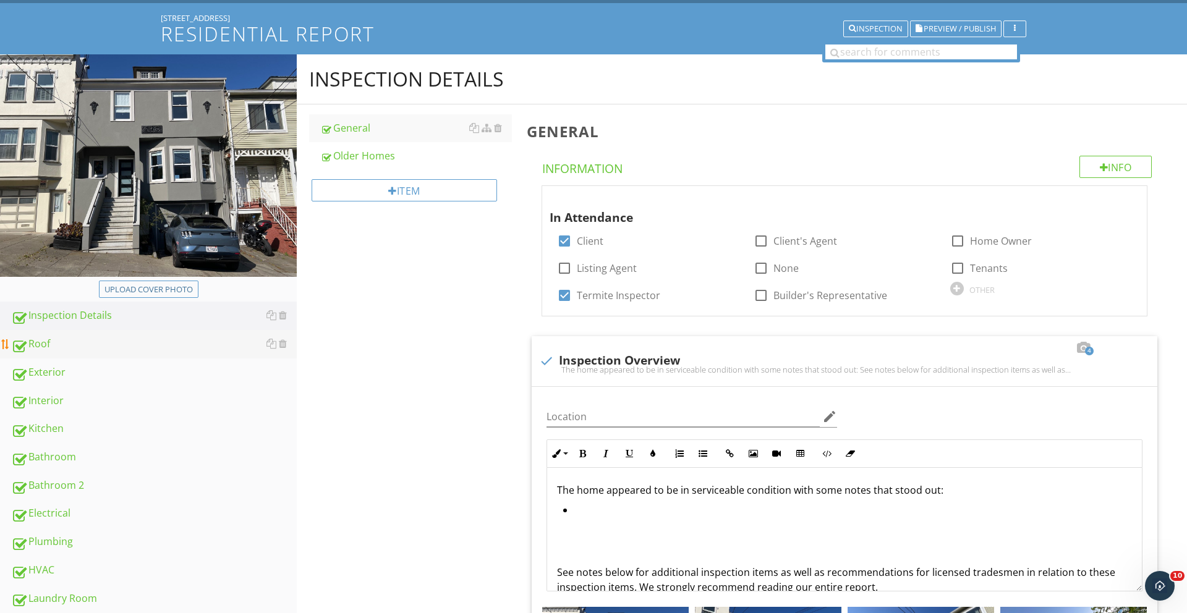
scroll to position [158, 0]
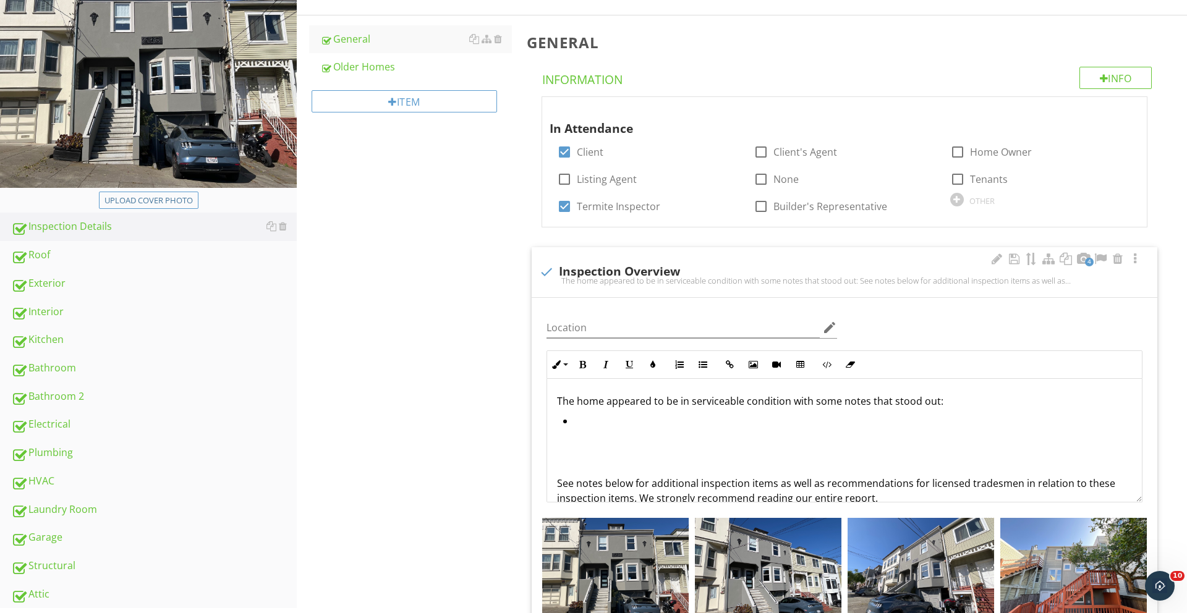
click at [634, 426] on li at bounding box center [847, 422] width 569 height 18
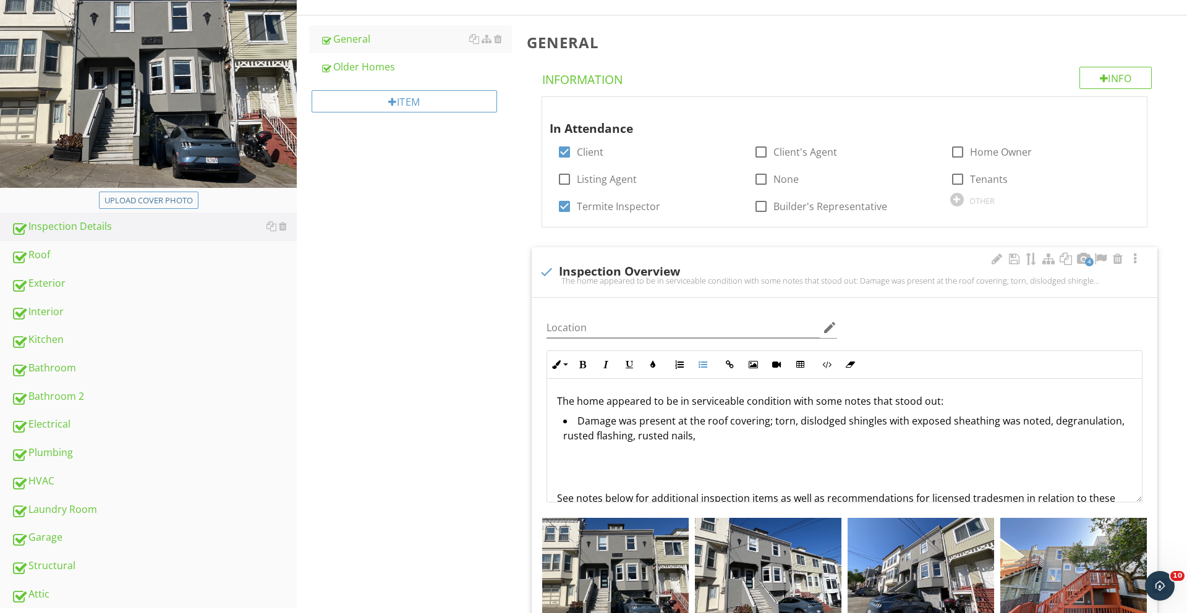
click at [678, 433] on li "Damage was present at the roof covering; torn, dislodged shingles with exposed …" at bounding box center [847, 429] width 569 height 33
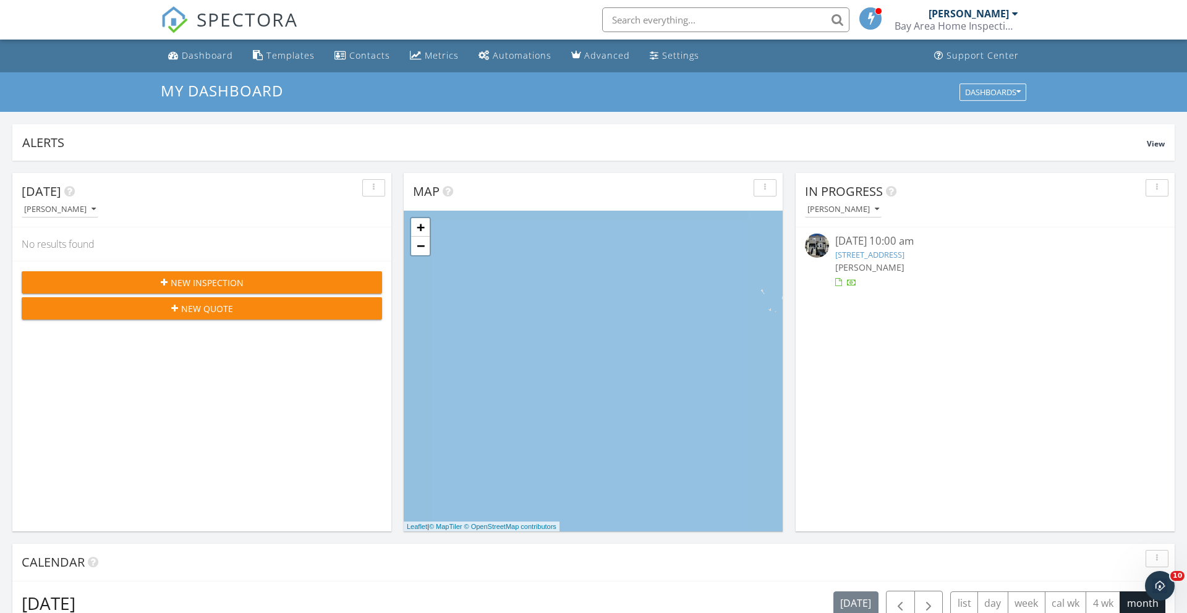
scroll to position [1126, 1187]
click at [290, 57] on div "Templates" at bounding box center [290, 55] width 48 height 12
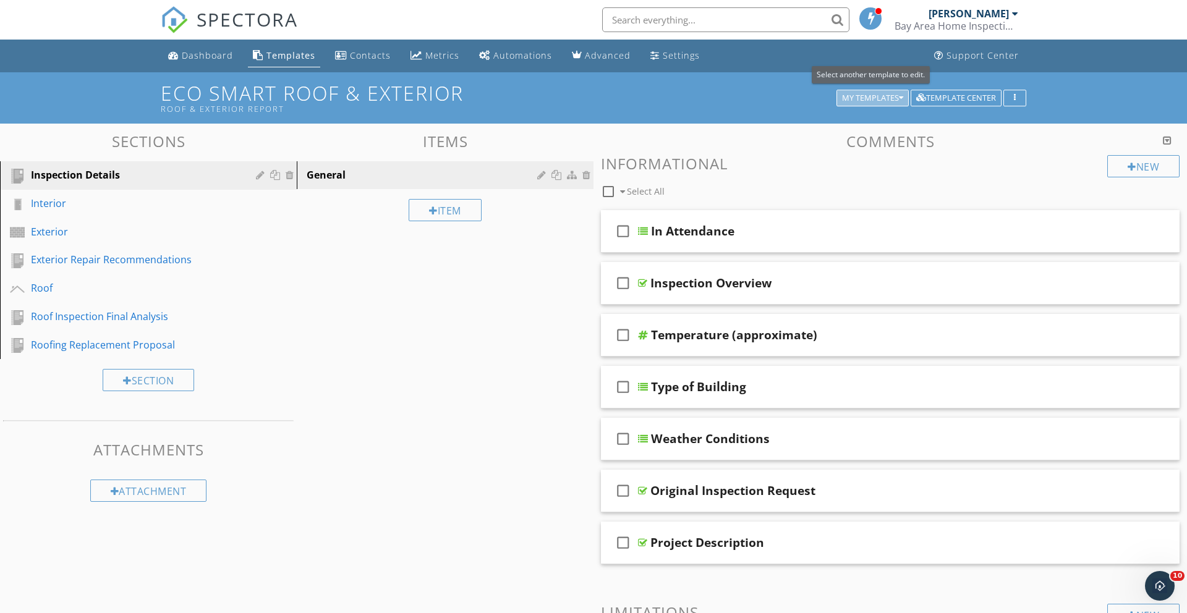
click at [881, 101] on div "My Templates" at bounding box center [872, 98] width 61 height 9
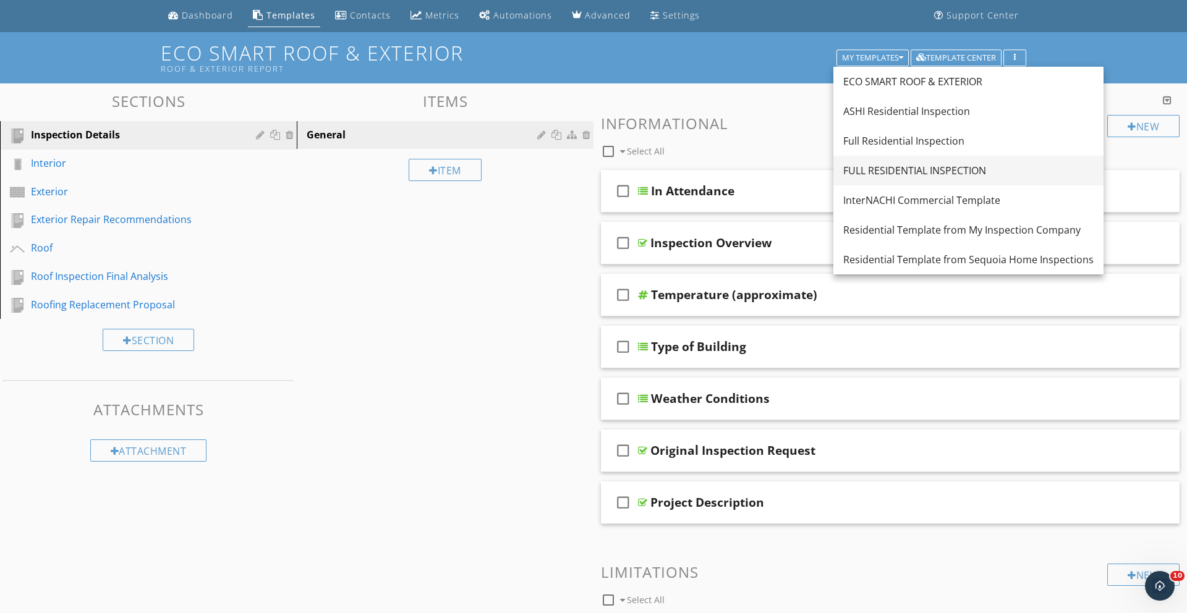
scroll to position [38, 0]
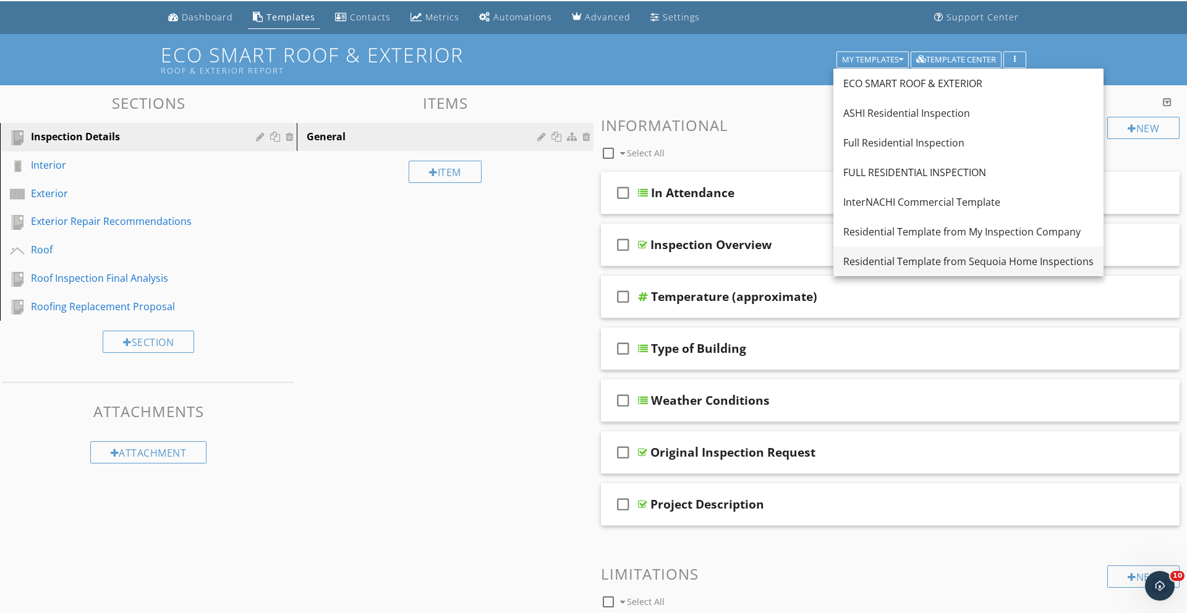
click at [879, 247] on link "Residential Template from Sequoia Home Inspections" at bounding box center [968, 262] width 270 height 30
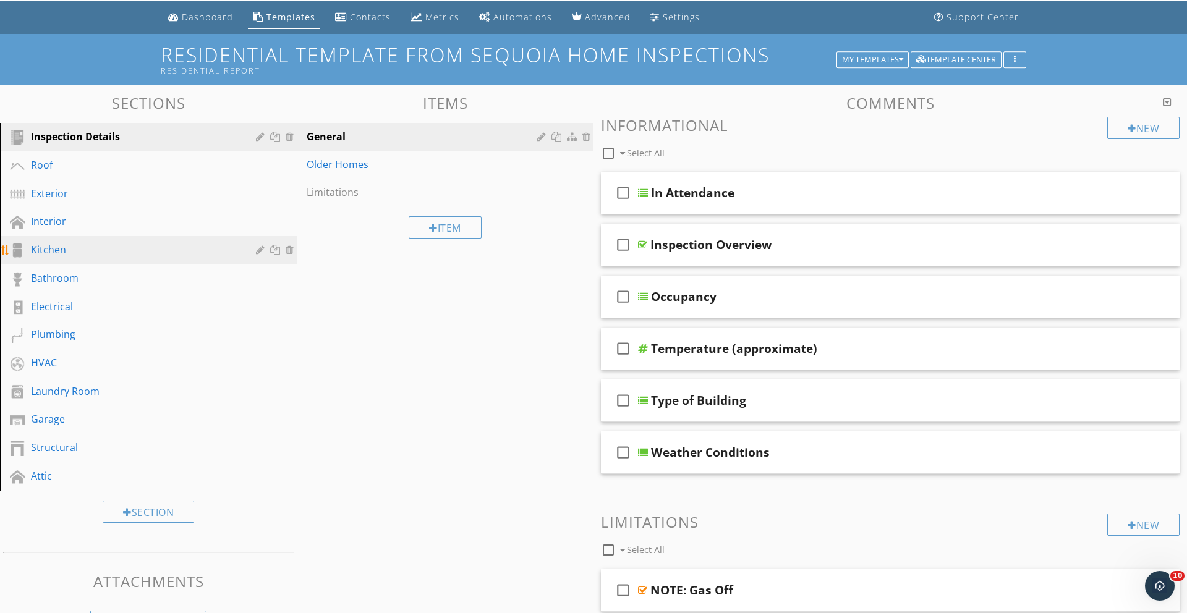
click at [82, 250] on div "Kitchen" at bounding box center [134, 249] width 207 height 15
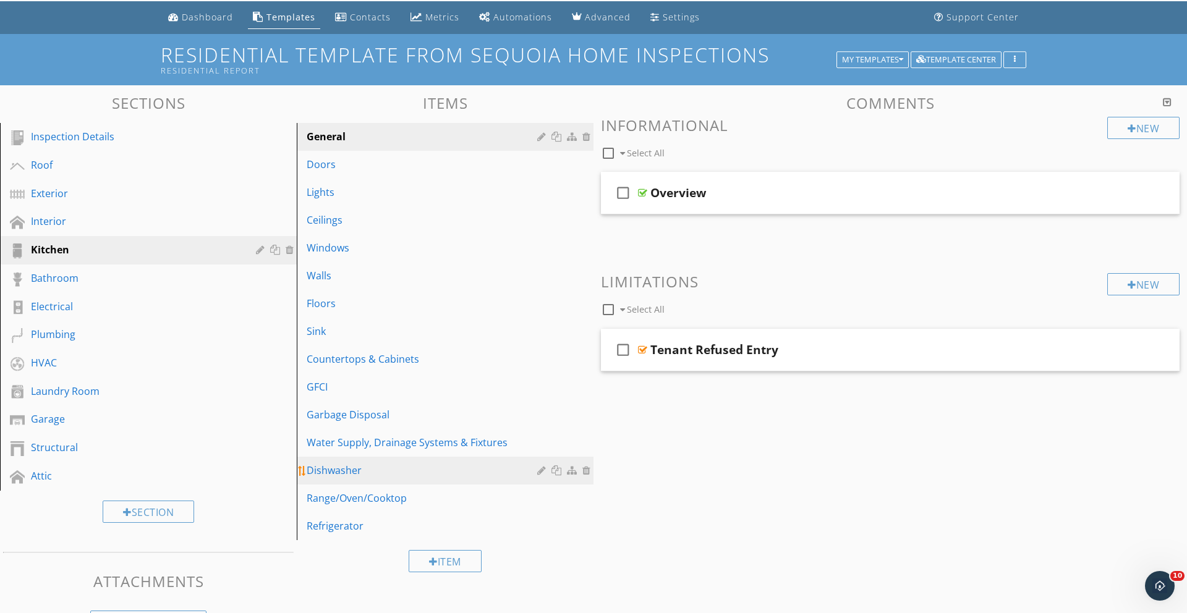
click at [361, 478] on link "Dishwasher" at bounding box center [446, 470] width 293 height 27
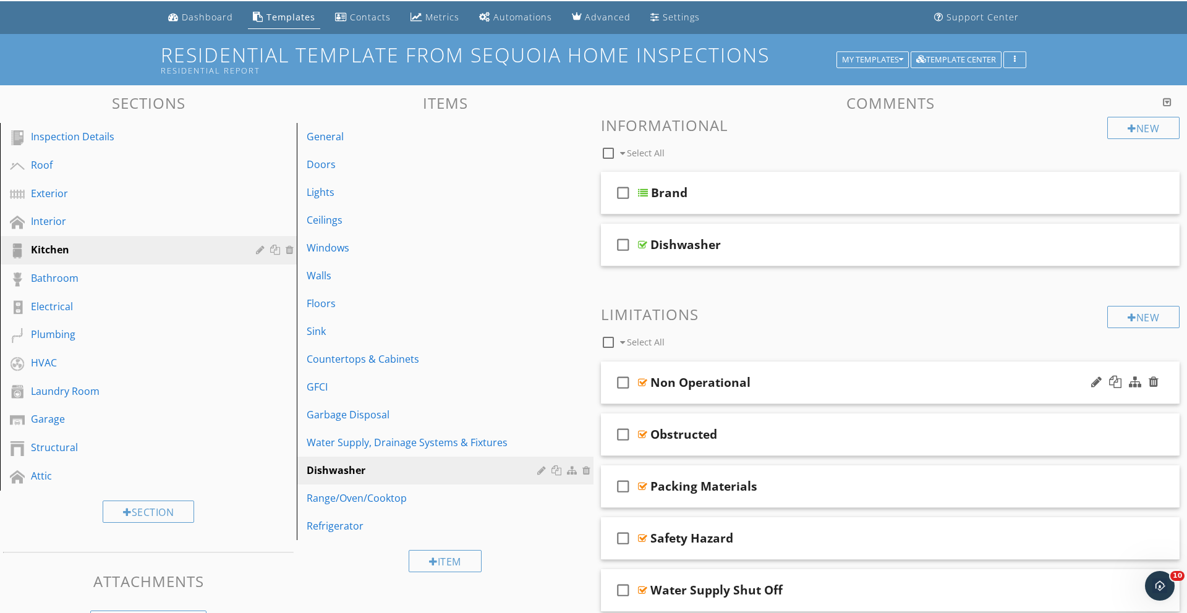
scroll to position [46, 0]
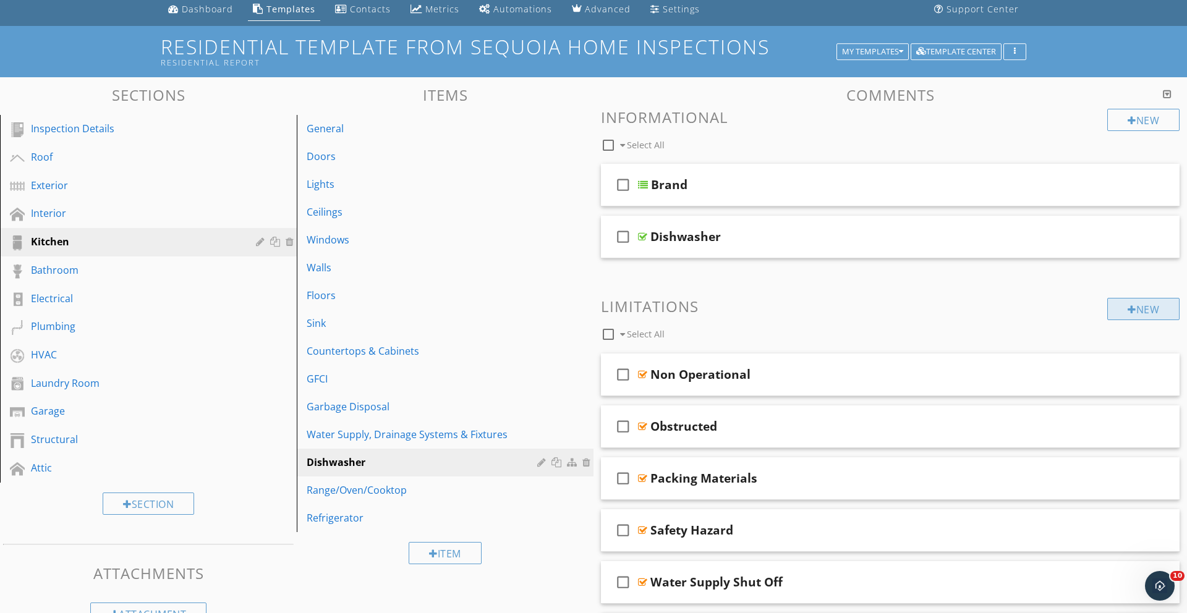
click at [1145, 306] on div "New" at bounding box center [1143, 309] width 72 height 22
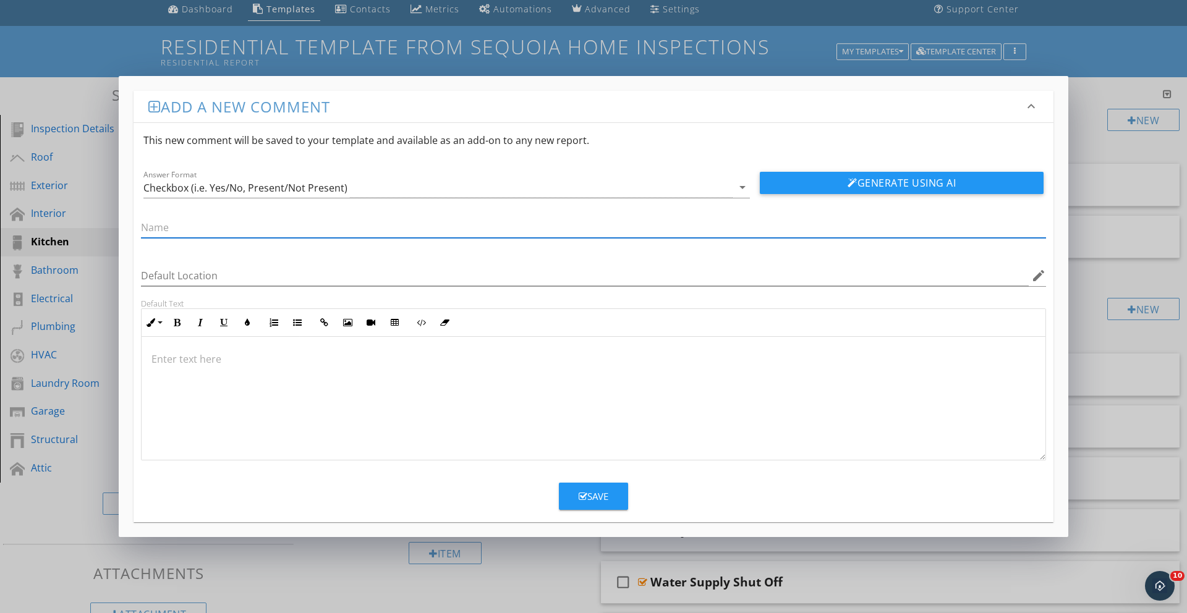
click at [275, 407] on div at bounding box center [594, 399] width 904 height 124
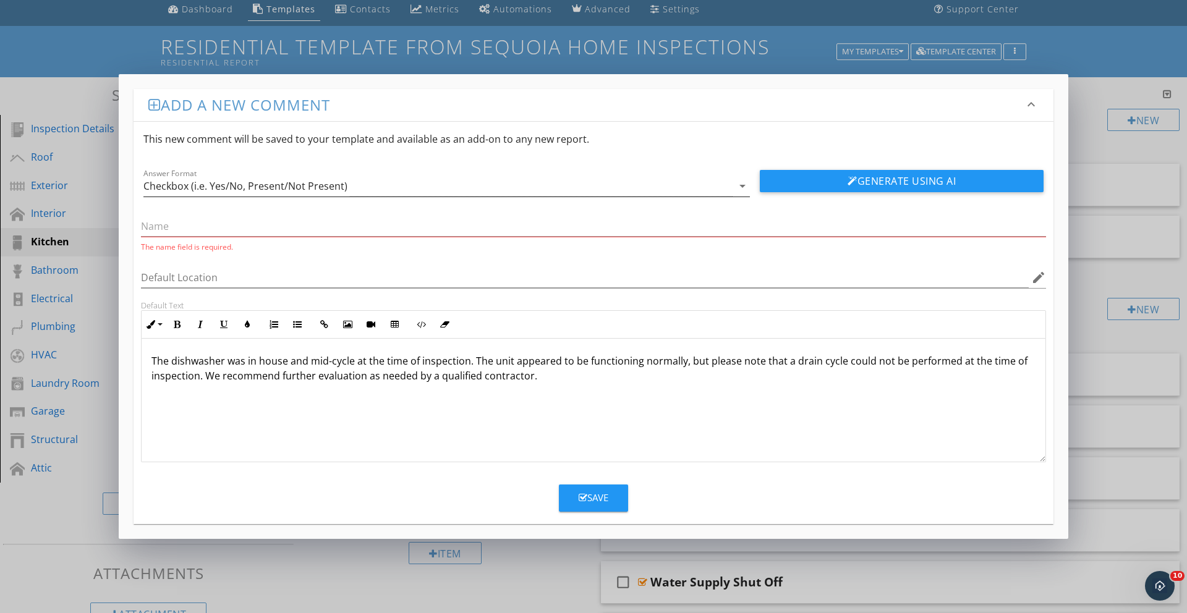
click at [185, 189] on div "Checkbox (i.e. Yes/No, Present/Not Present)" at bounding box center [245, 185] width 204 height 11
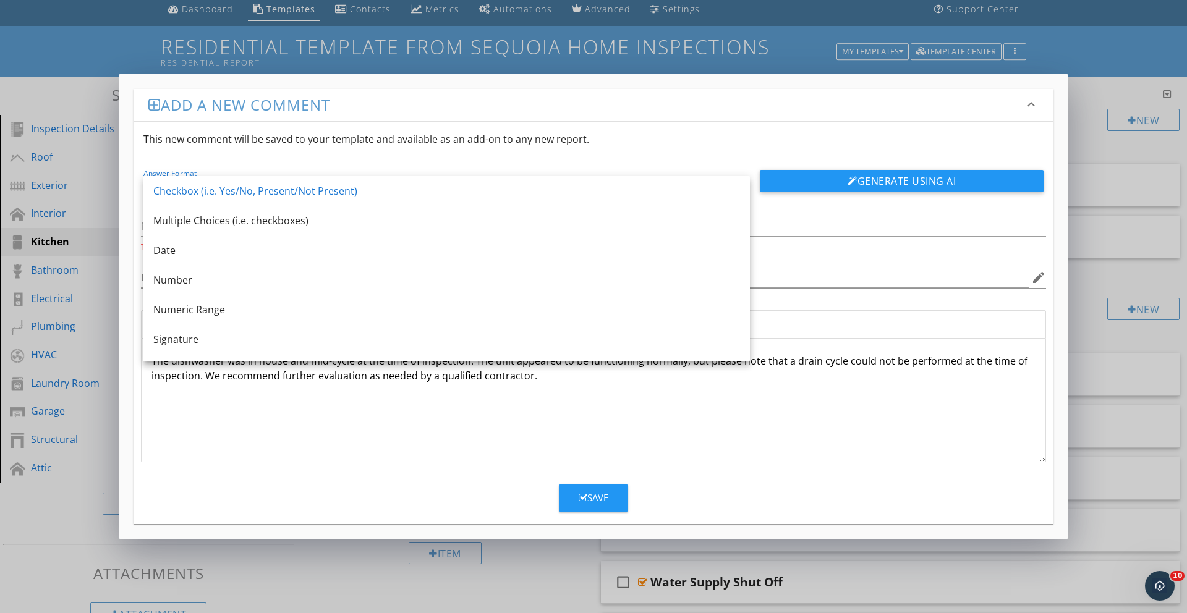
click at [234, 454] on div "The dishwasher was in house and mid-cycle at the time of inspection. The unit a…" at bounding box center [594, 401] width 904 height 124
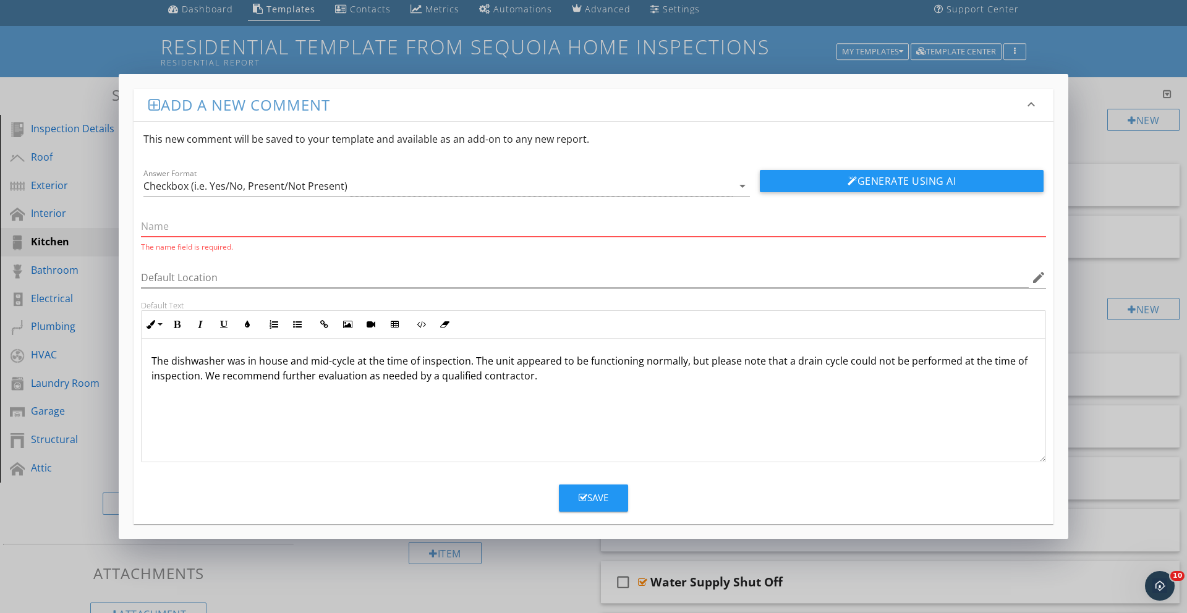
click at [188, 228] on input "text" at bounding box center [593, 226] width 905 height 20
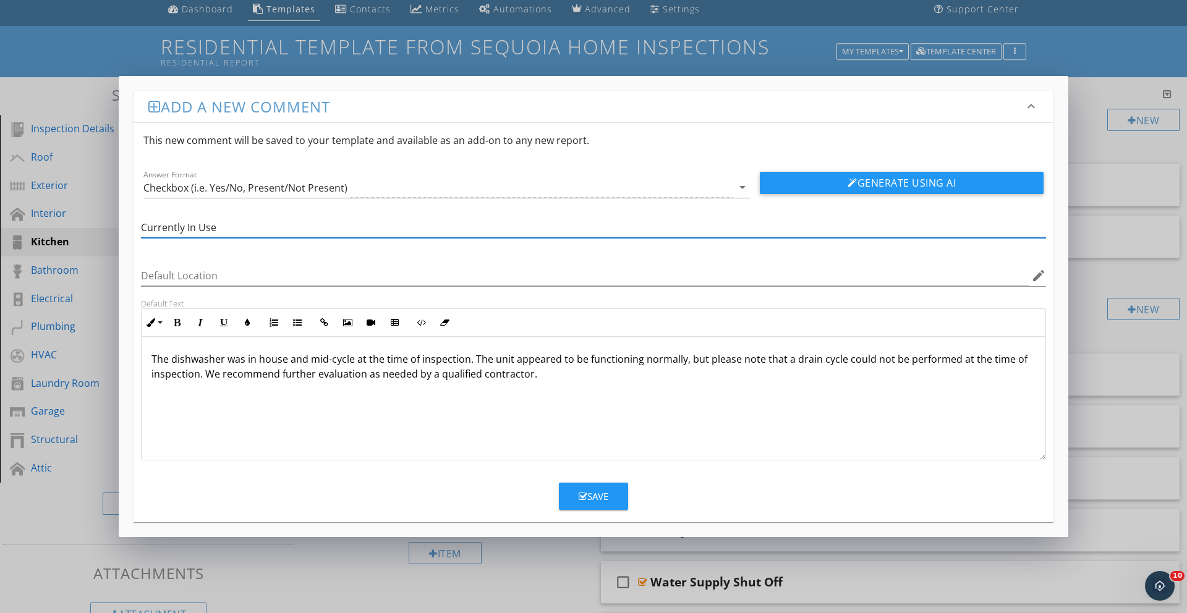
type input "Currently In Use"
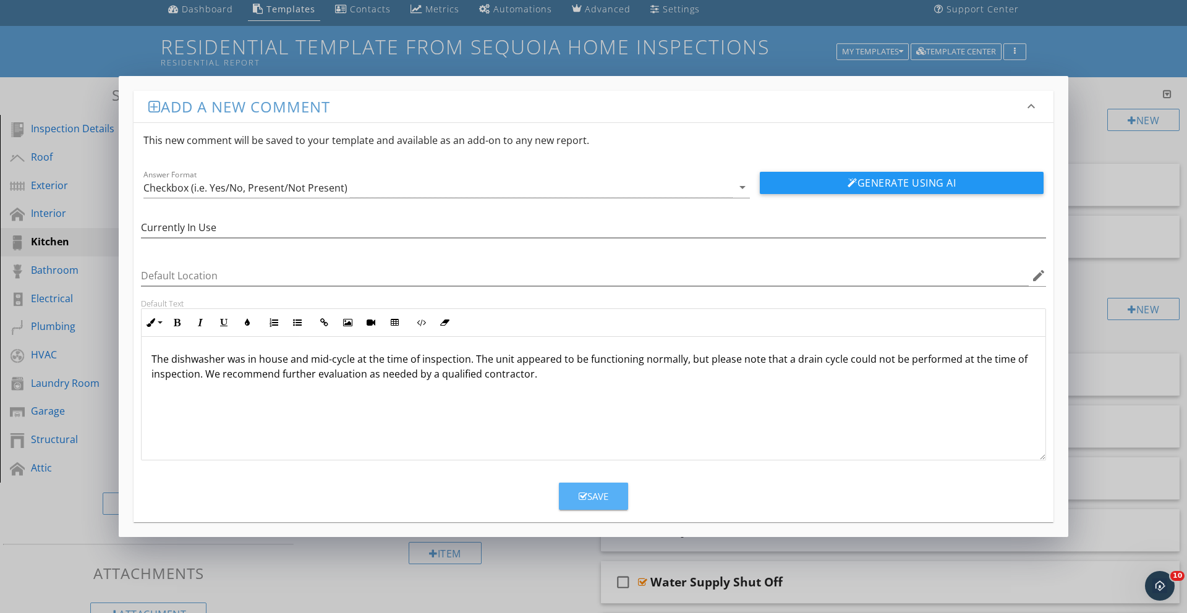
click at [577, 498] on button "Save" at bounding box center [593, 496] width 69 height 27
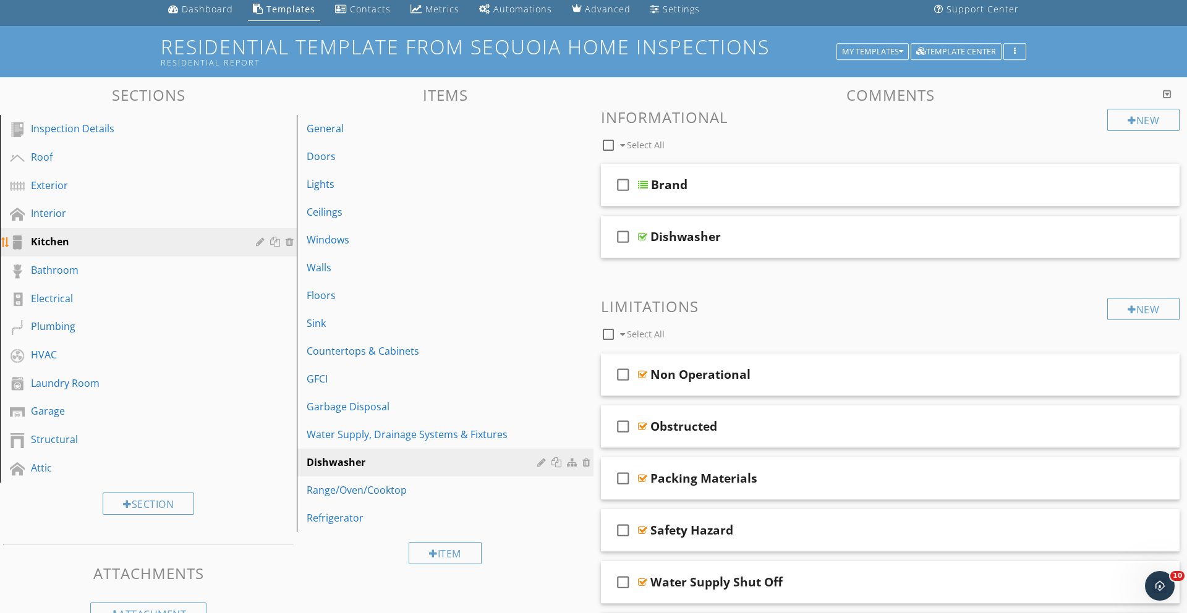
click at [30, 230] on link "Kitchen" at bounding box center [150, 242] width 293 height 28
click at [33, 218] on div "Interior" at bounding box center [134, 213] width 207 height 15
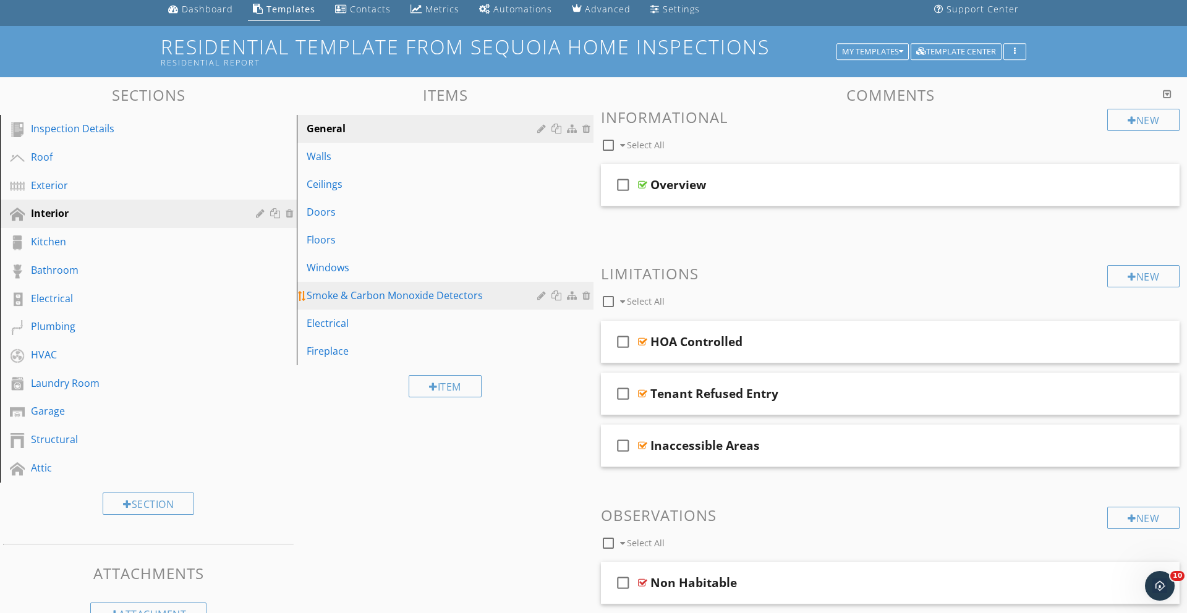
click at [352, 284] on link "Smoke & Carbon Monoxide Detectors" at bounding box center [446, 295] width 293 height 27
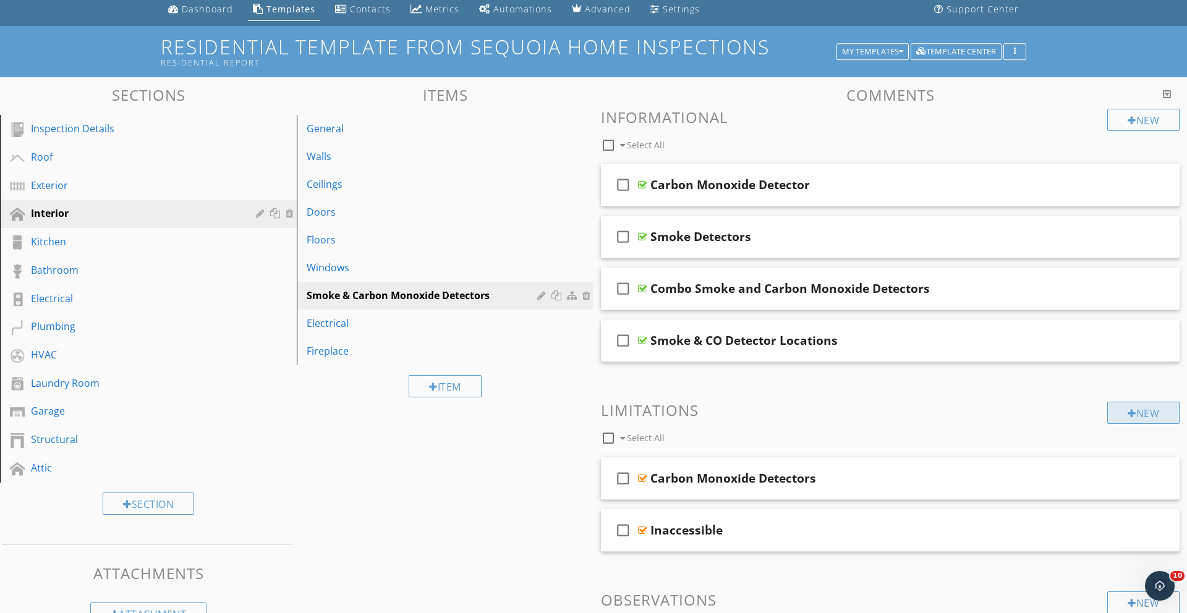
click at [1145, 415] on div "New" at bounding box center [1143, 413] width 72 height 22
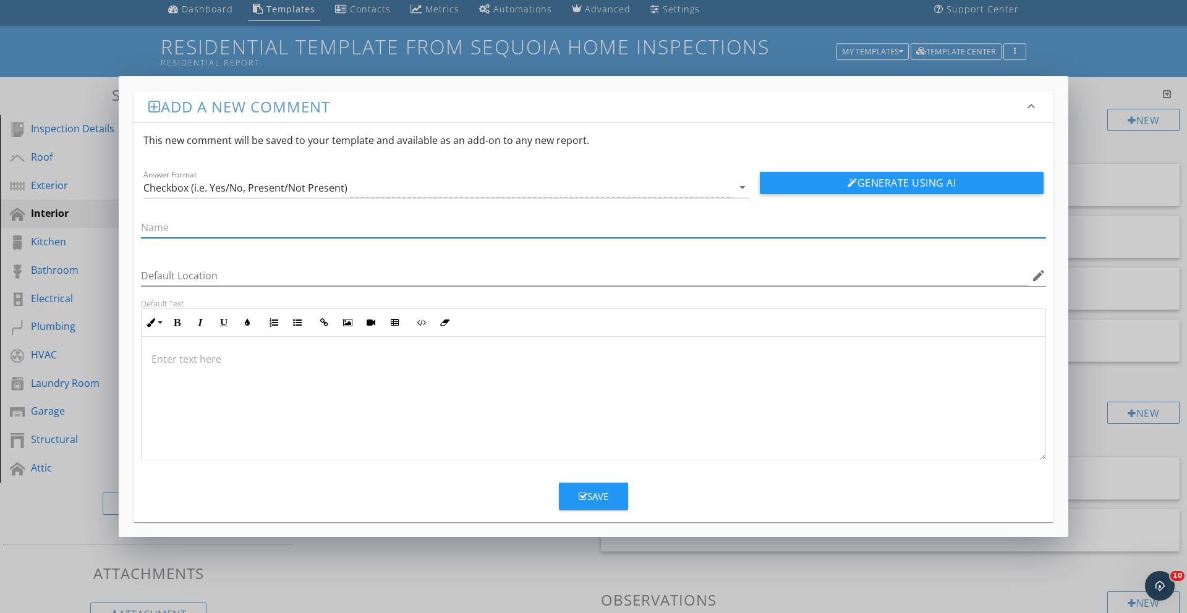
click at [245, 381] on div at bounding box center [594, 399] width 904 height 124
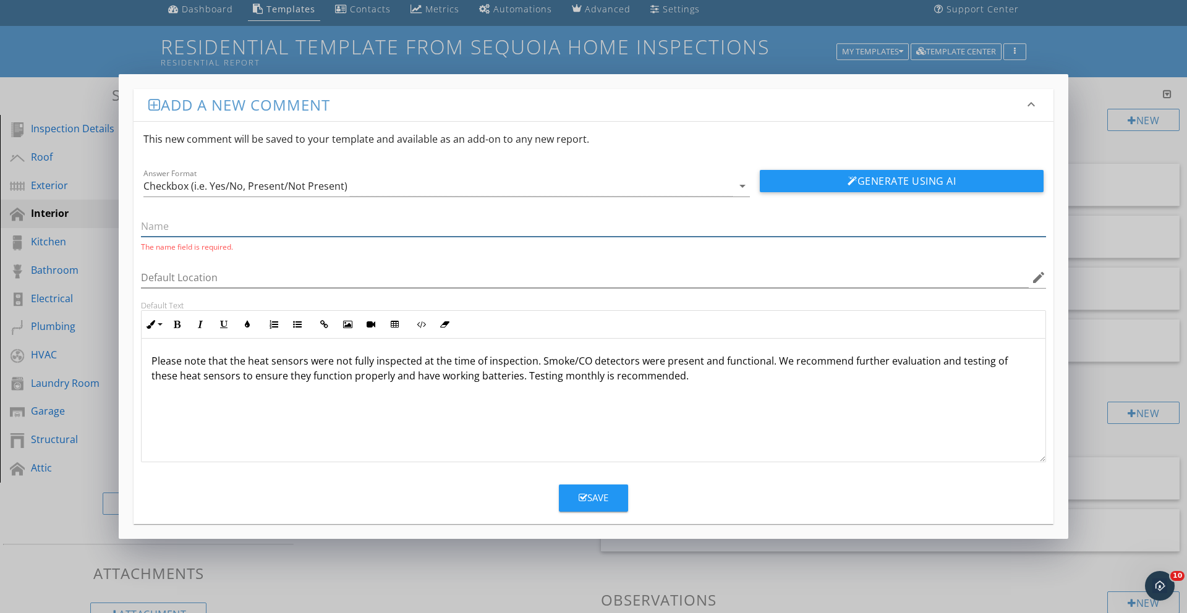
click at [169, 226] on input "text" at bounding box center [593, 226] width 905 height 20
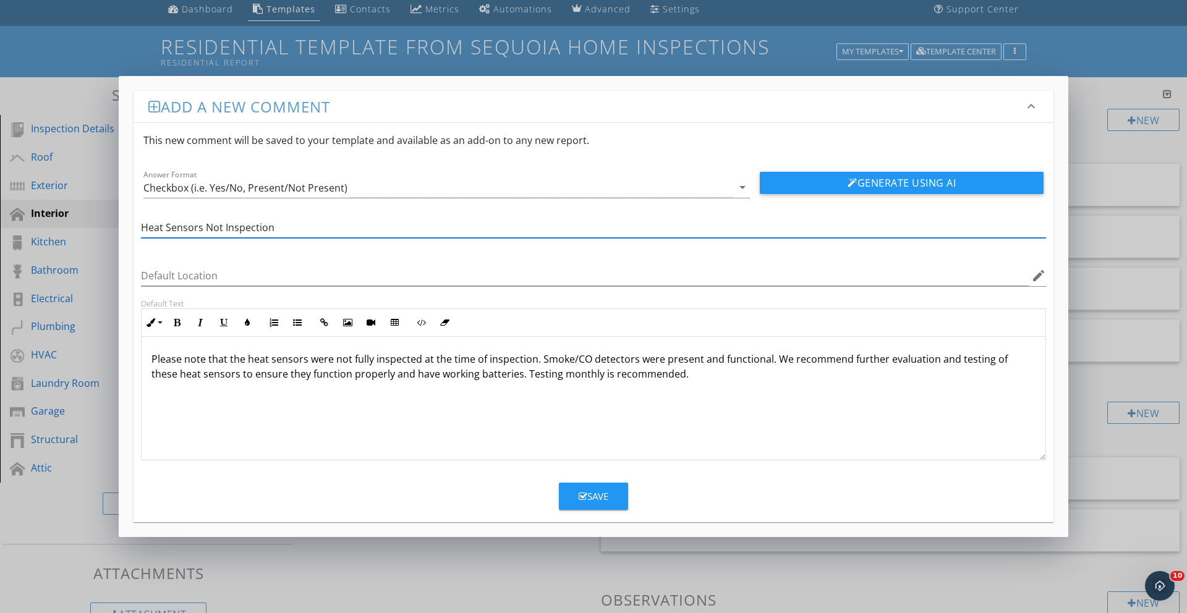
click at [226, 229] on input "Heat Sensors Not Inspection" at bounding box center [593, 228] width 905 height 20
click at [223, 227] on input "Heat Sensors Not Inspection" at bounding box center [593, 228] width 905 height 20
click at [268, 231] on input "Heat Sensors Not fully Inspection" at bounding box center [593, 228] width 905 height 20
type input "Heat Sensors Not fully Inspected"
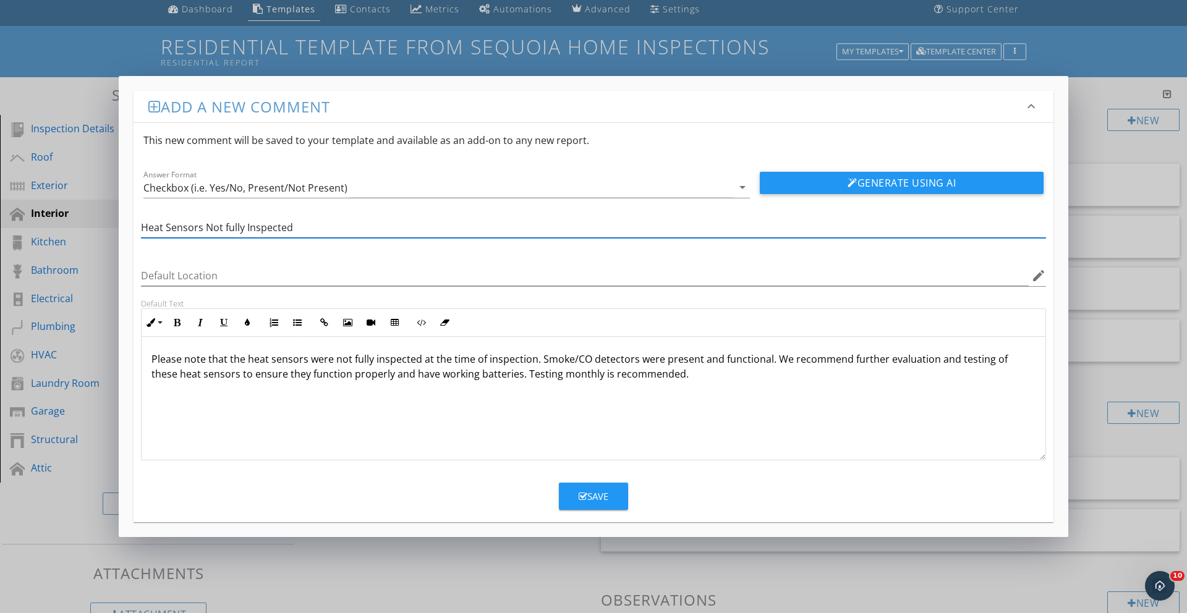
click at [367, 370] on p "Please note that the heat sensors were not fully inspected at the time of inspe…" at bounding box center [593, 367] width 884 height 30
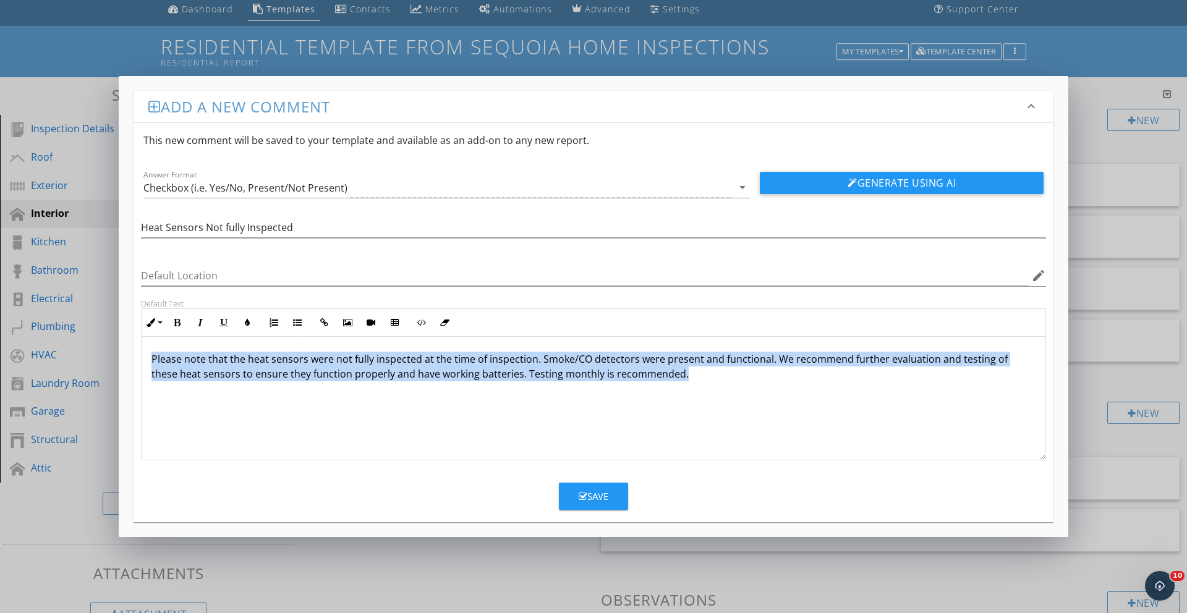
click at [367, 370] on p "Please note that the heat sensors were not fully inspected at the time of inspe…" at bounding box center [593, 367] width 884 height 30
copy p "Please note that the heat sensors were not fully inspected at the time of inspe…"
click at [603, 508] on button "Save" at bounding box center [593, 496] width 69 height 27
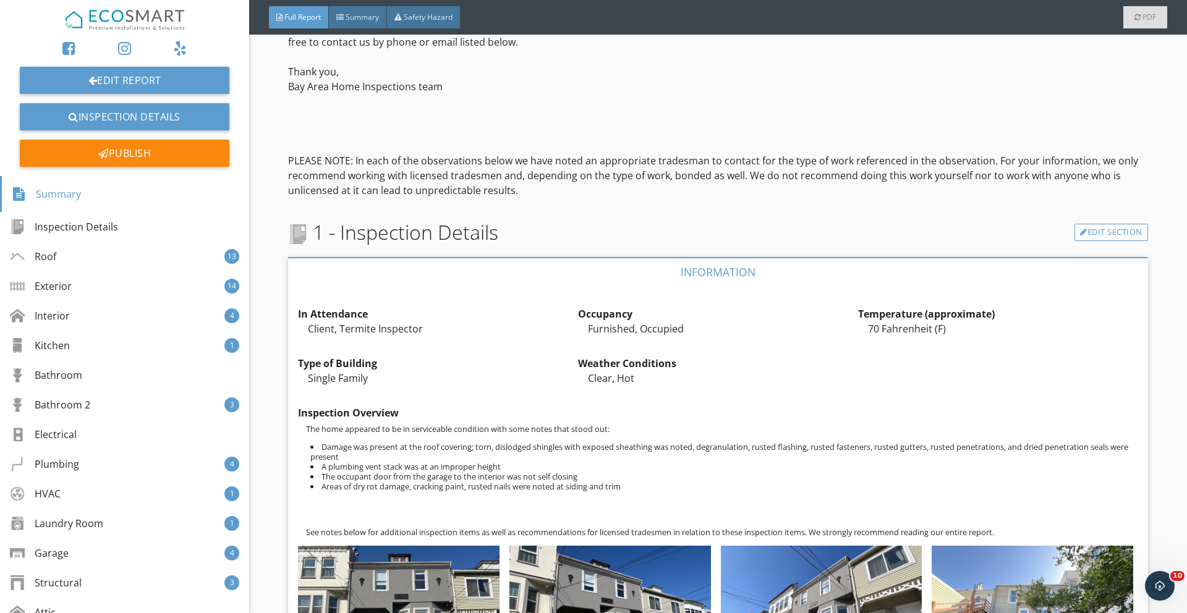
scroll to position [430, 0]
